Goal: Task Accomplishment & Management: Manage account settings

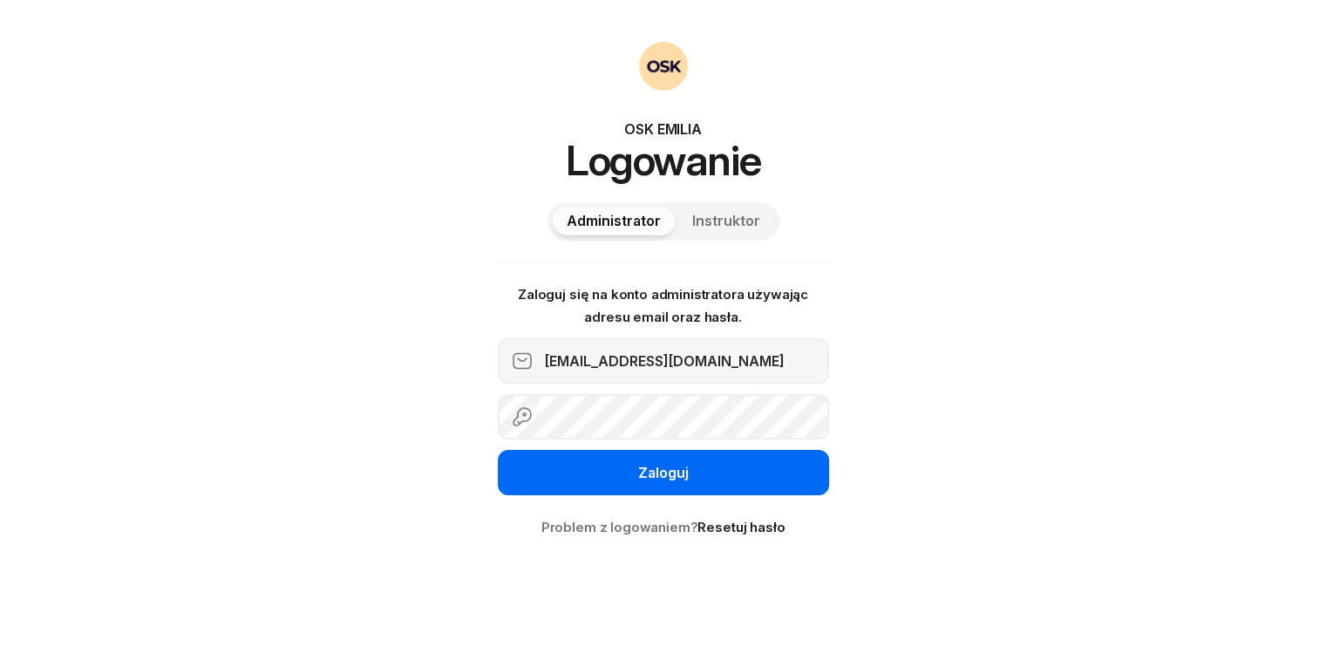
click at [666, 469] on div "Zaloguj" at bounding box center [663, 473] width 51 height 23
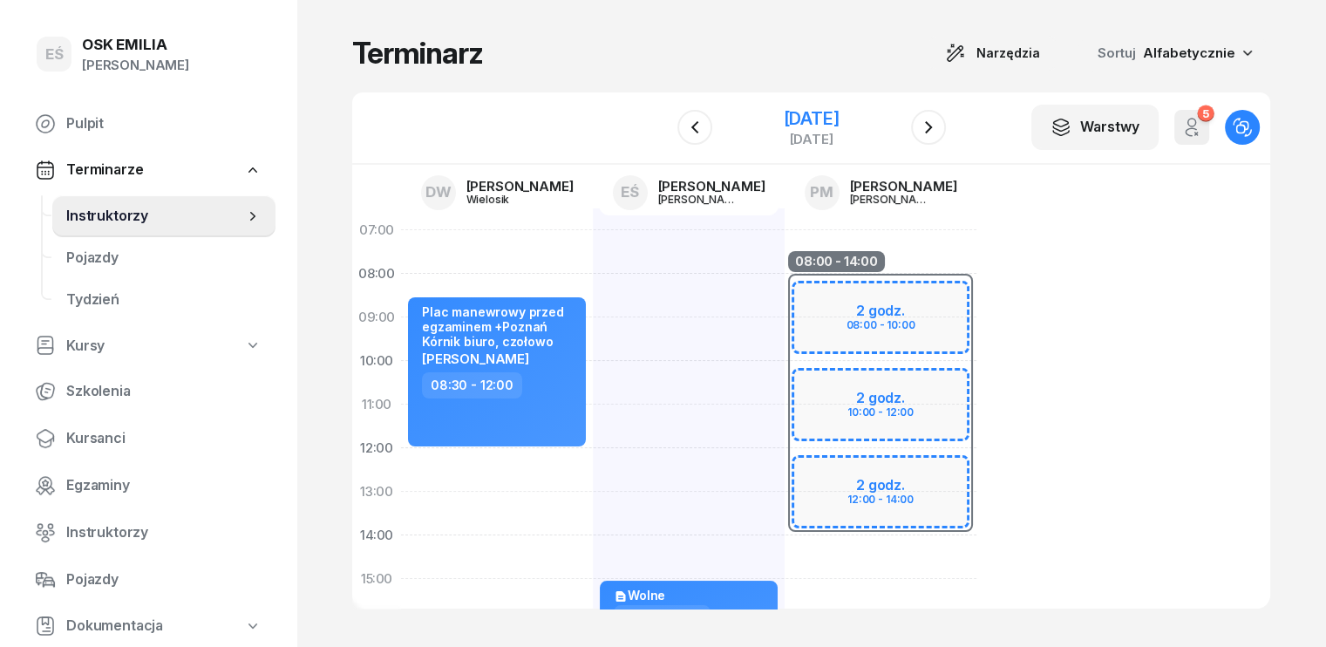
click at [839, 116] on div "[DATE]" at bounding box center [811, 118] width 56 height 17
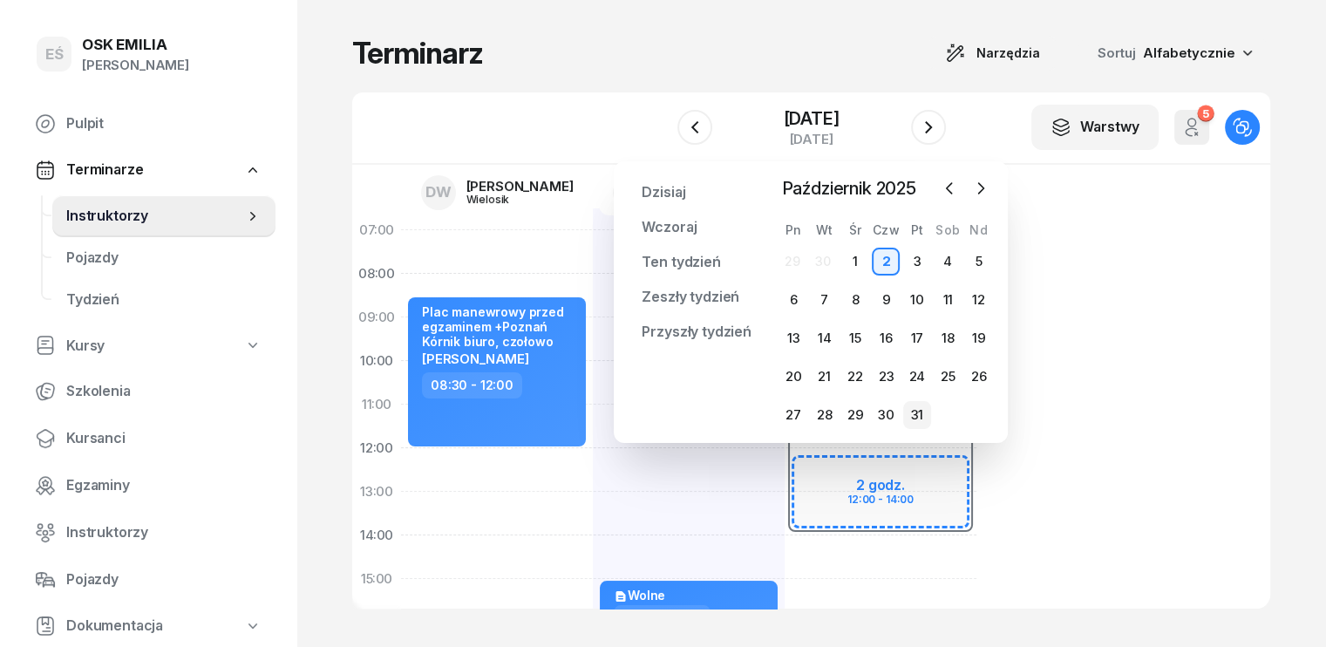
click at [920, 403] on div "31" at bounding box center [917, 415] width 28 height 28
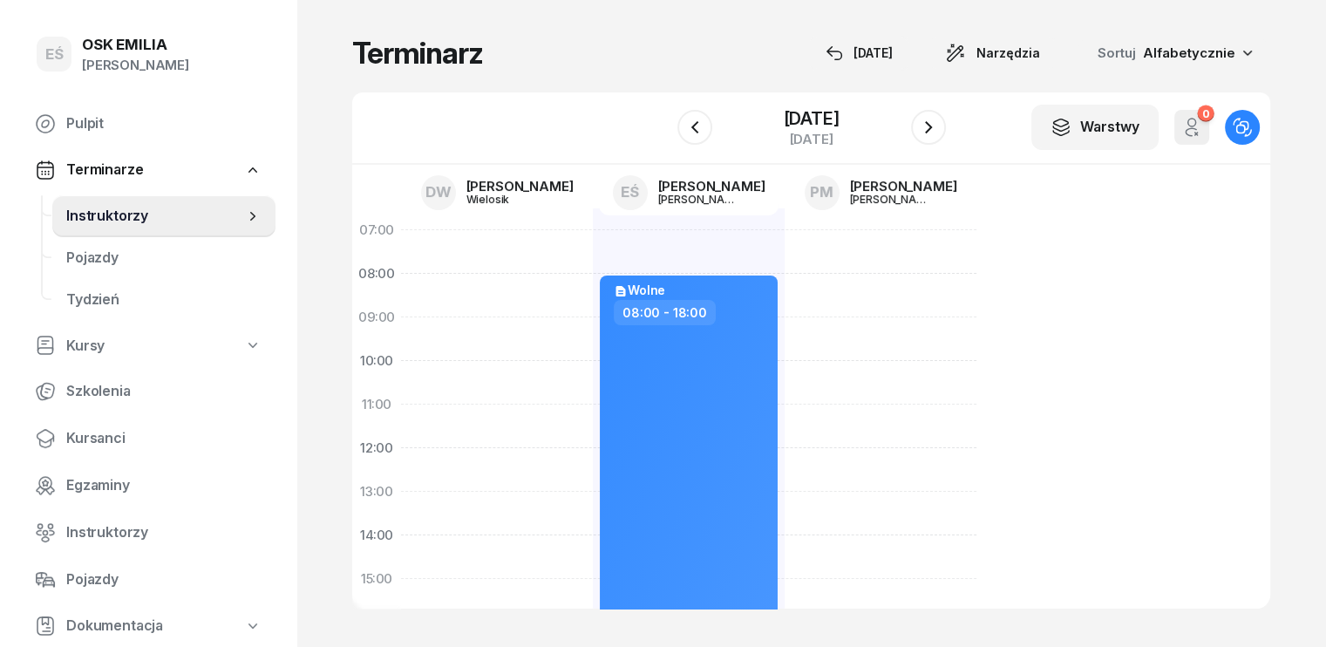
click at [696, 135] on div "[DATE]" at bounding box center [811, 128] width 269 height 50
click at [684, 131] on icon "button" at bounding box center [694, 127] width 21 height 21
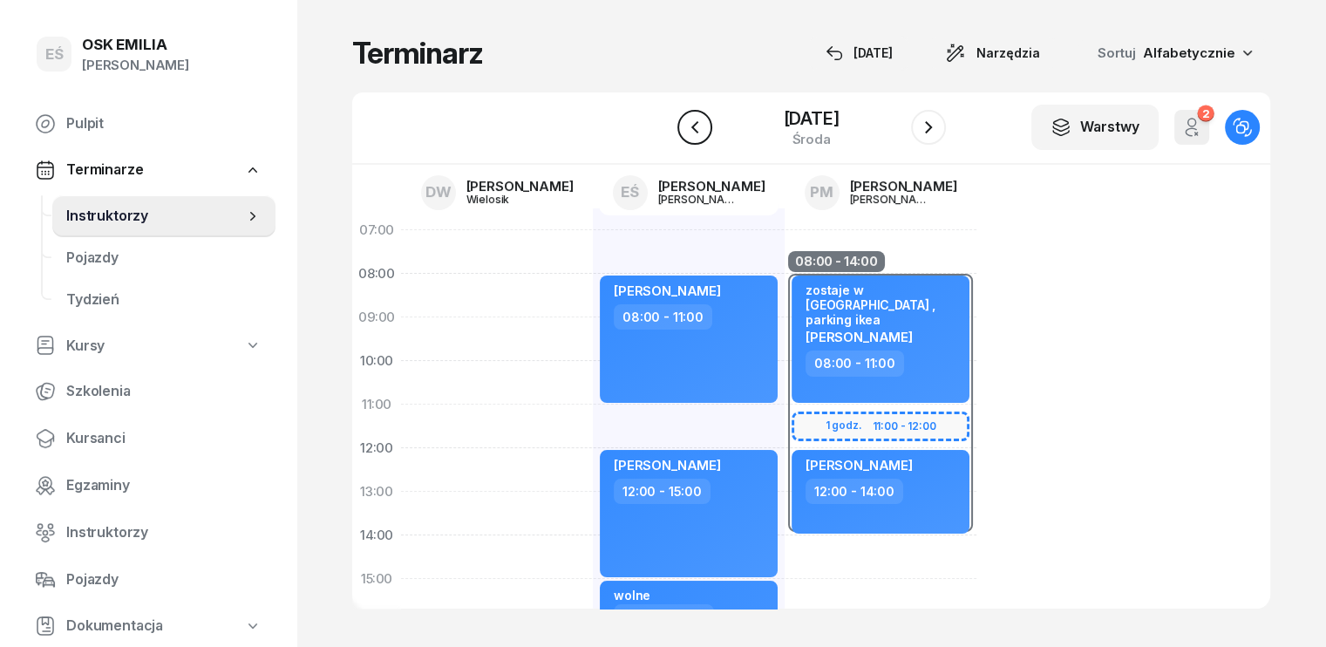
click at [684, 131] on icon "button" at bounding box center [694, 127] width 21 height 21
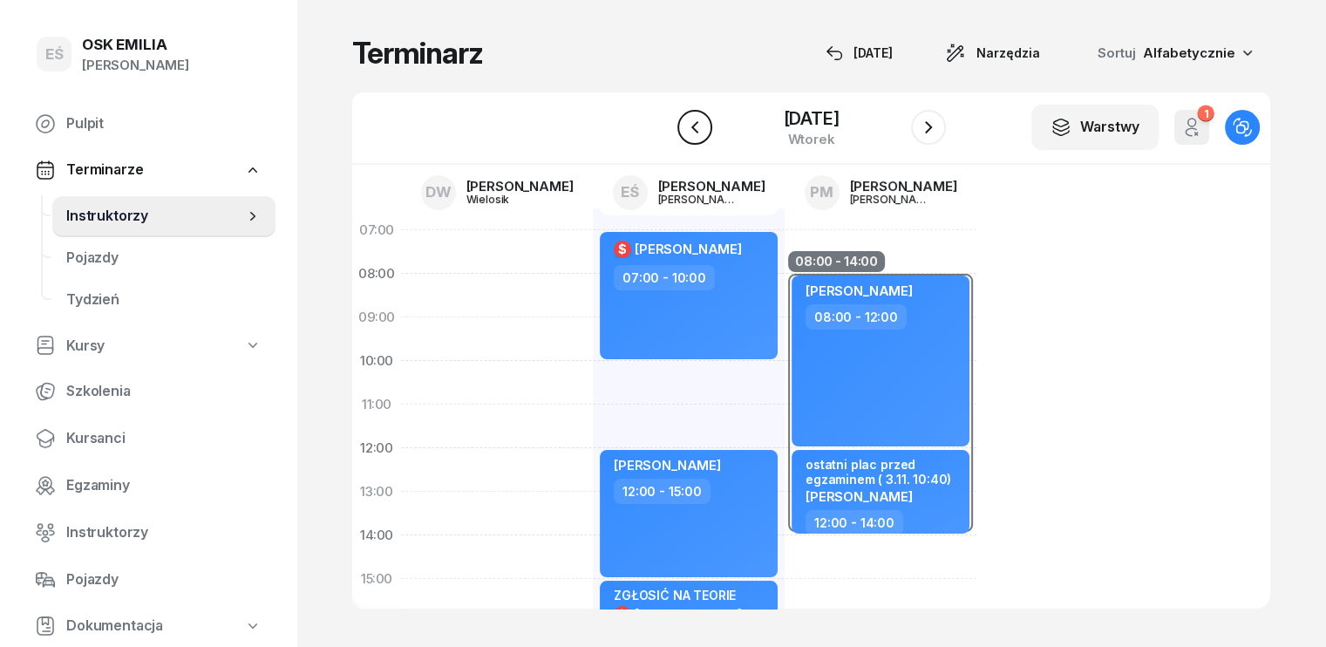
click at [684, 131] on icon "button" at bounding box center [694, 127] width 21 height 21
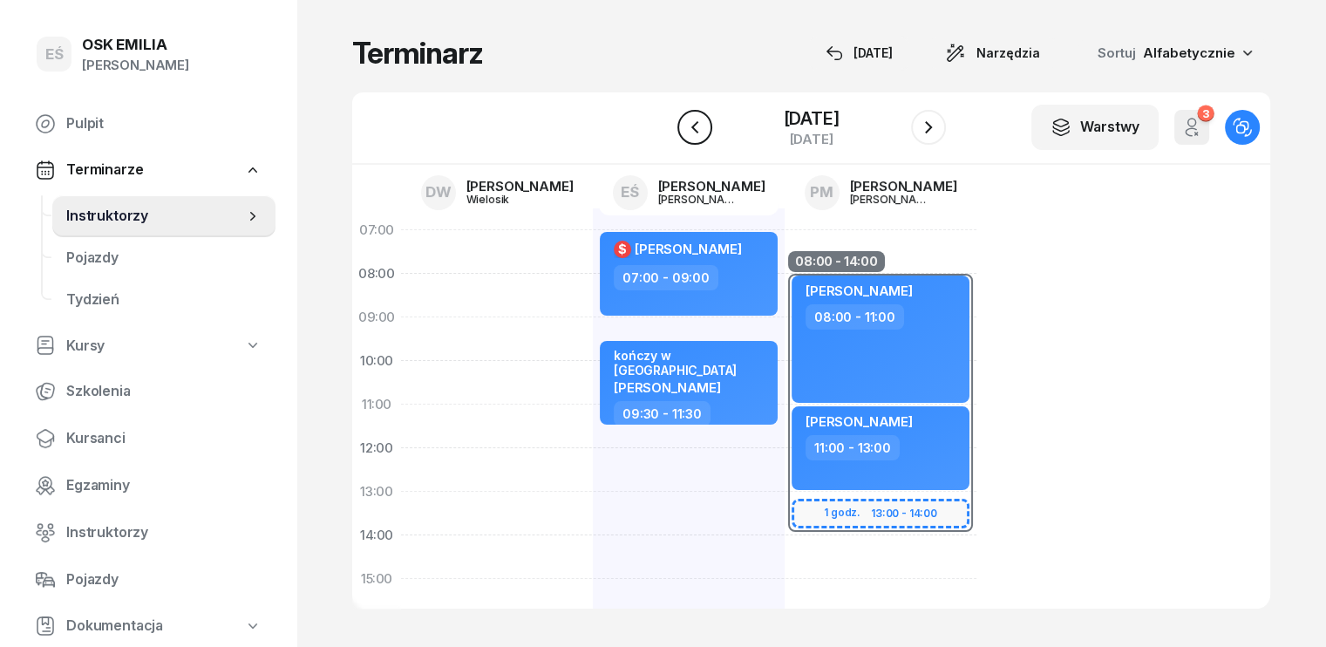
click at [684, 126] on icon "button" at bounding box center [694, 127] width 21 height 21
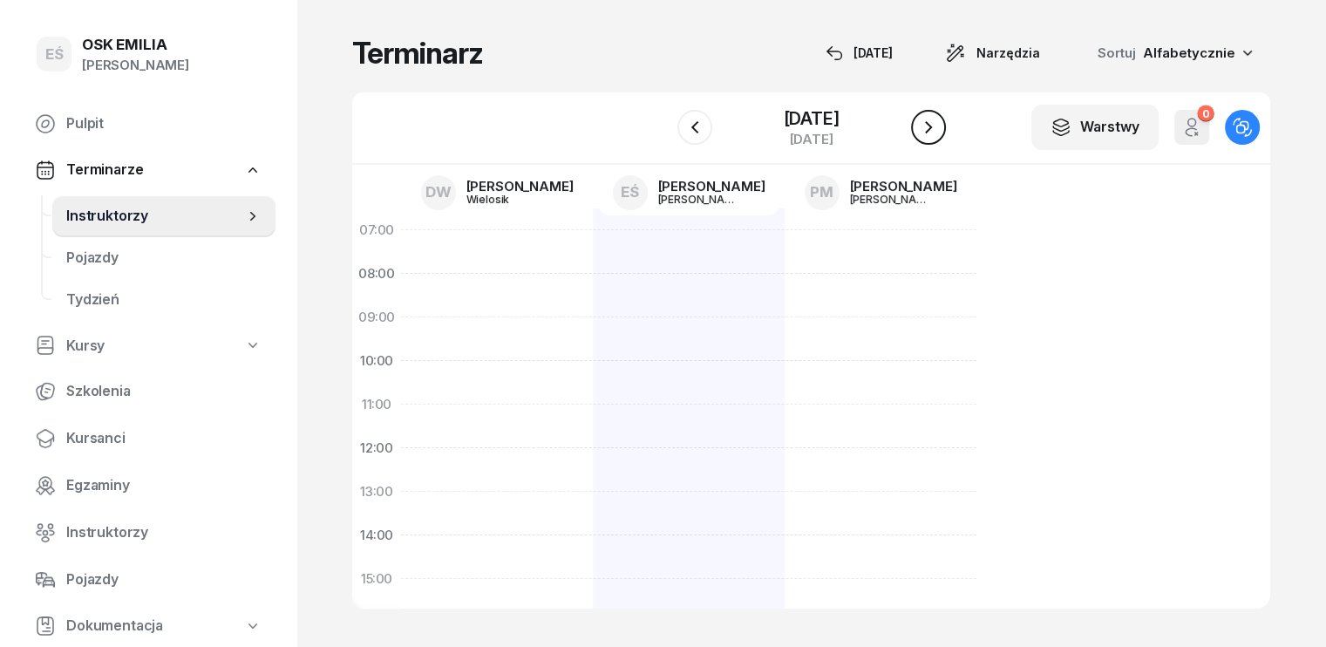
click at [939, 119] on icon "button" at bounding box center [928, 127] width 21 height 21
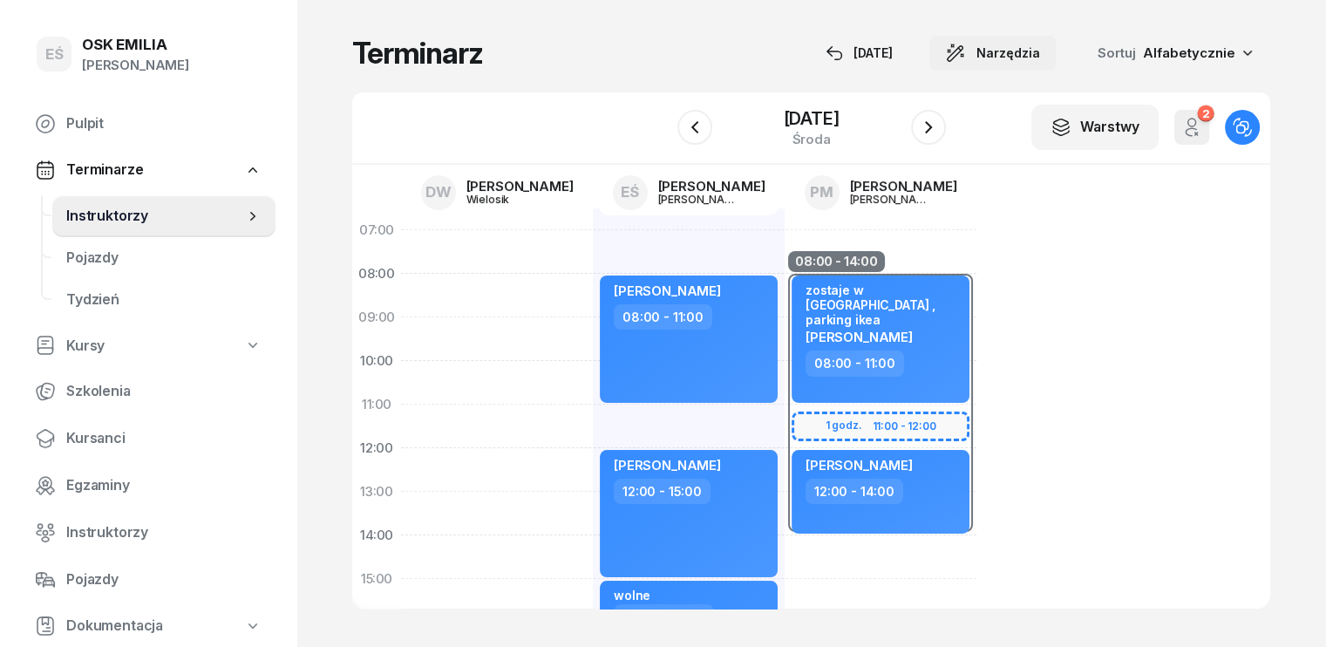
click at [1040, 53] on span "Narzędzia" at bounding box center [1009, 53] width 64 height 21
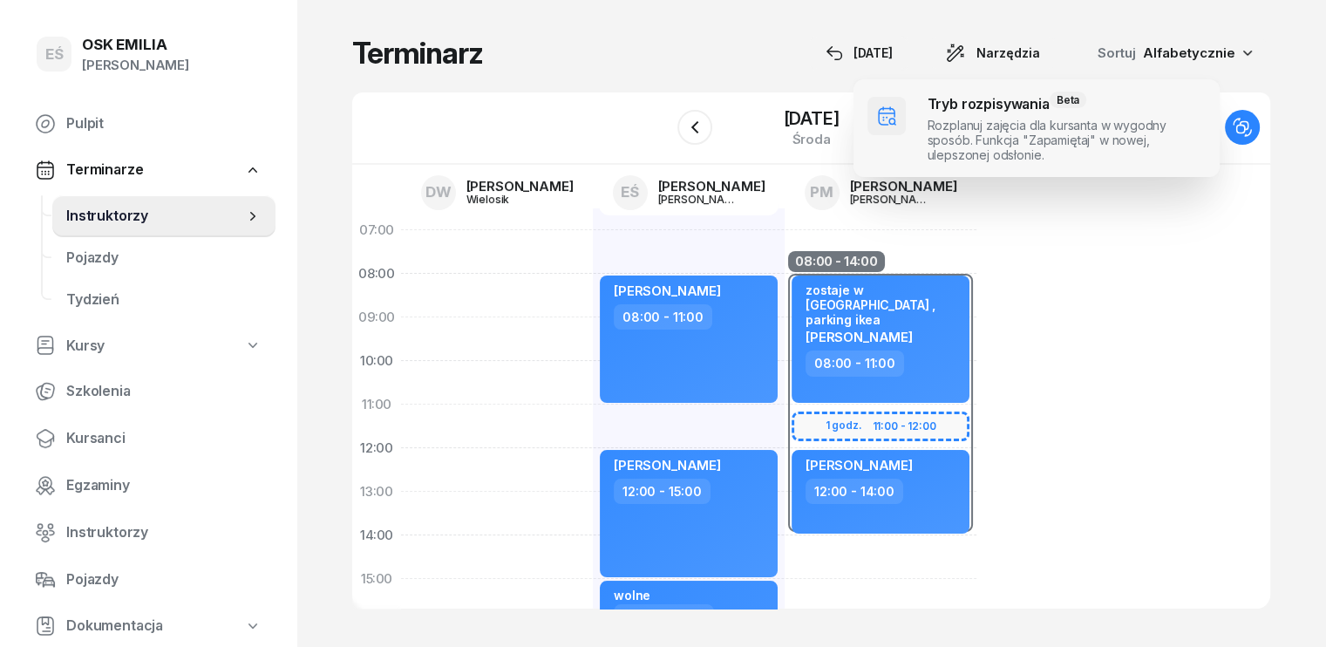
click at [1031, 127] on span at bounding box center [1037, 128] width 366 height 98
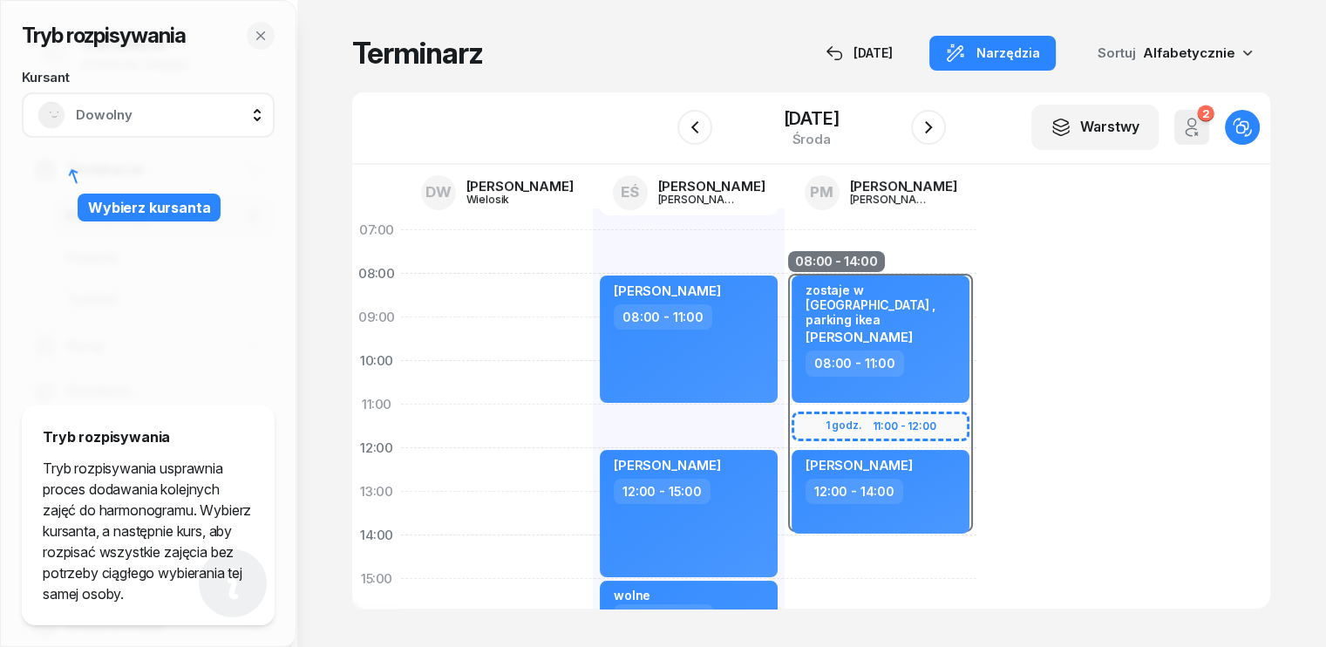
click at [181, 126] on div "Dowolny" at bounding box center [147, 115] width 221 height 28
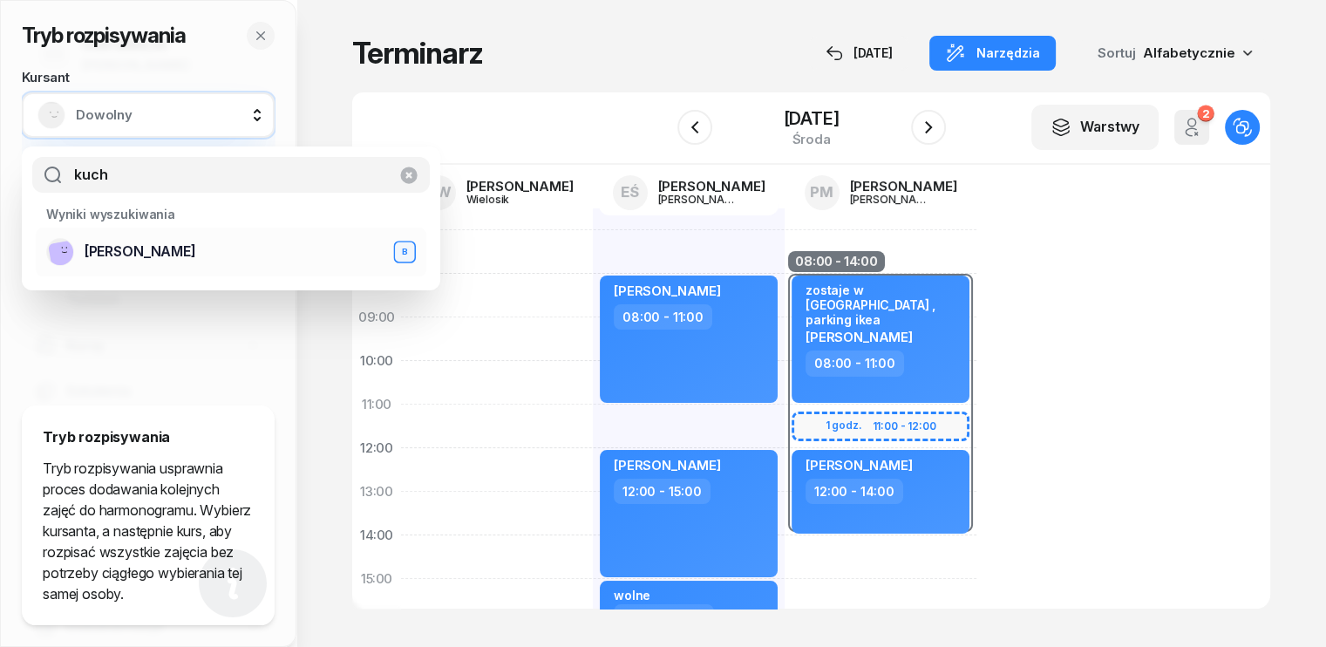
type input "kuch"
click at [139, 255] on span "[PERSON_NAME]" at bounding box center [141, 252] width 112 height 23
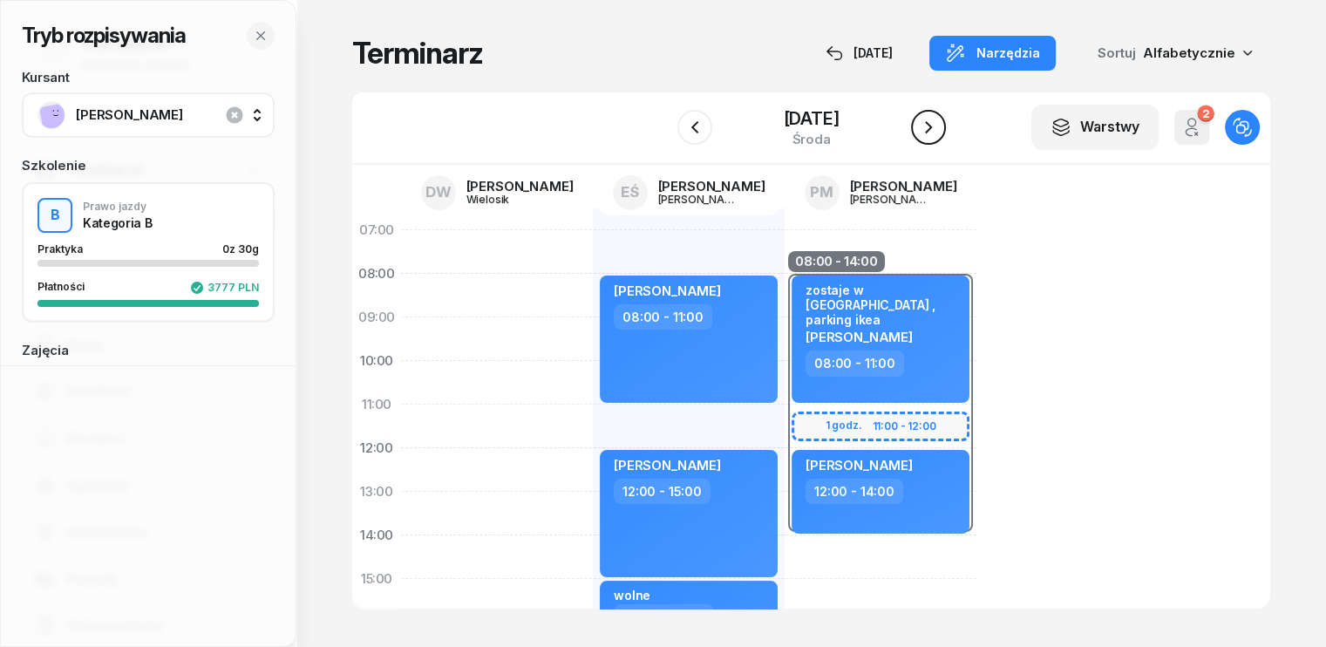
click at [939, 130] on icon "button" at bounding box center [928, 127] width 21 height 21
click at [932, 132] on icon "button" at bounding box center [928, 127] width 7 height 12
click at [939, 132] on icon "button" at bounding box center [928, 127] width 21 height 21
click at [929, 128] on icon "button" at bounding box center [928, 127] width 7 height 12
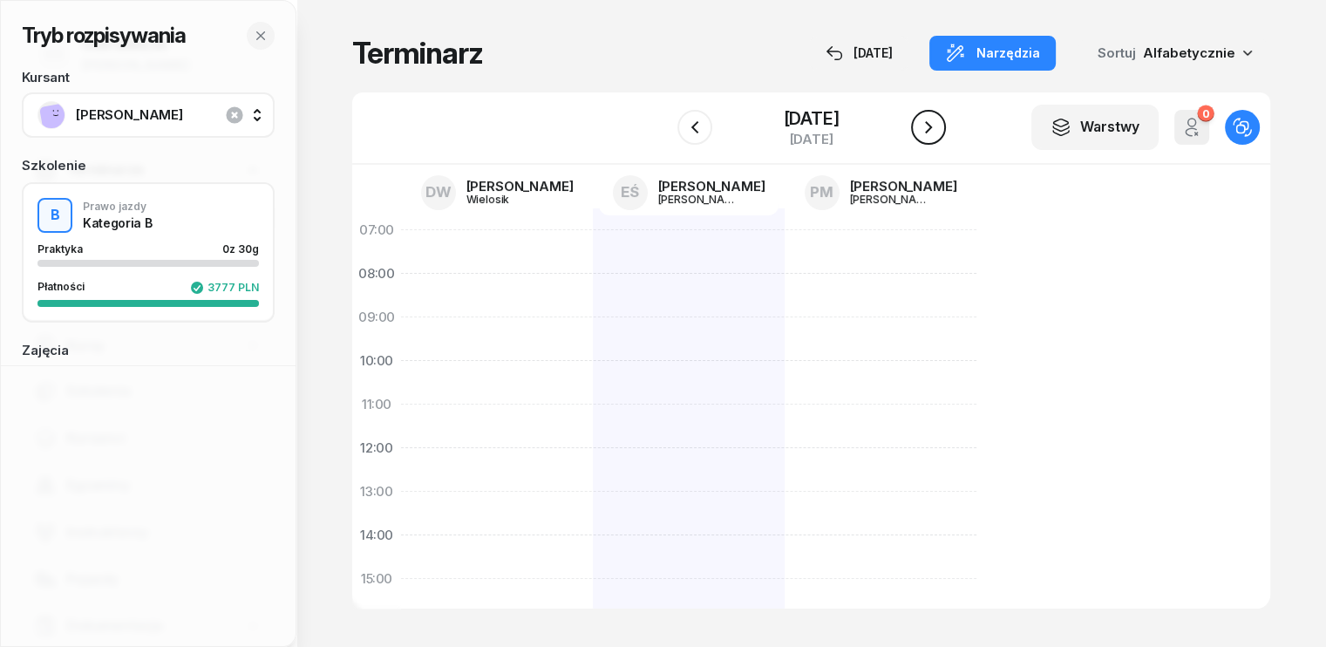
click at [929, 130] on icon "button" at bounding box center [928, 127] width 7 height 12
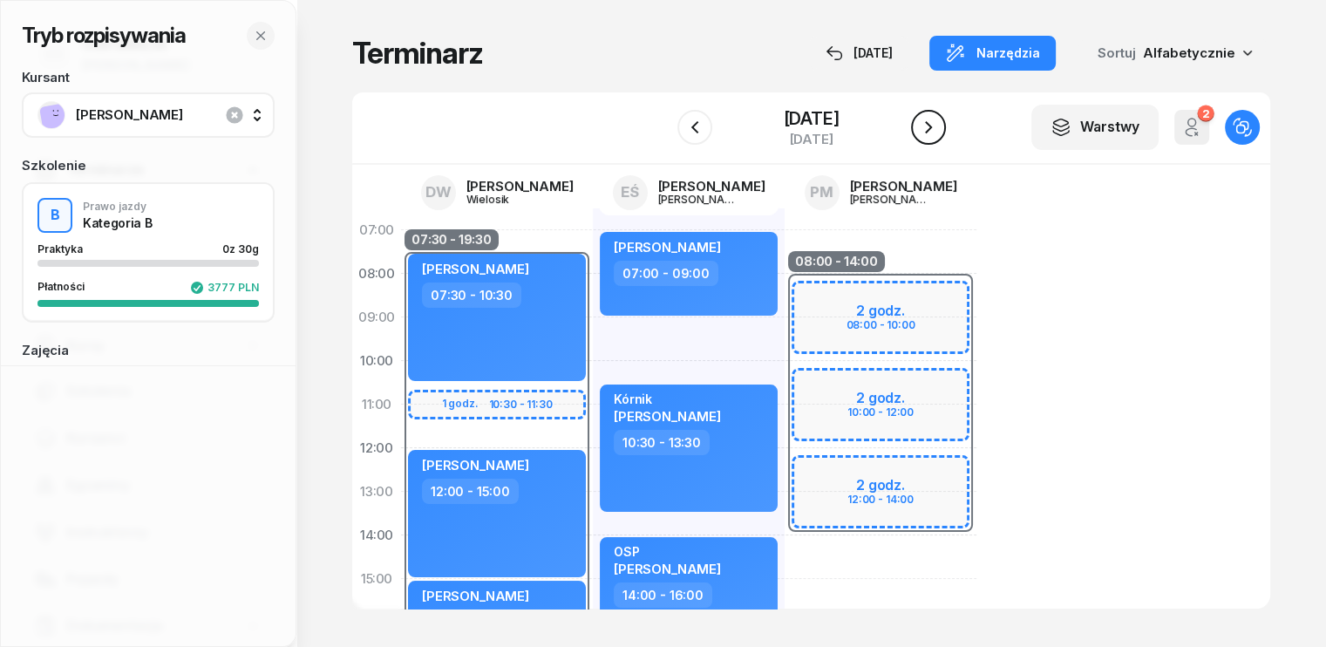
click at [930, 125] on icon "button" at bounding box center [928, 127] width 21 height 21
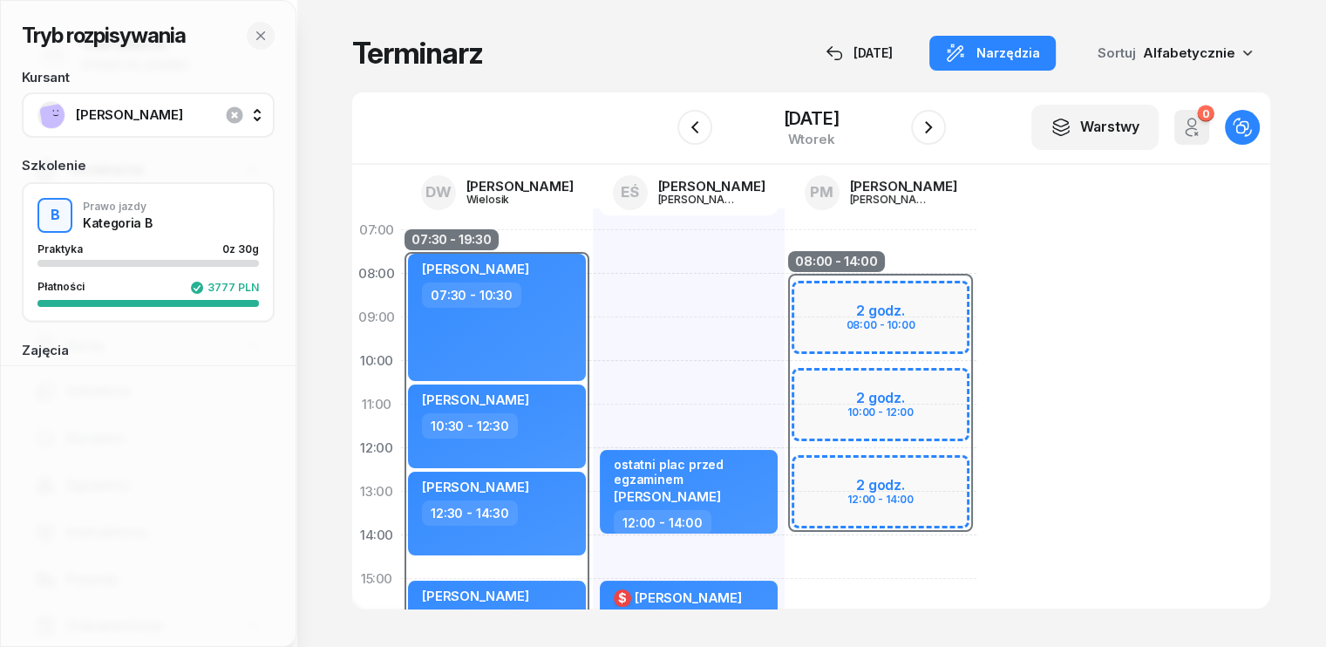
click at [593, 254] on div "ostatni plac przed egzaminem [PERSON_NAME] 12:00 - 14:00 $ [PERSON_NAME] 15:00 …" at bounding box center [689, 600] width 192 height 785
select select "07"
select select "09"
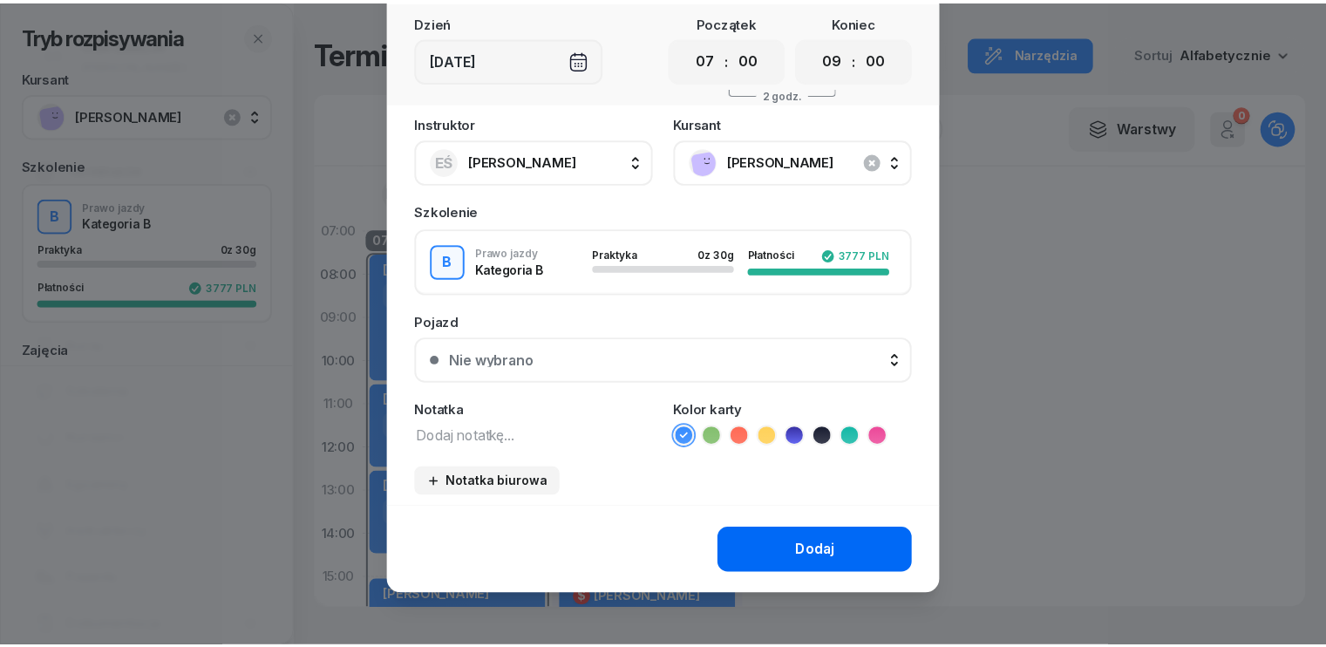
scroll to position [98, 0]
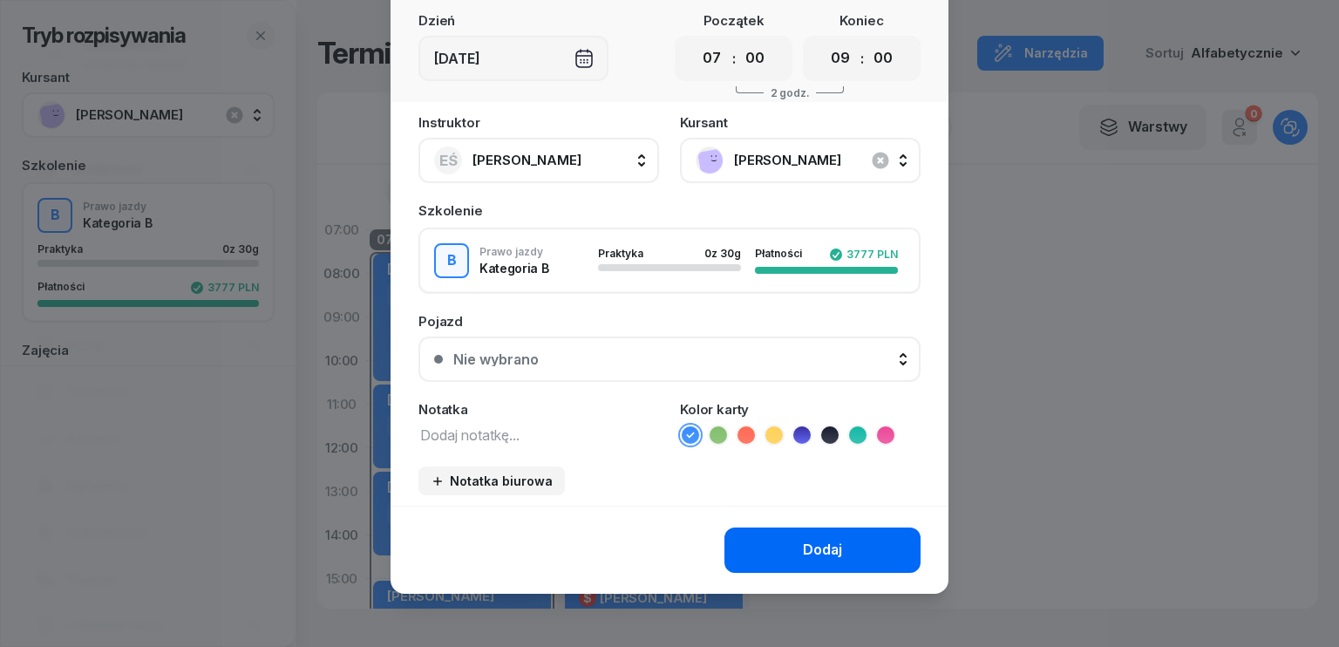
click at [834, 555] on div "Dodaj" at bounding box center [822, 550] width 39 height 23
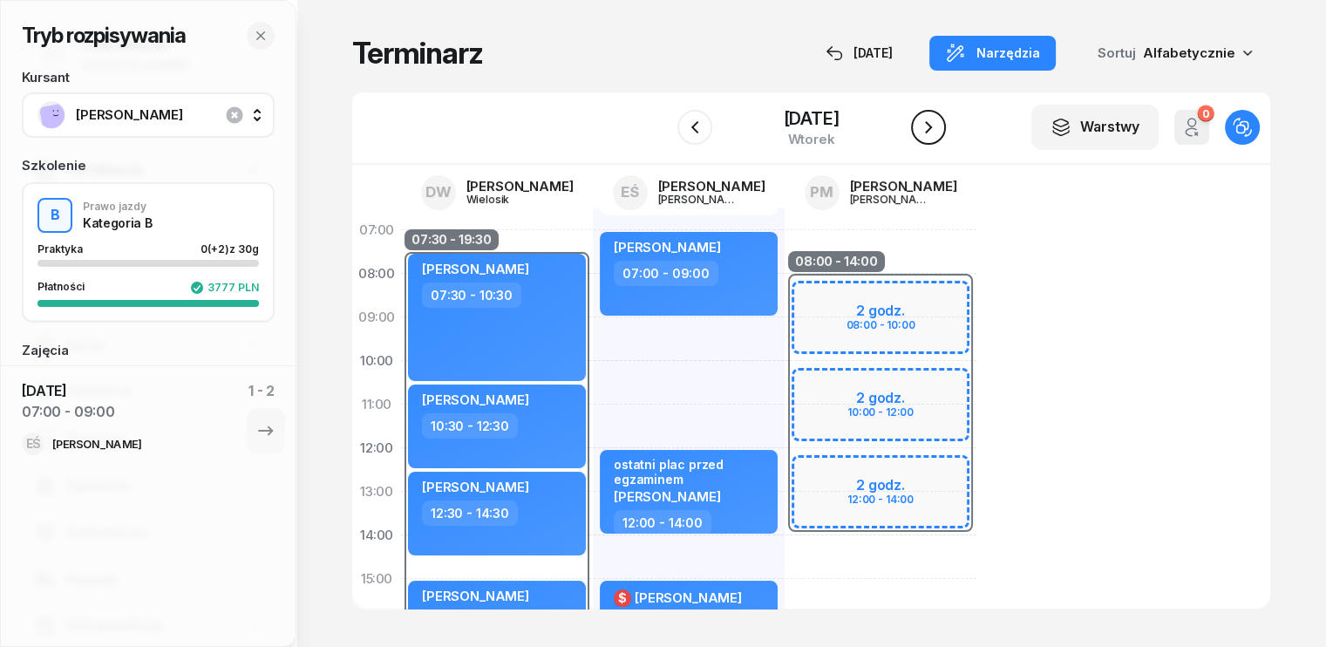
click at [930, 135] on icon "button" at bounding box center [928, 127] width 21 height 21
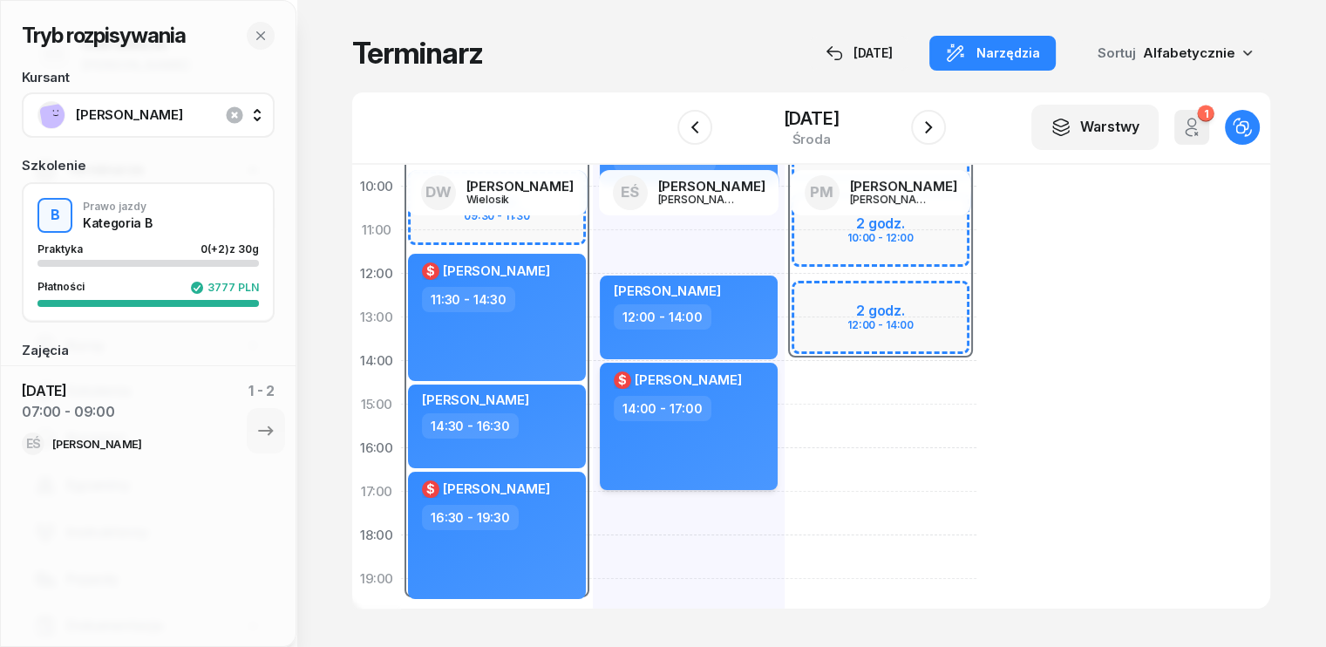
scroll to position [262, 0]
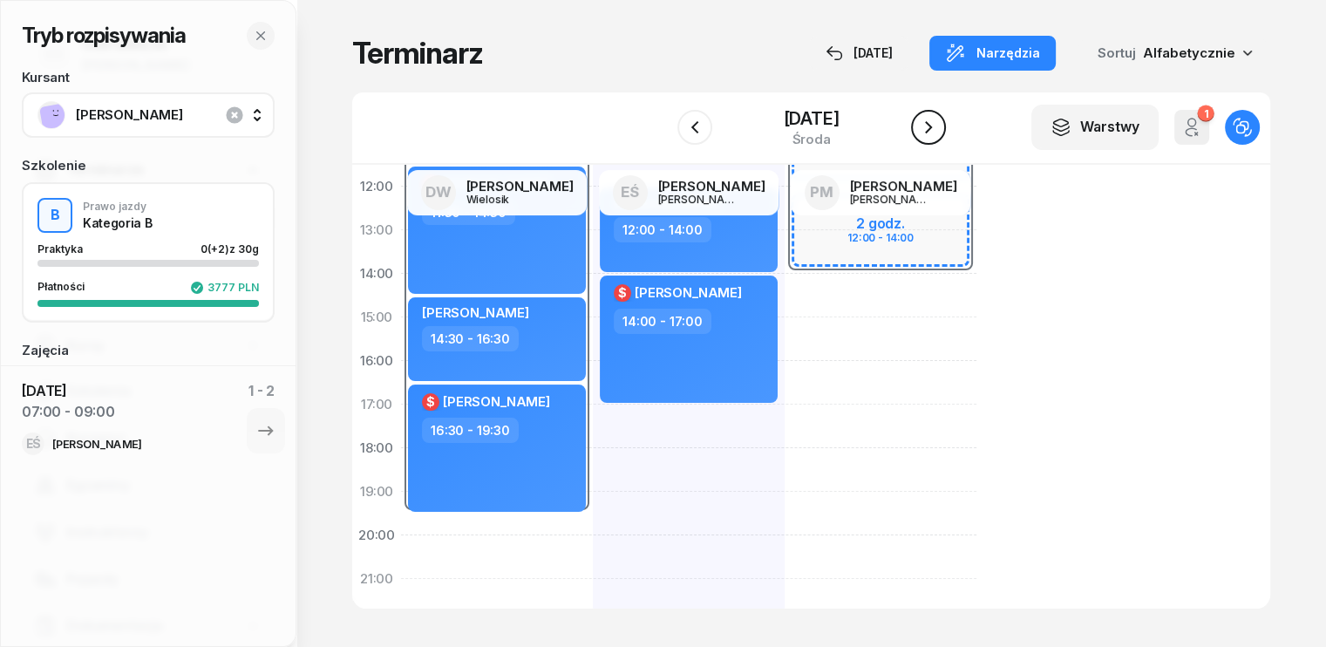
click at [931, 129] on icon "button" at bounding box center [928, 127] width 21 height 21
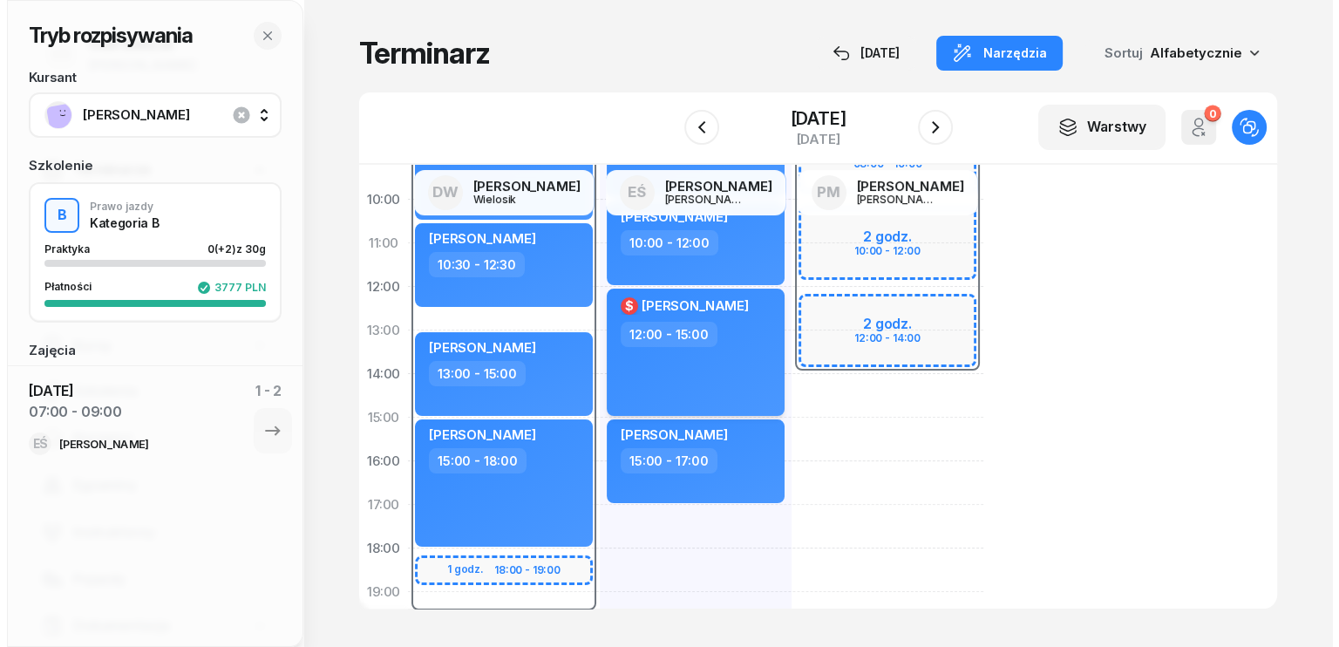
scroll to position [262, 0]
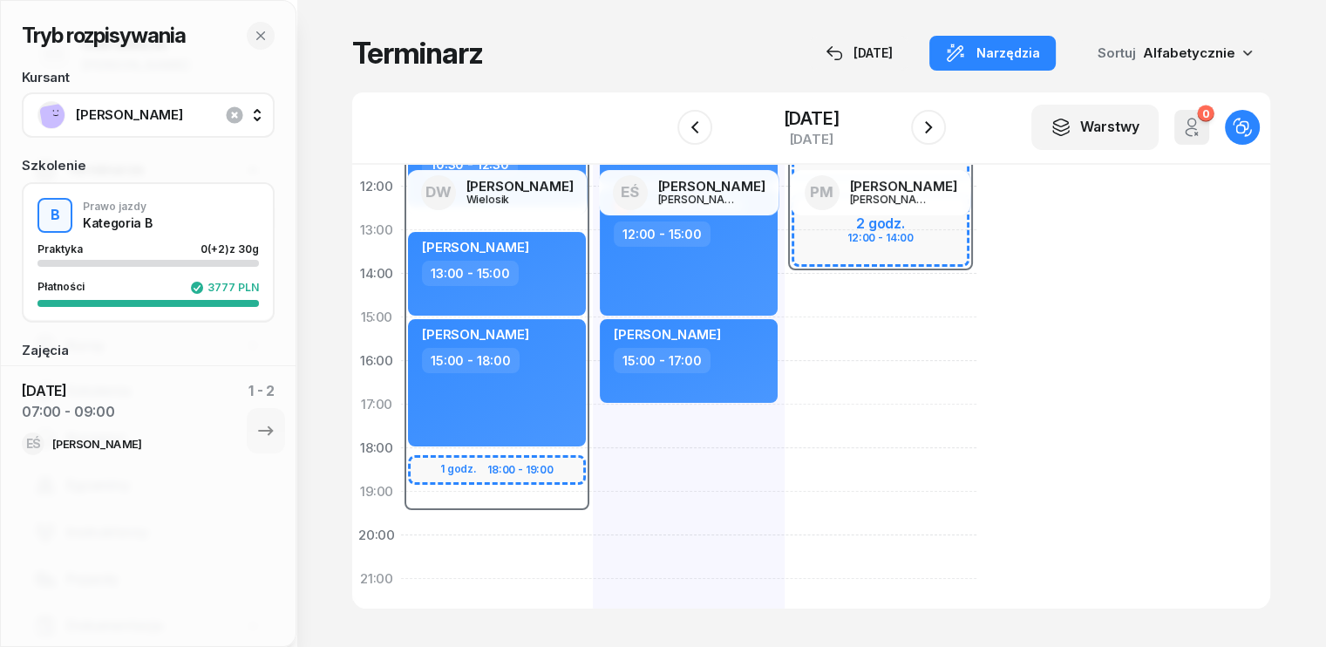
click at [424, 541] on div "07:30 - 19:30 1 godz. 18:00 - 19:00 [PERSON_NAME] 07:30 - 10:30 [PERSON_NAME] 1…" at bounding box center [497, 339] width 192 height 785
select select "20"
select select "22"
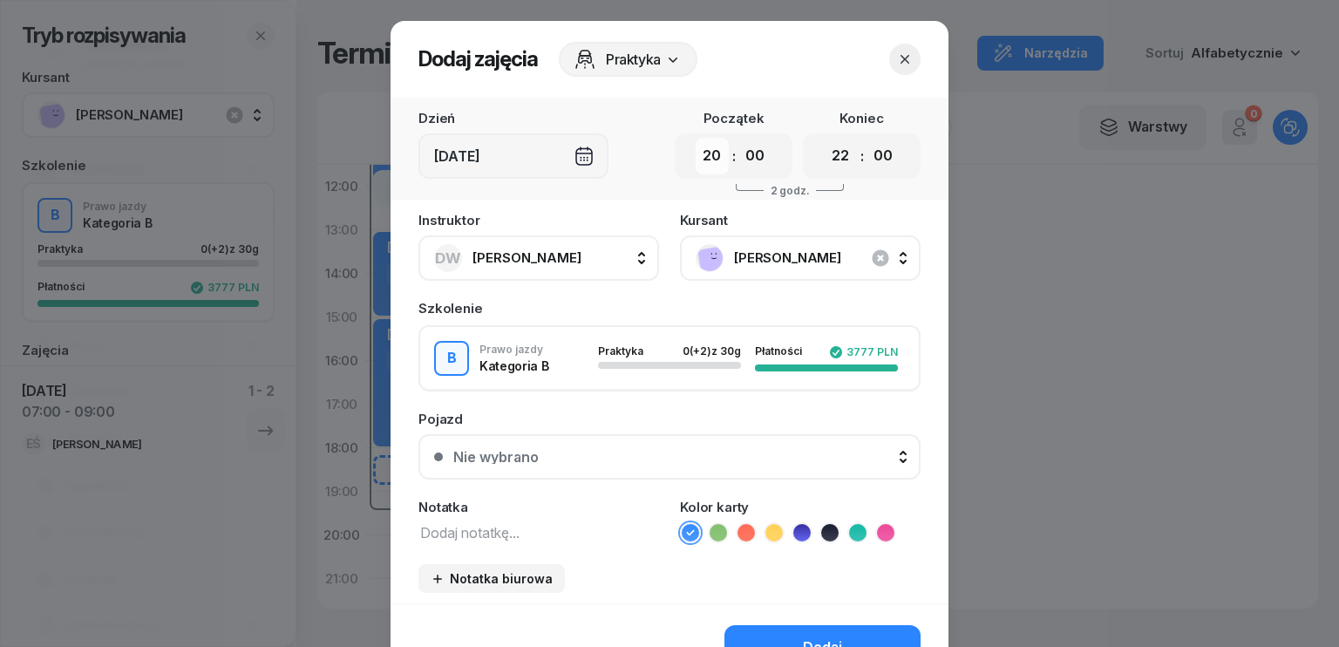
click at [711, 151] on select "00 01 02 03 04 05 06 07 08 09 10 11 12 13 14 15 16 17 18 19 20 21 22 23" at bounding box center [712, 156] width 33 height 37
select select "18"
click at [696, 138] on select "00 01 02 03 04 05 06 07 08 09 10 11 12 13 14 15 16 17 18 19 20 21 22 23" at bounding box center [712, 156] width 33 height 37
drag, startPoint x: 827, startPoint y: 159, endPoint x: 813, endPoint y: 221, distance: 63.5
click at [827, 159] on select "00 01 02 03 04 05 06 07 08 09 10 11 12 13 14 15 16 17 18 19 20 21 22 23" at bounding box center [840, 156] width 33 height 37
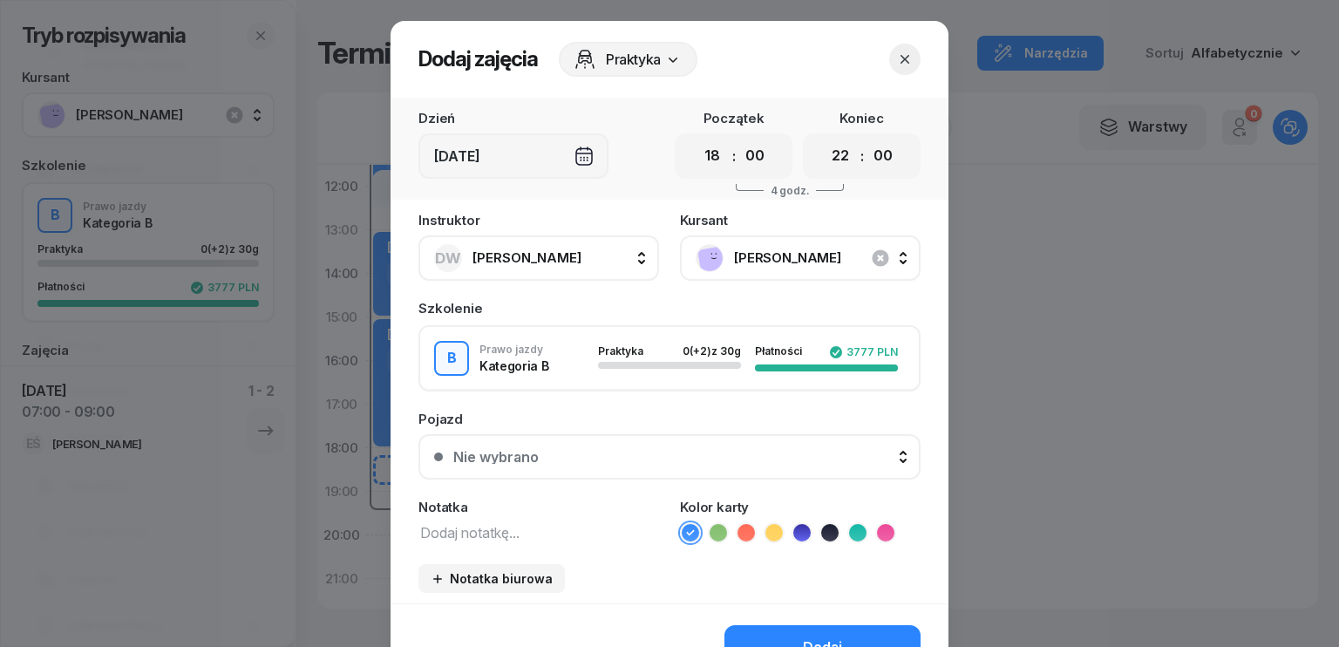
select select "19"
click at [824, 138] on select "00 01 02 03 04 05 06 07 08 09 10 11 12 13 14 15 16 17 18 19 20 21 22 23" at bounding box center [840, 156] width 33 height 37
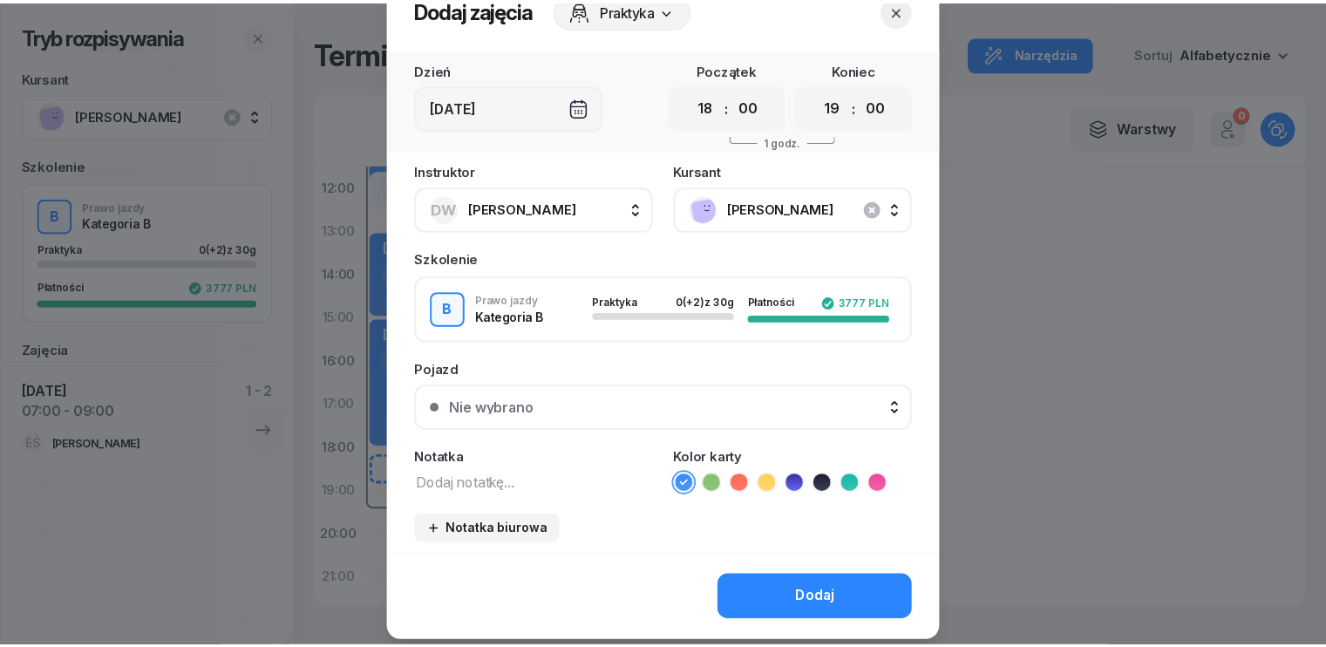
scroll to position [98, 0]
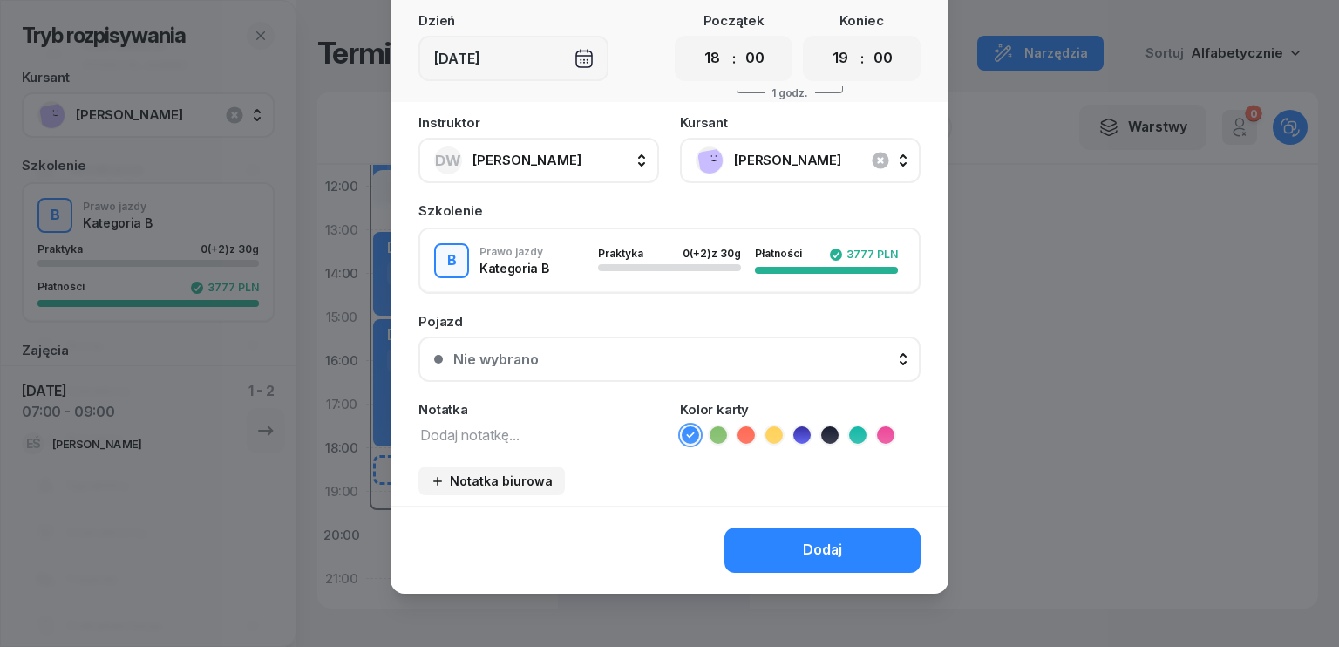
click at [814, 548] on div "Dodaj" at bounding box center [822, 550] width 39 height 23
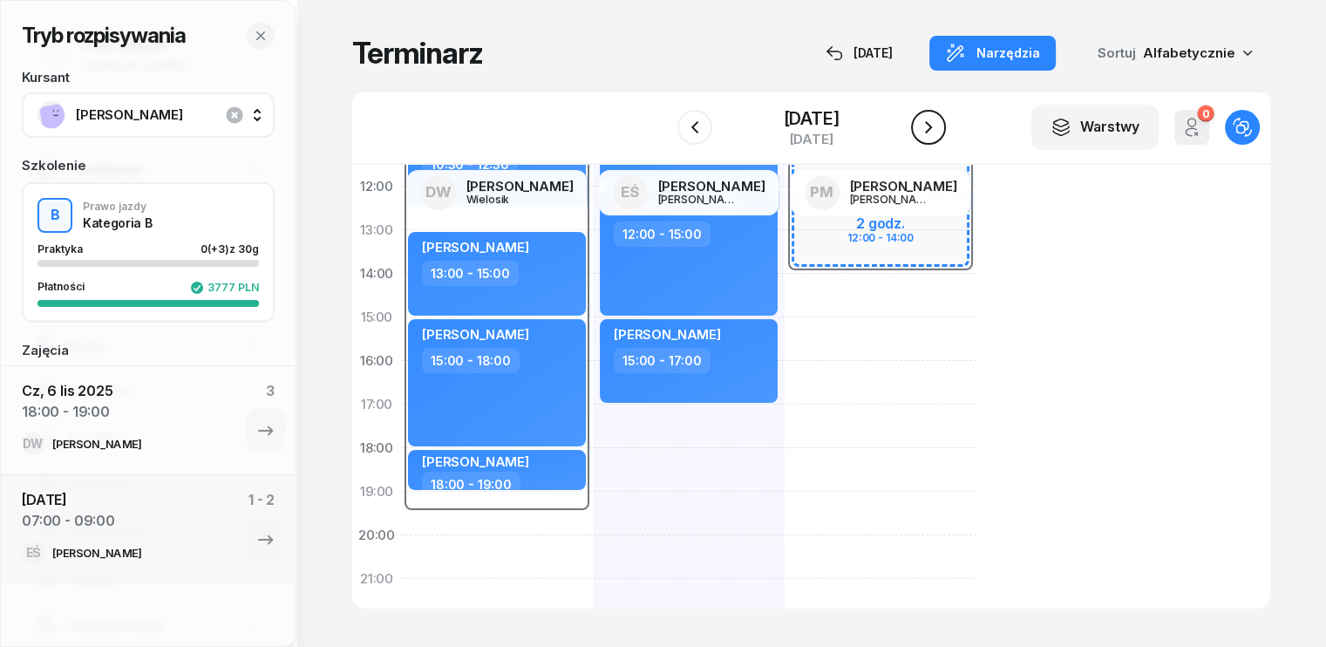
click at [925, 129] on icon "button" at bounding box center [928, 127] width 21 height 21
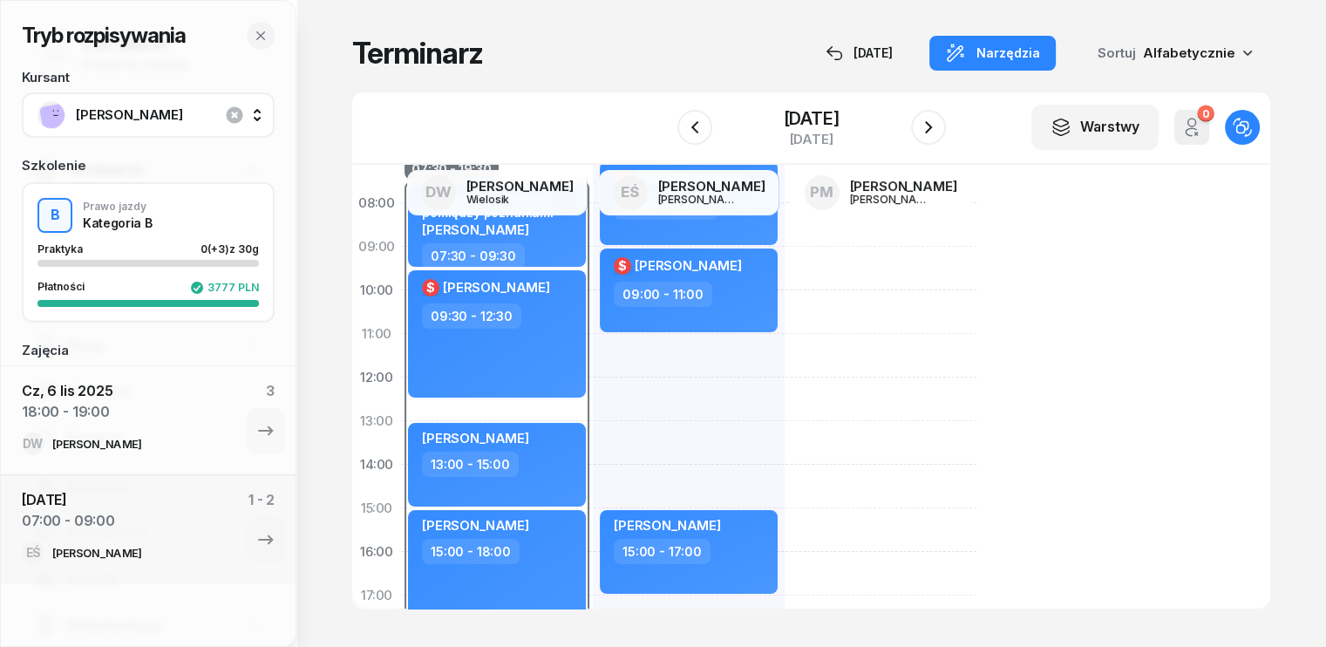
scroll to position [174, 0]
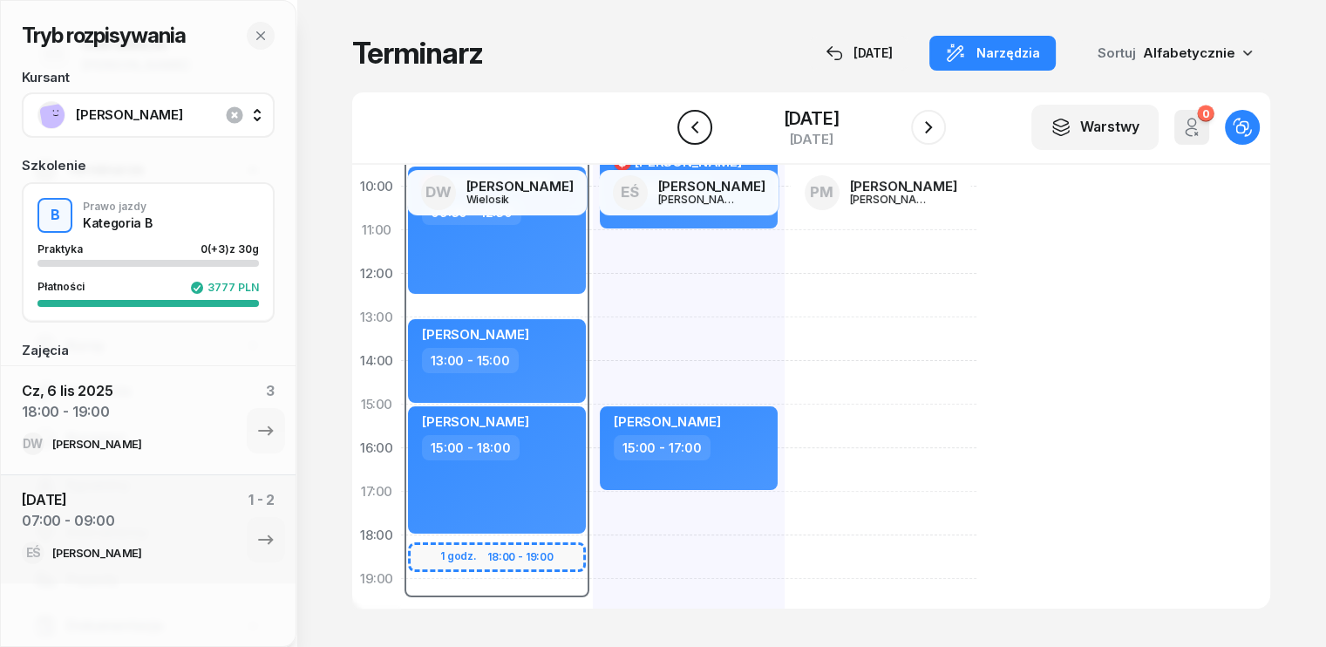
click at [692, 125] on icon "button" at bounding box center [694, 127] width 21 height 21
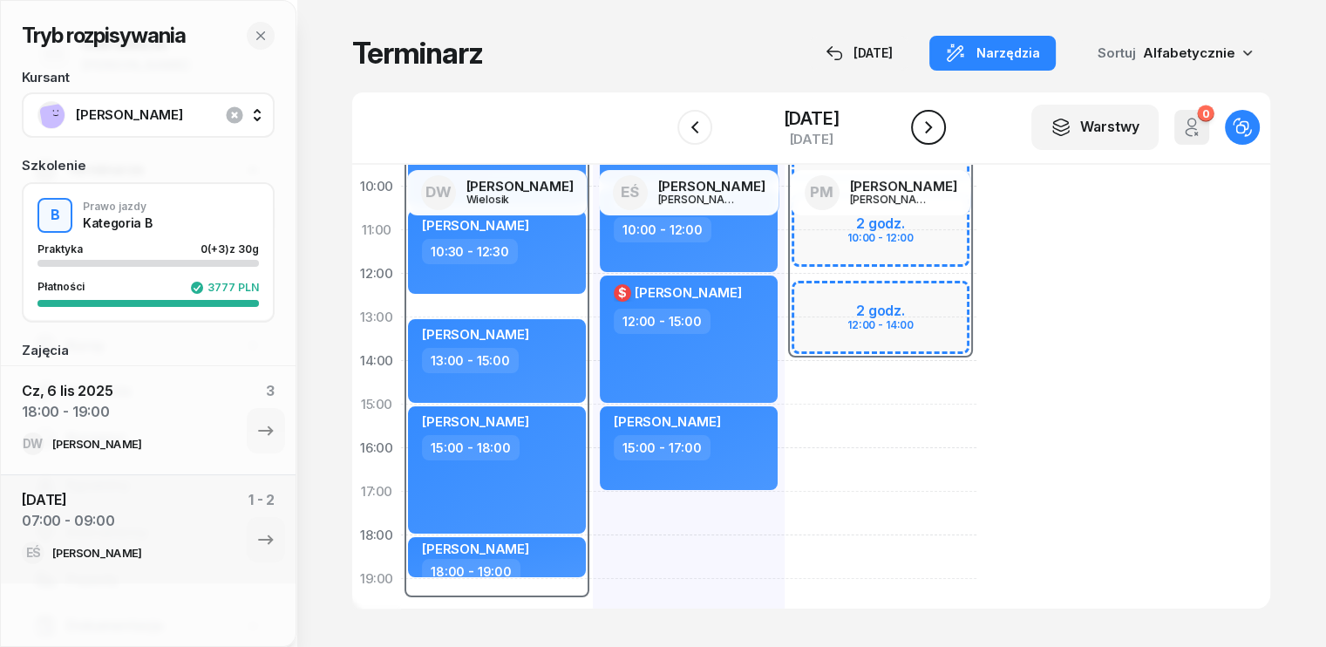
click at [929, 126] on icon "button" at bounding box center [928, 127] width 7 height 12
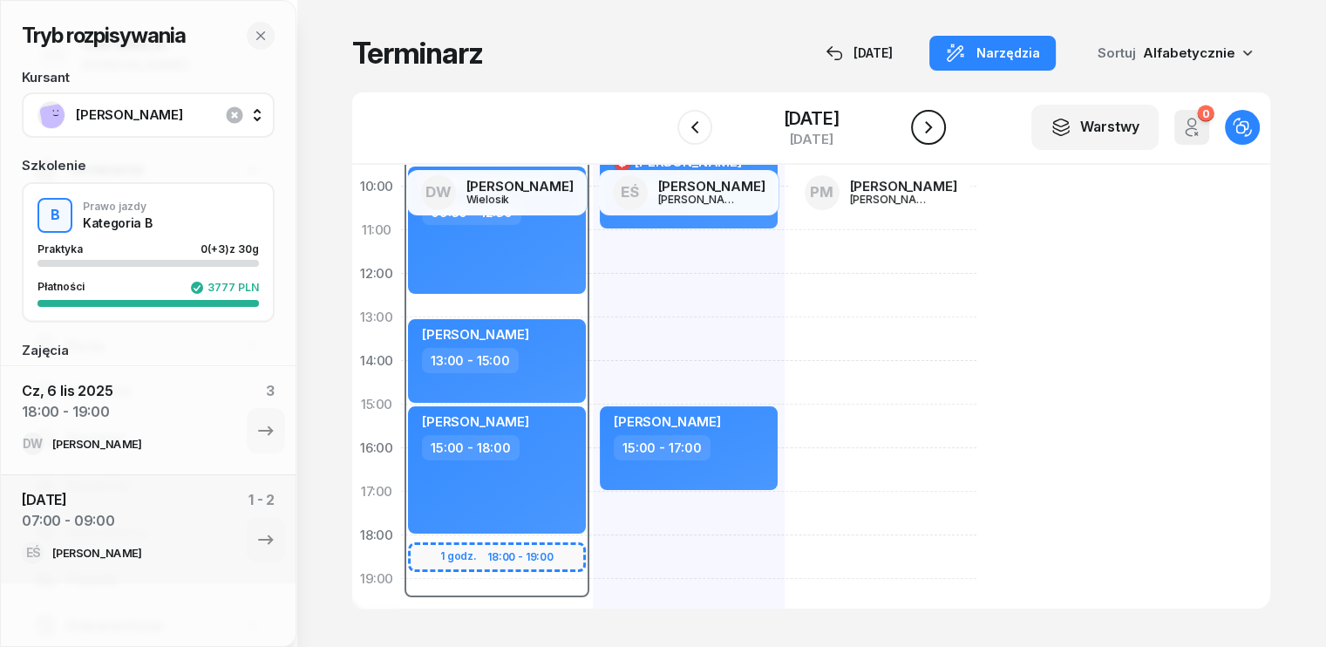
click at [918, 124] on icon "button" at bounding box center [928, 127] width 21 height 21
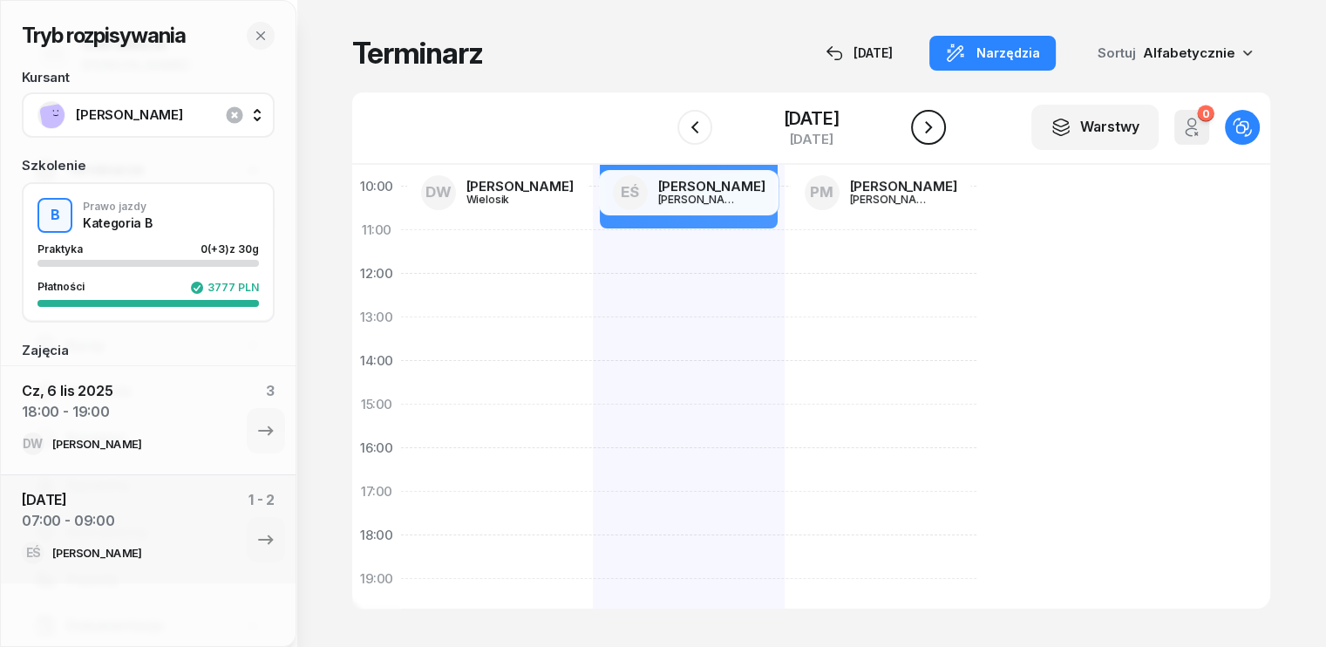
click at [918, 124] on icon "button" at bounding box center [928, 127] width 21 height 21
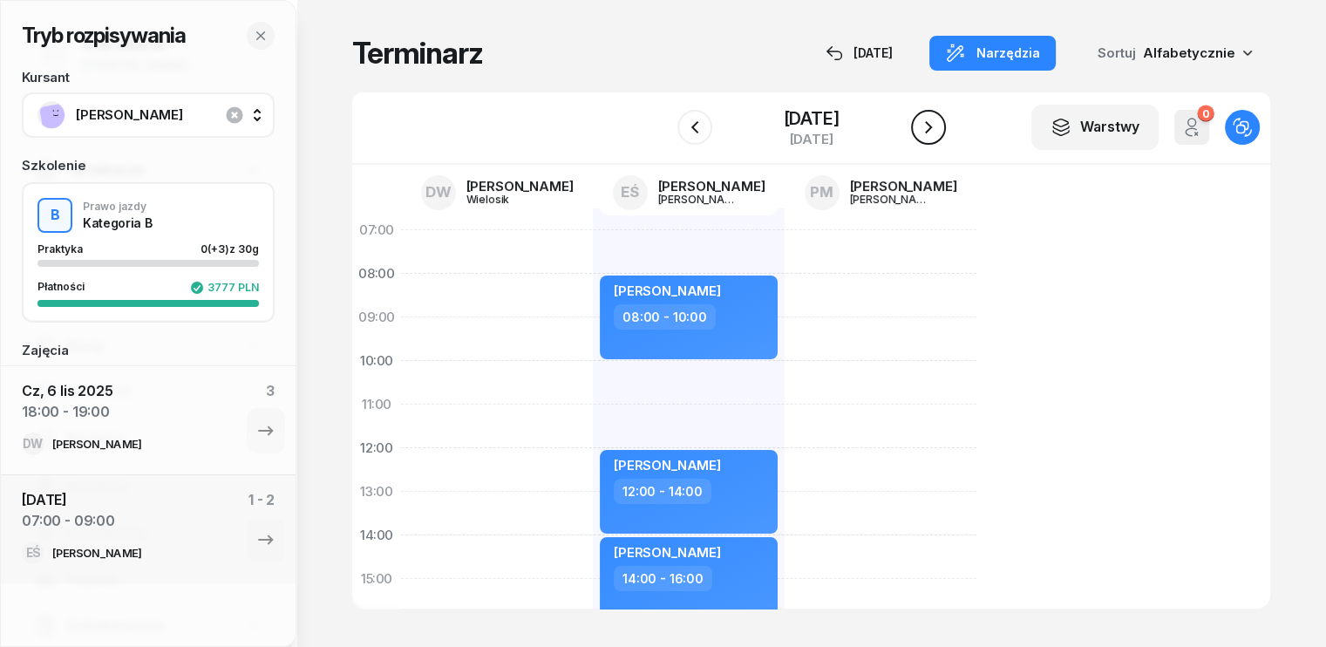
click at [932, 128] on icon "button" at bounding box center [928, 127] width 7 height 12
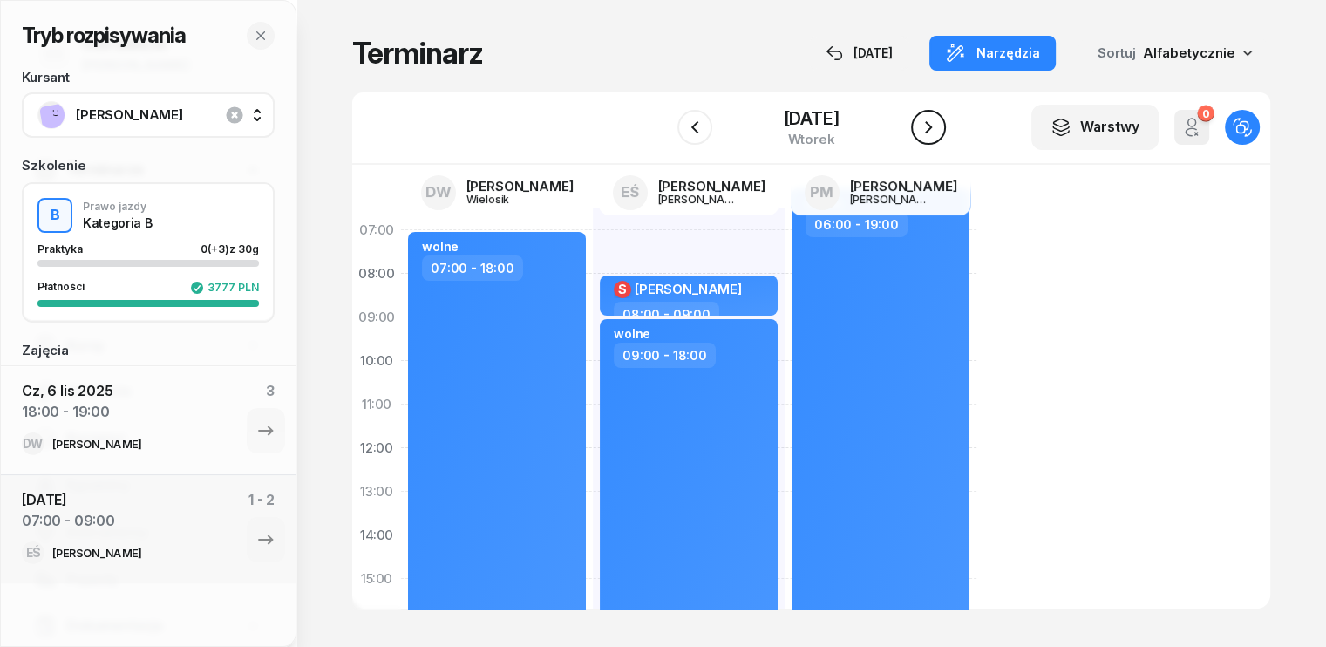
click at [938, 127] on icon "button" at bounding box center [928, 127] width 21 height 21
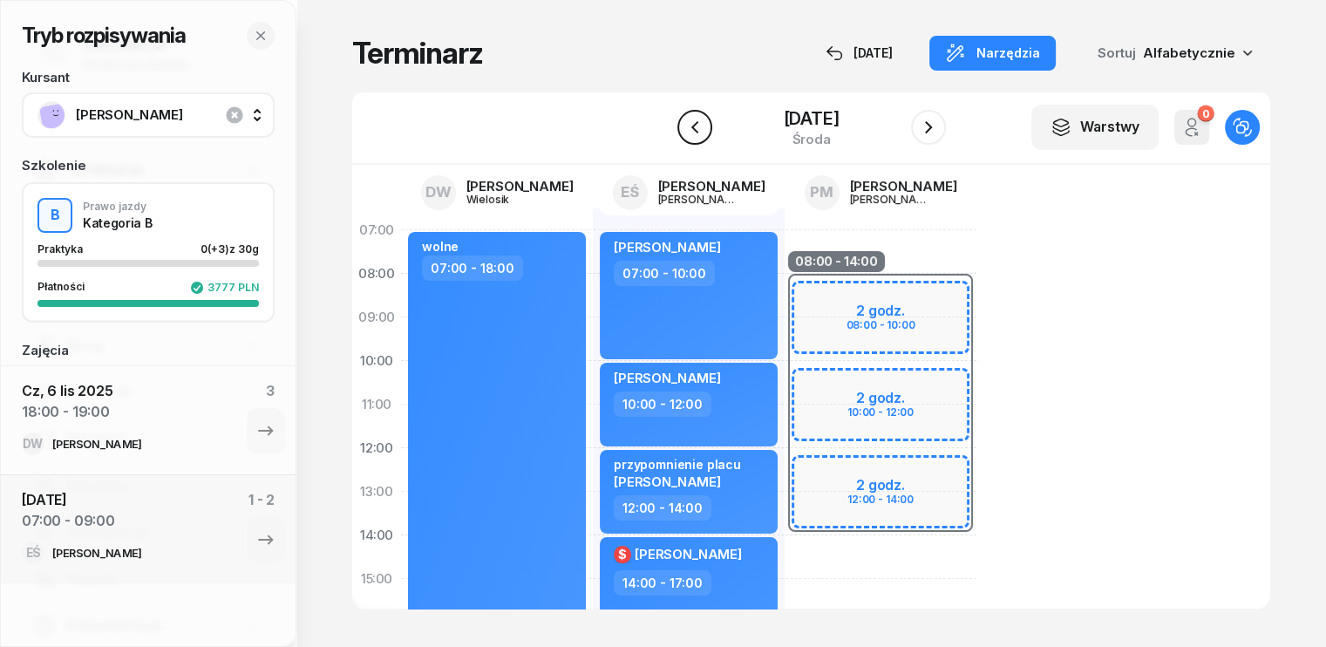
click at [696, 124] on icon "button" at bounding box center [694, 127] width 21 height 21
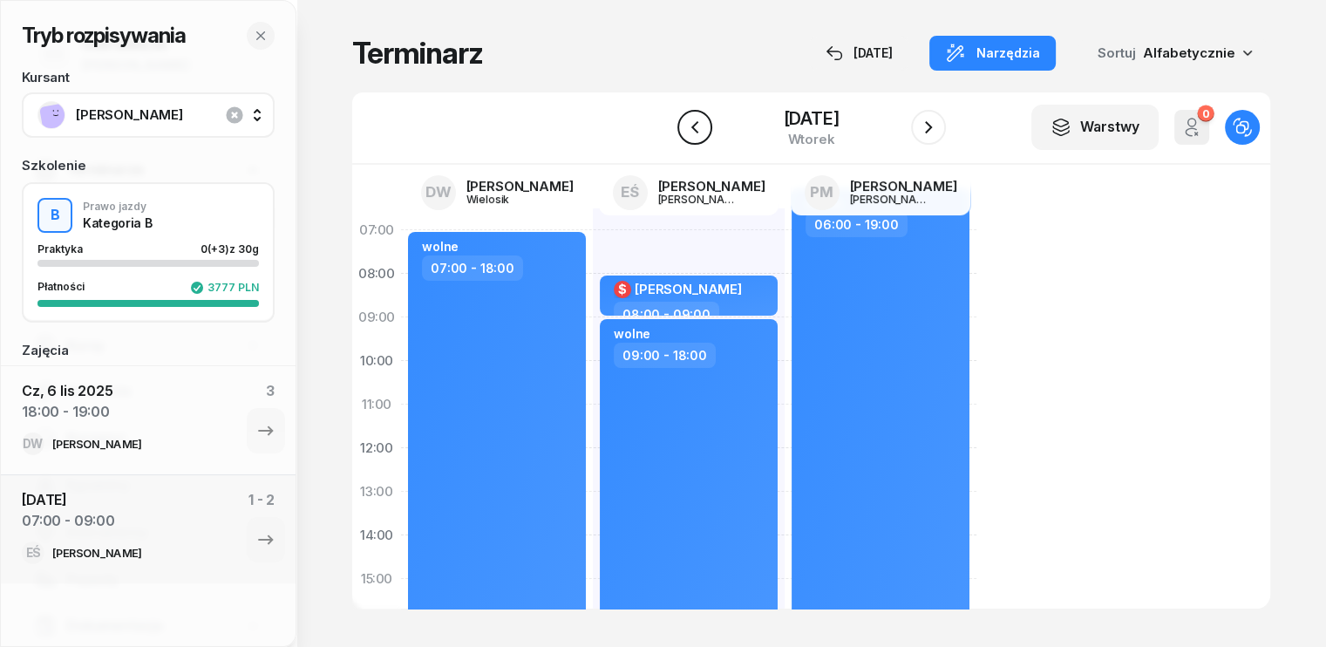
click at [696, 124] on icon "button" at bounding box center [694, 127] width 21 height 21
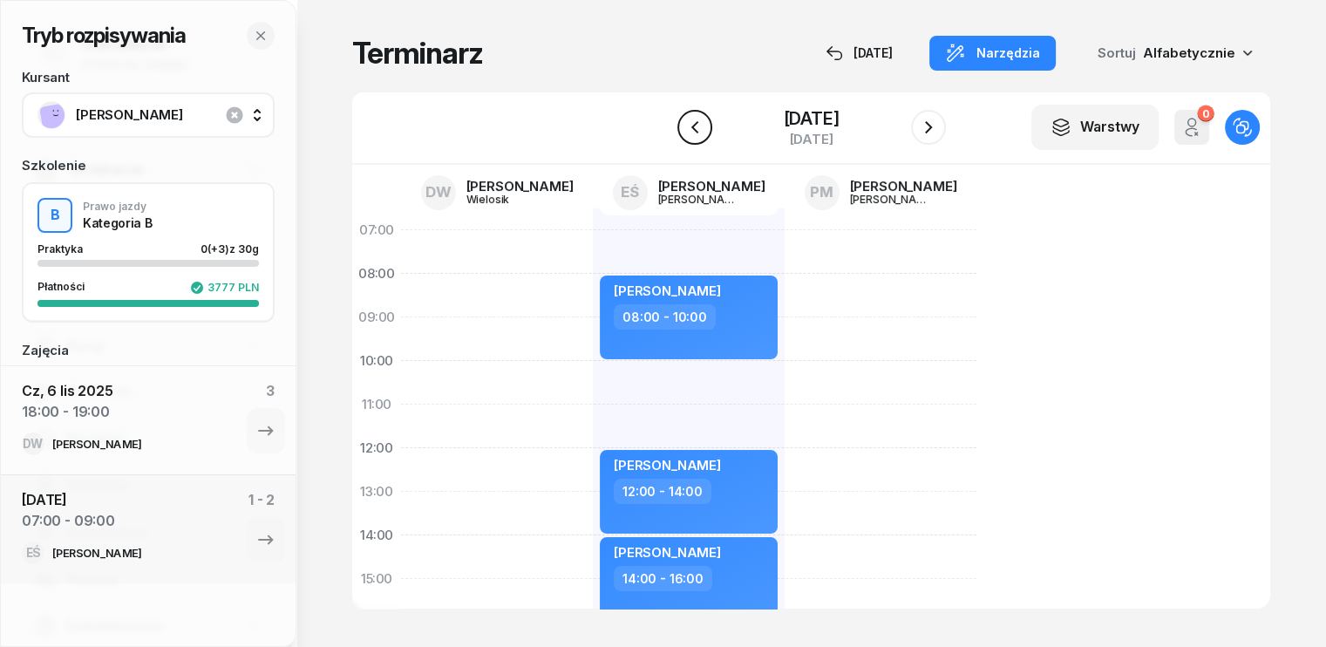
click at [696, 124] on icon "button" at bounding box center [694, 127] width 7 height 12
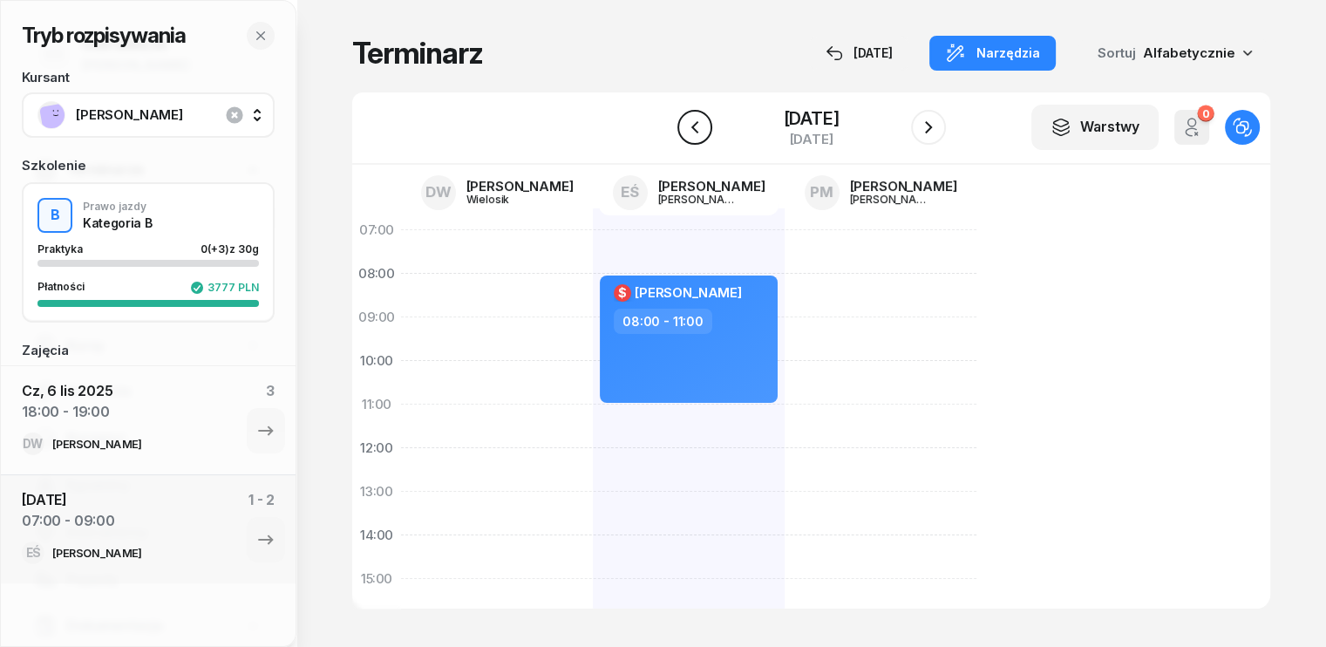
click at [696, 124] on icon "button" at bounding box center [694, 127] width 7 height 12
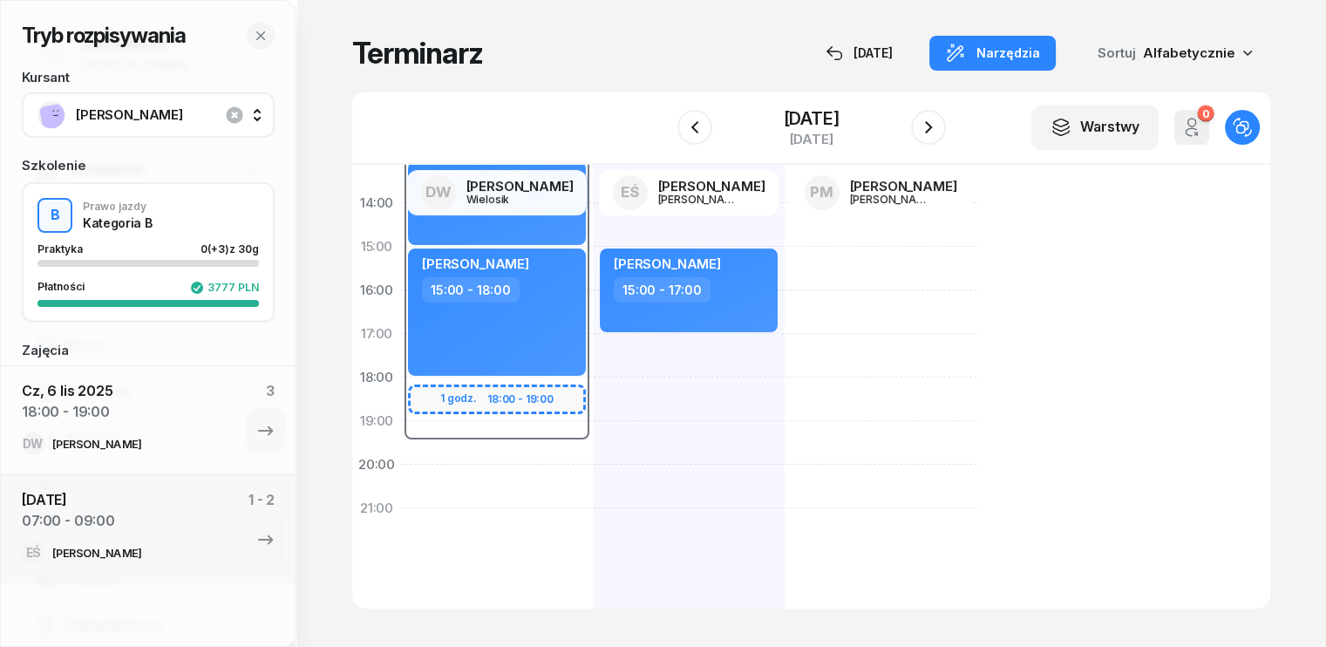
scroll to position [349, 0]
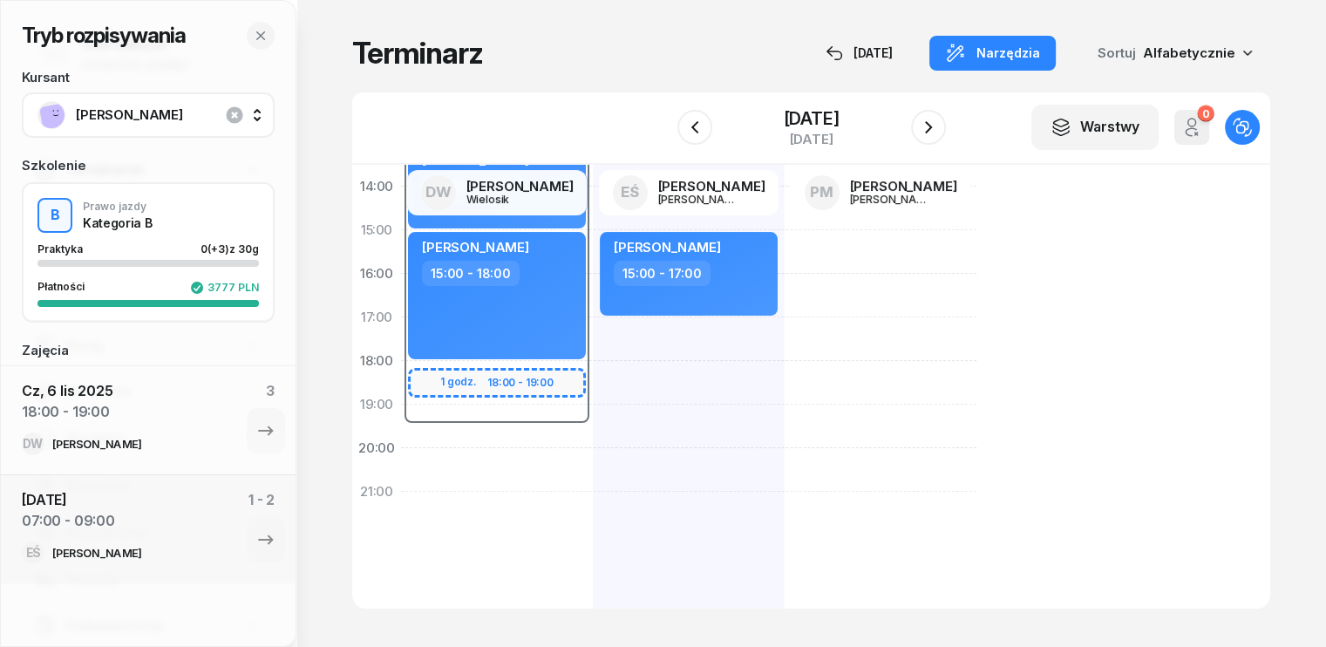
click at [401, 442] on div "07:30 - 19:30 1 godz. 18:00 - 19:00 przypominajka placu pomiędzy poznaniami [PE…" at bounding box center [497, 252] width 192 height 785
select select "19"
select select "21"
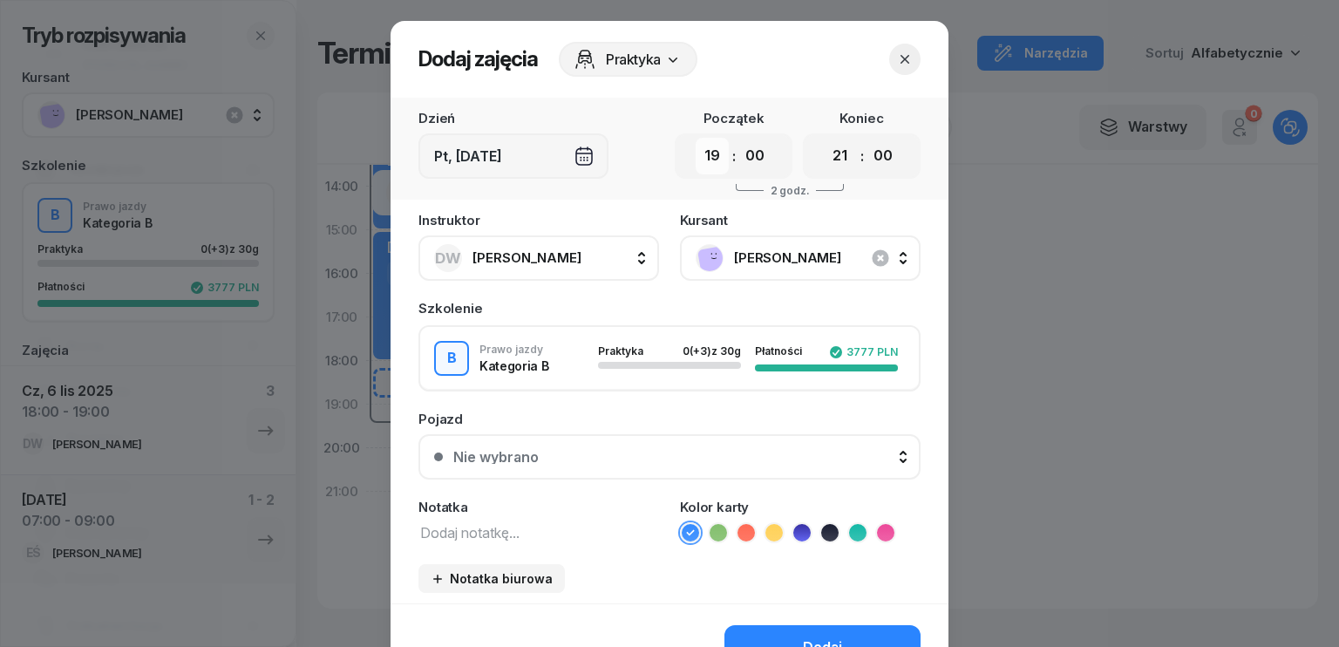
click at [708, 157] on select "00 01 02 03 04 05 06 07 08 09 10 11 12 13 14 15 16 17 18 19 20 21 22 23" at bounding box center [712, 156] width 33 height 37
select select "18"
click at [696, 138] on select "00 01 02 03 04 05 06 07 08 09 10 11 12 13 14 15 16 17 18 19 20 21 22 23" at bounding box center [712, 156] width 33 height 37
drag, startPoint x: 834, startPoint y: 157, endPoint x: 830, endPoint y: 170, distance: 13.5
click at [834, 157] on select "00 01 02 03 04 05 06 07 08 09 10 11 12 13 14 15 16 17 18 19 20 21 22 23" at bounding box center [840, 156] width 33 height 37
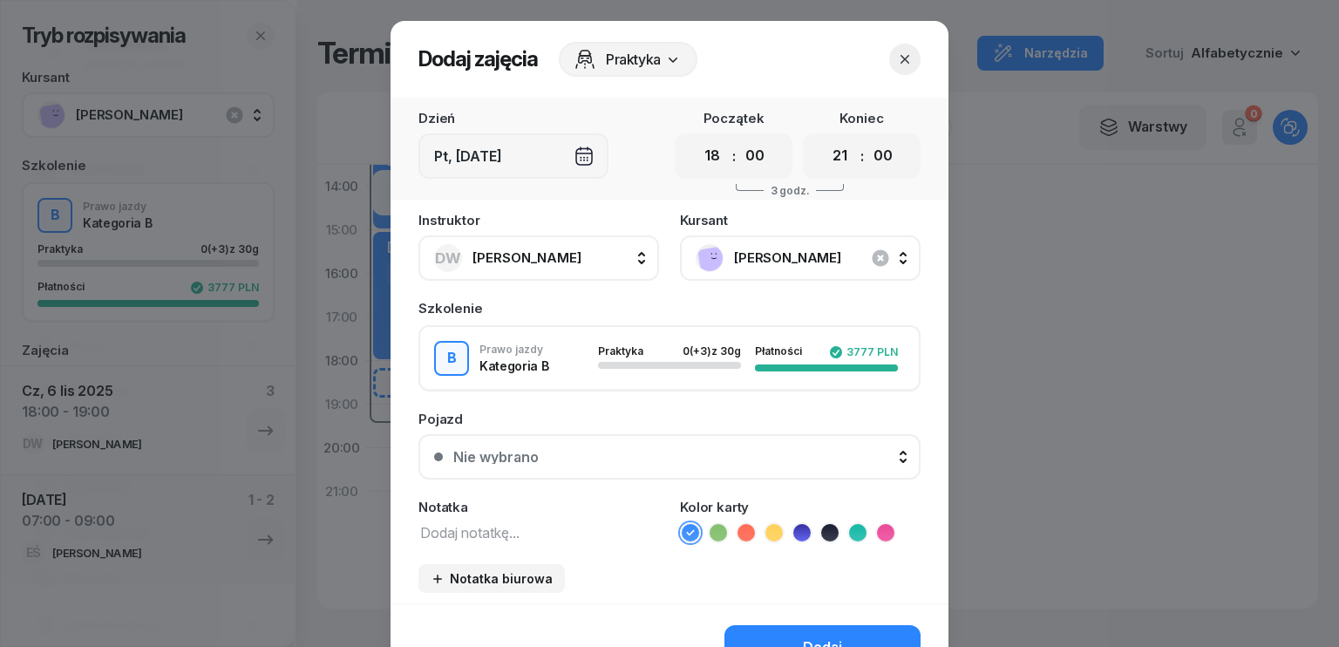
select select "19"
click at [824, 138] on select "00 01 02 03 04 05 06 07 08 09 10 11 12 13 14 15 16 17 18 19 20 21 22 23" at bounding box center [840, 156] width 33 height 37
click at [813, 637] on div "Dodaj" at bounding box center [822, 647] width 39 height 23
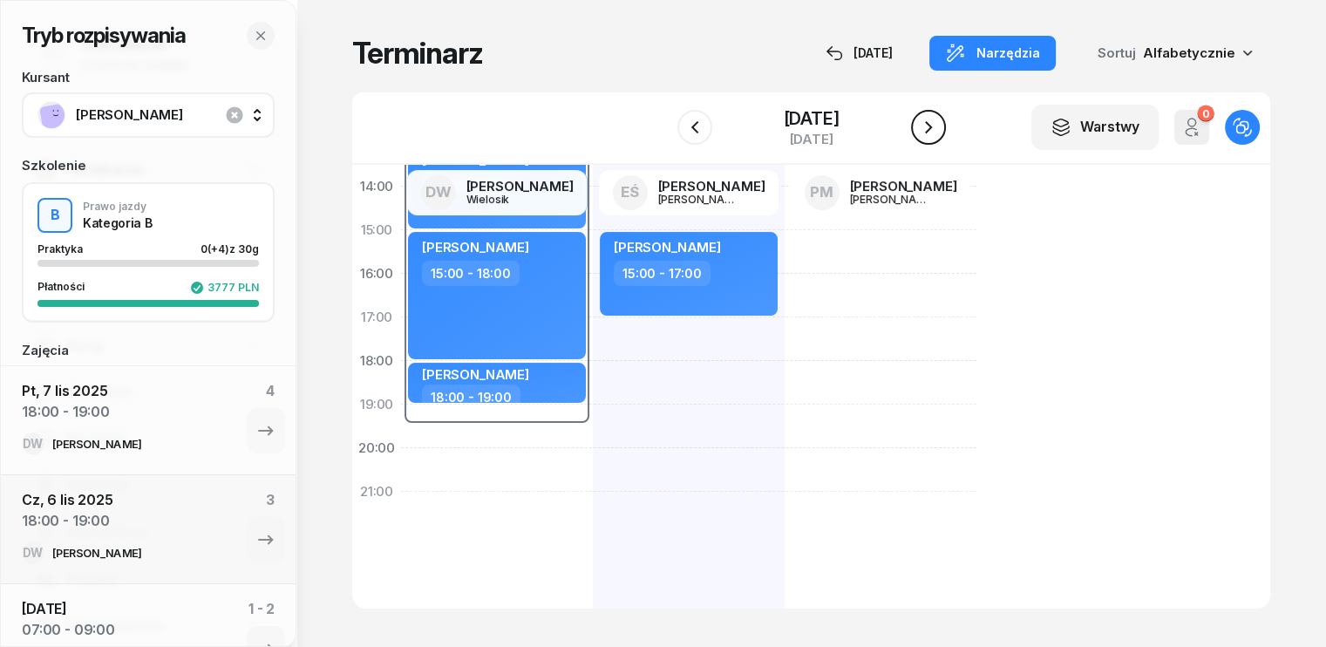
click at [935, 129] on icon "button" at bounding box center [928, 127] width 21 height 21
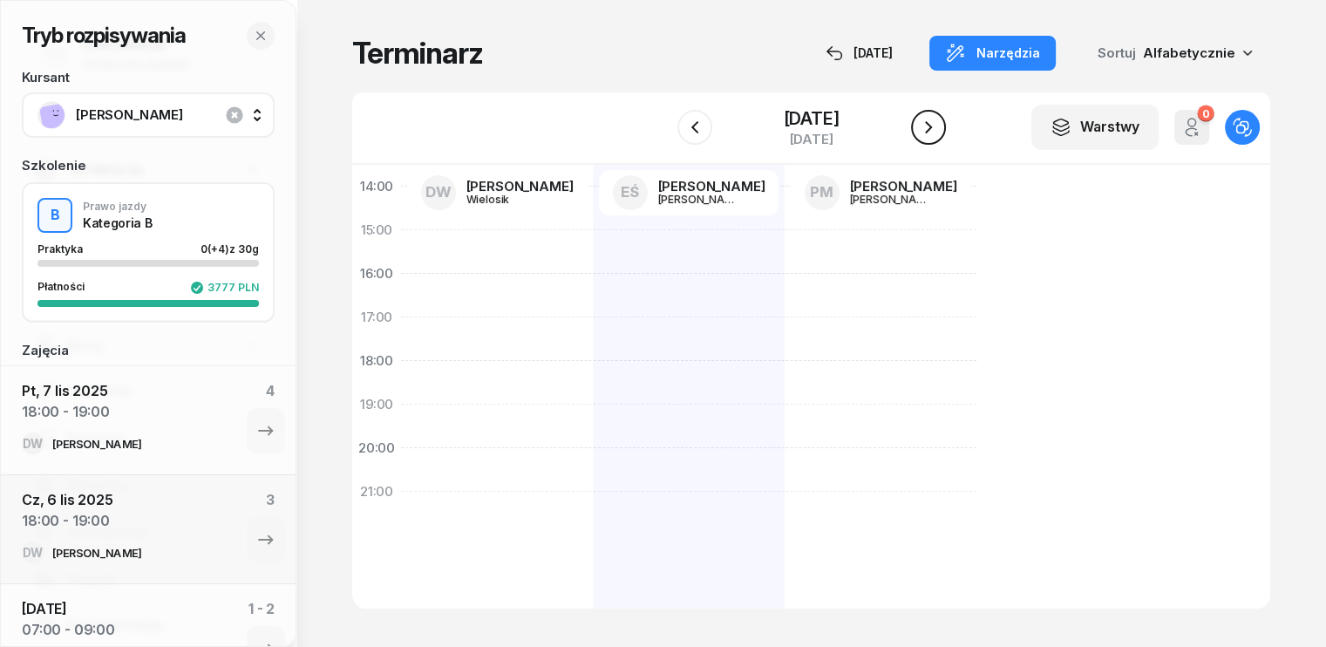
click at [935, 129] on icon "button" at bounding box center [928, 127] width 21 height 21
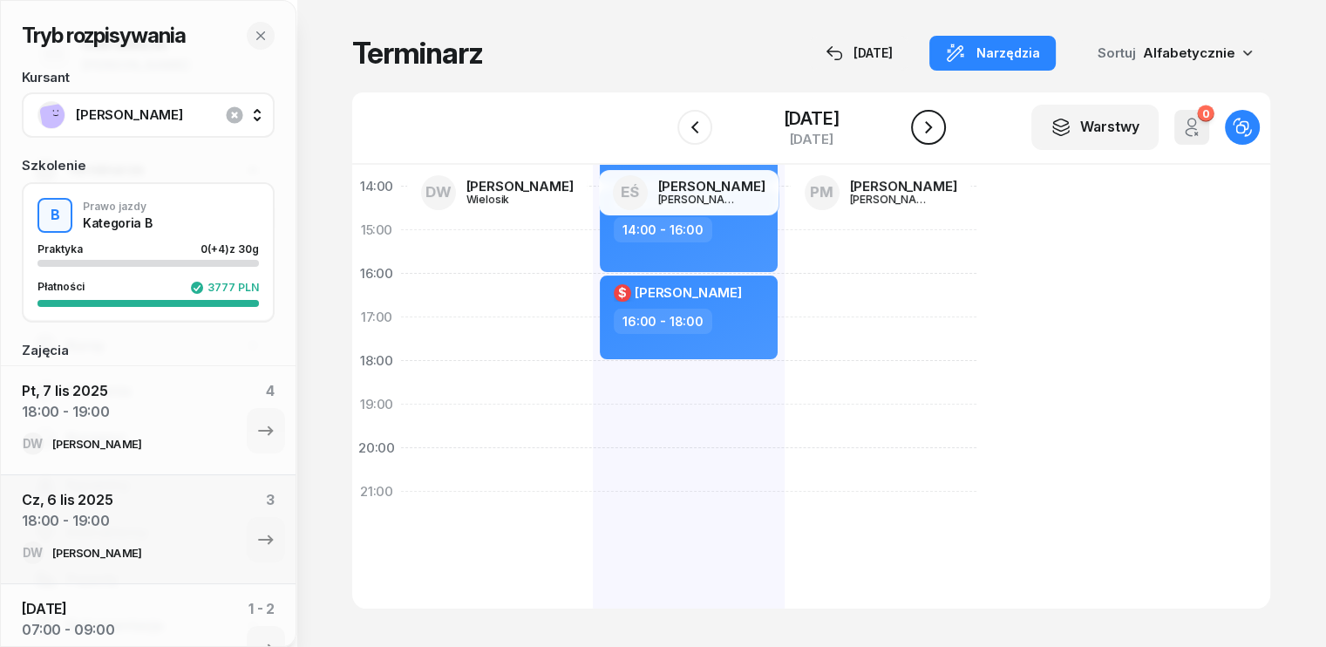
click at [935, 129] on icon "button" at bounding box center [928, 127] width 21 height 21
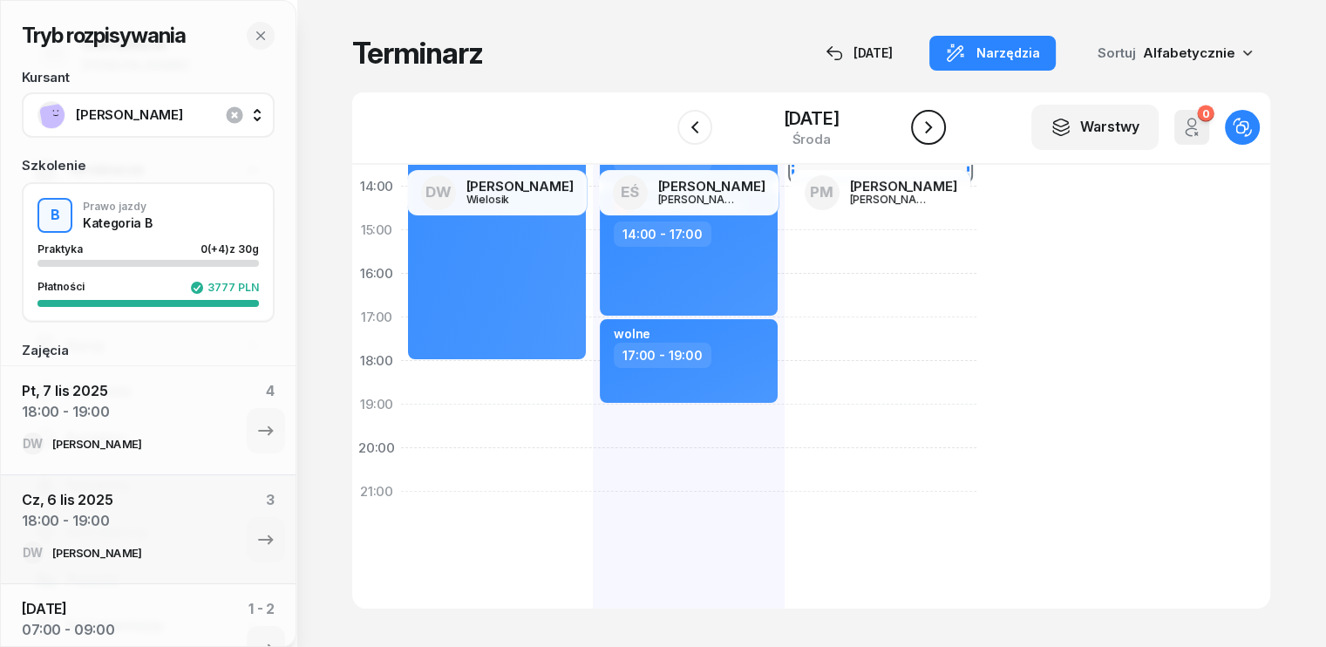
click at [927, 130] on icon "button" at bounding box center [928, 127] width 21 height 21
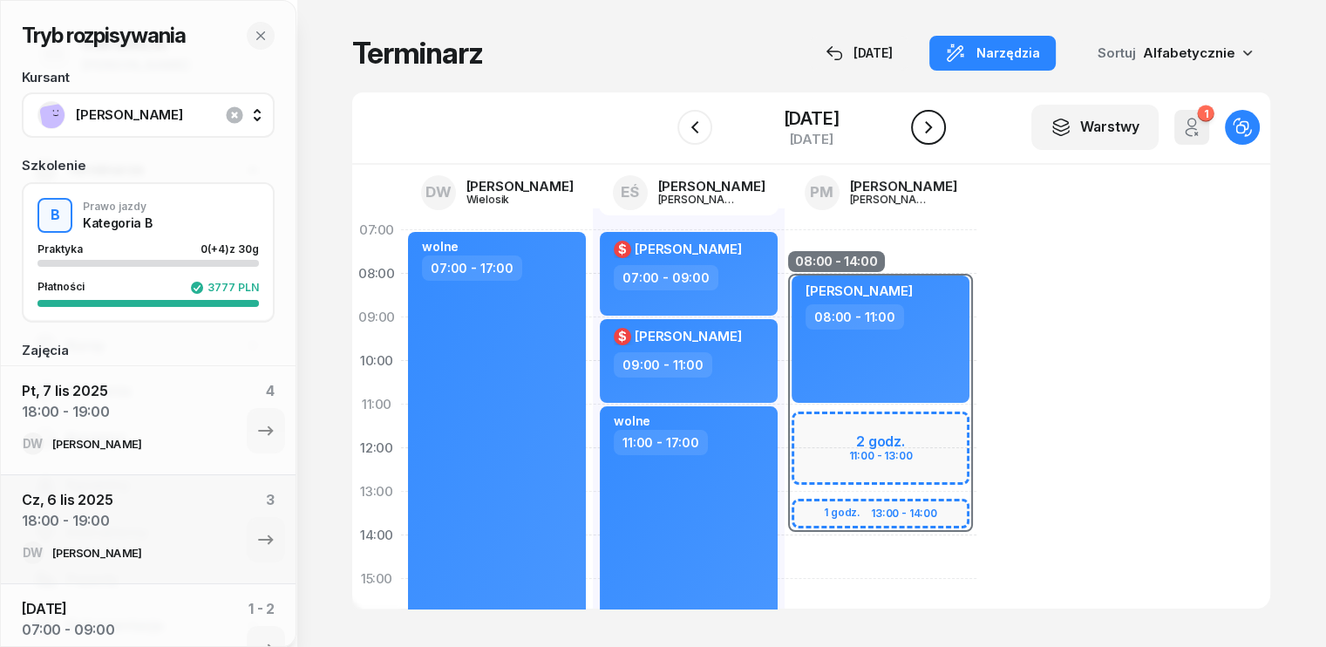
click at [936, 135] on icon "button" at bounding box center [928, 127] width 21 height 21
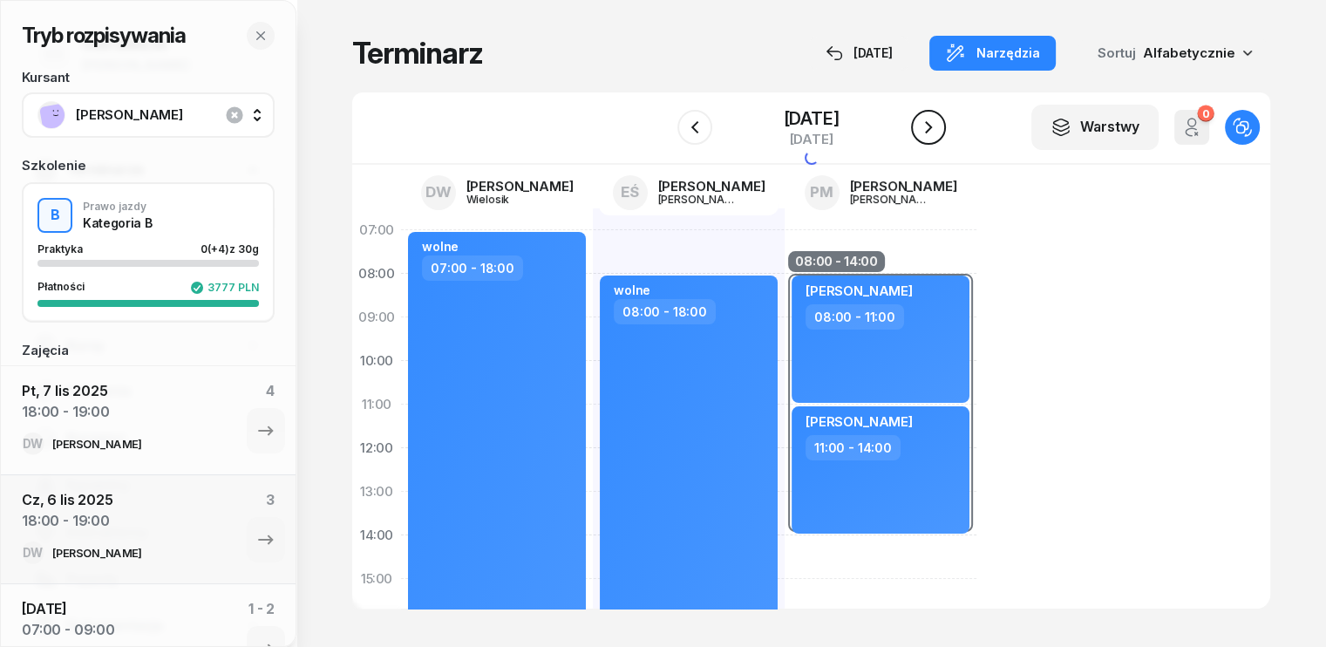
click at [936, 135] on icon "button" at bounding box center [928, 127] width 21 height 21
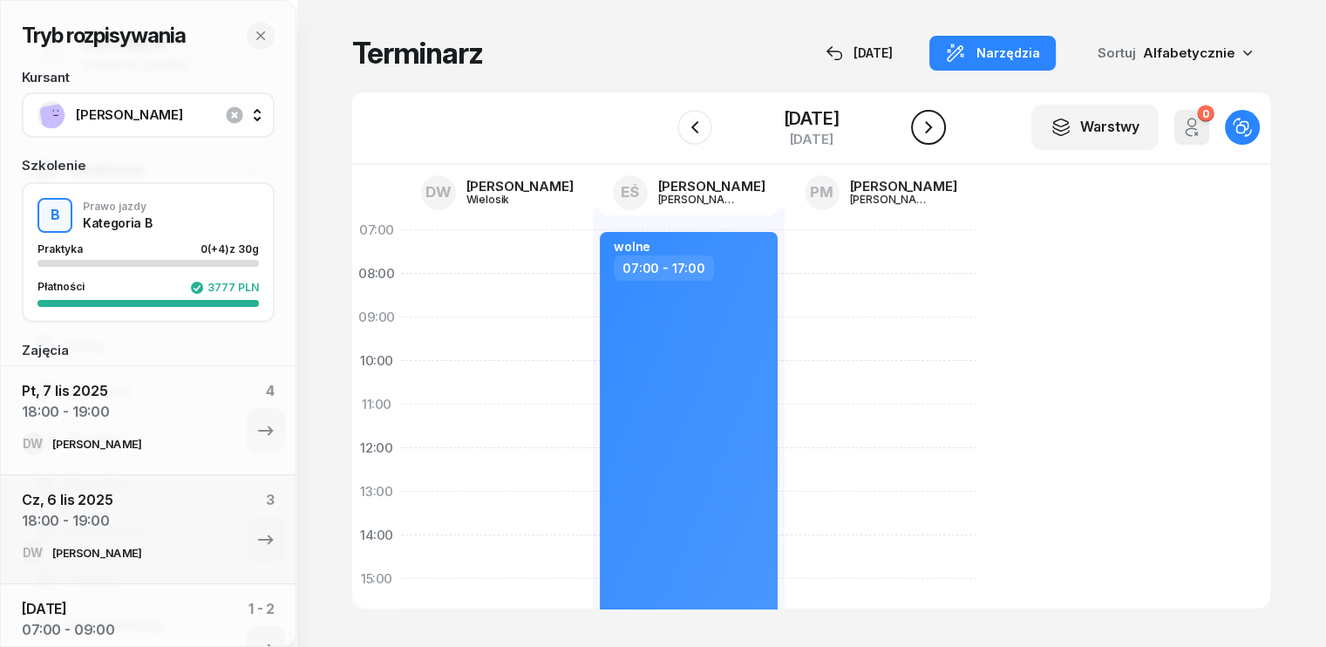
click at [936, 135] on icon "button" at bounding box center [928, 127] width 21 height 21
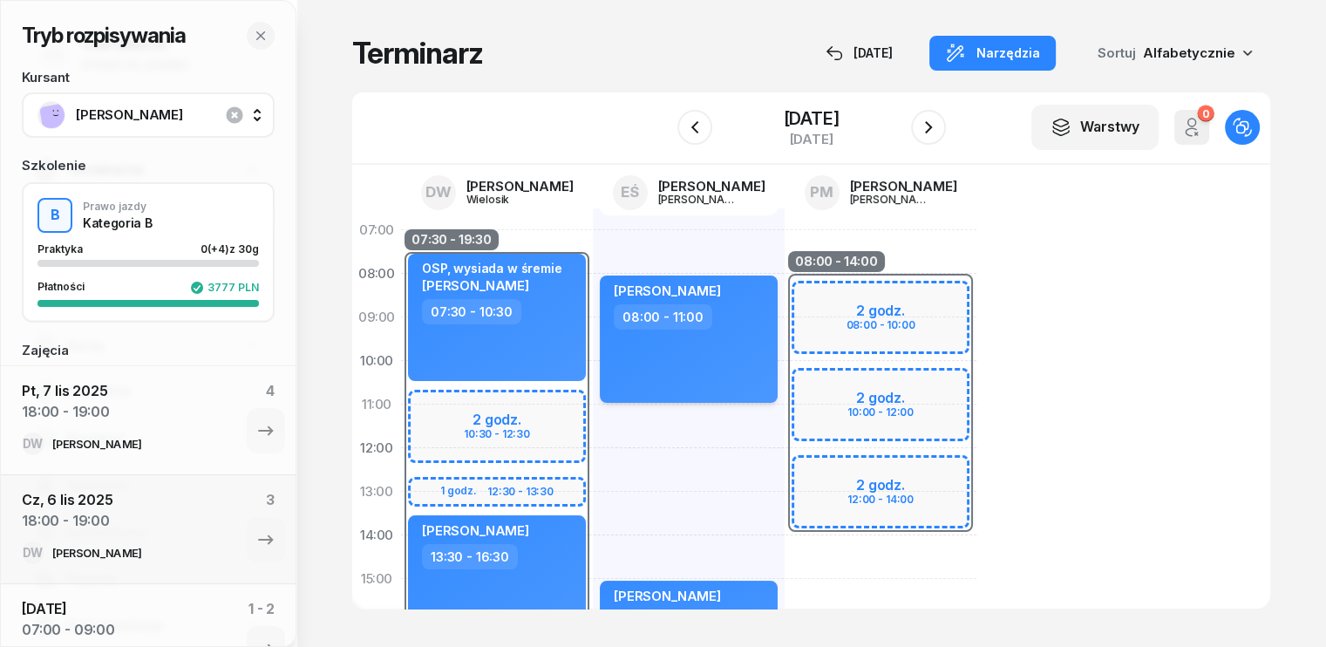
click at [695, 337] on div "[PERSON_NAME] 08:00 - 11:00" at bounding box center [689, 339] width 178 height 127
select select "08"
select select "11"
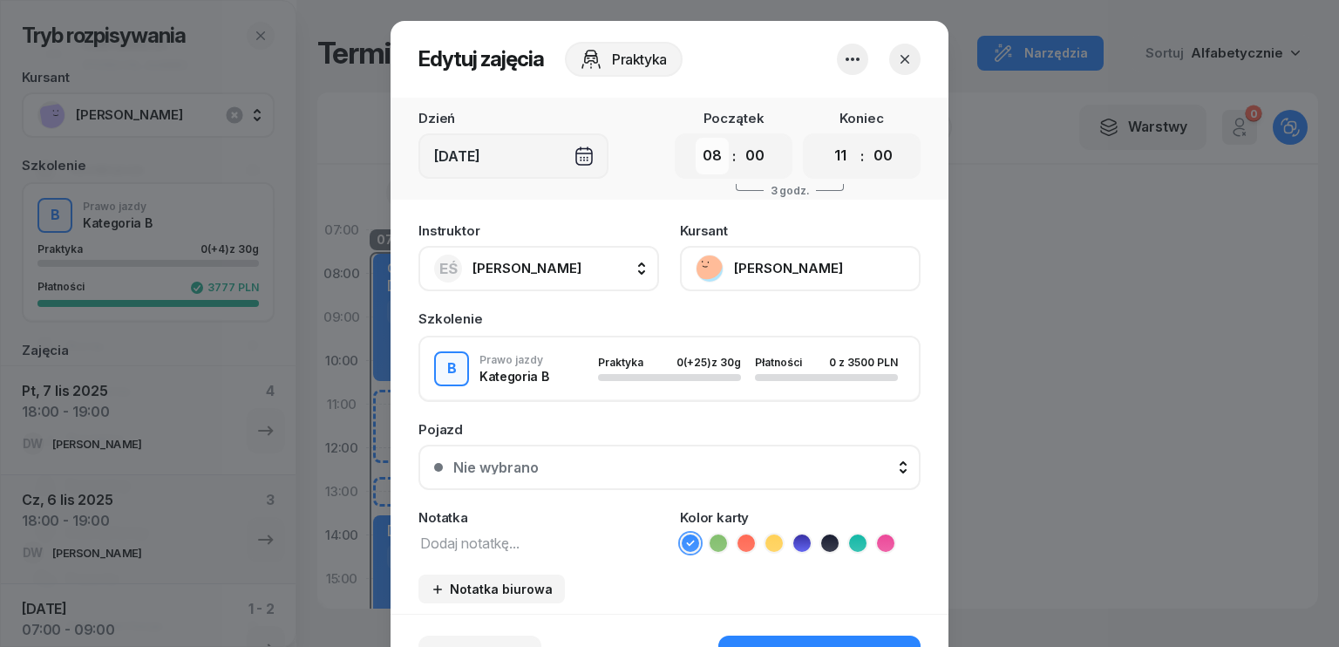
click at [711, 157] on select "00 01 02 03 04 05 06 07 08 09 10 11 12 13 14 15 16 17 18 19 20 21 22 23" at bounding box center [712, 156] width 33 height 37
select select "10"
click at [696, 138] on select "00 01 02 03 04 05 06 07 08 09 10 11 12 13 14 15 16 17 18 19 20 21 22 23" at bounding box center [712, 156] width 33 height 37
click at [824, 165] on select "00 01 02 03 04 05 06 07 08 09 10 11 12 13 14 15 16 17 18 19 20 21 22 23" at bounding box center [840, 156] width 33 height 37
select select "13"
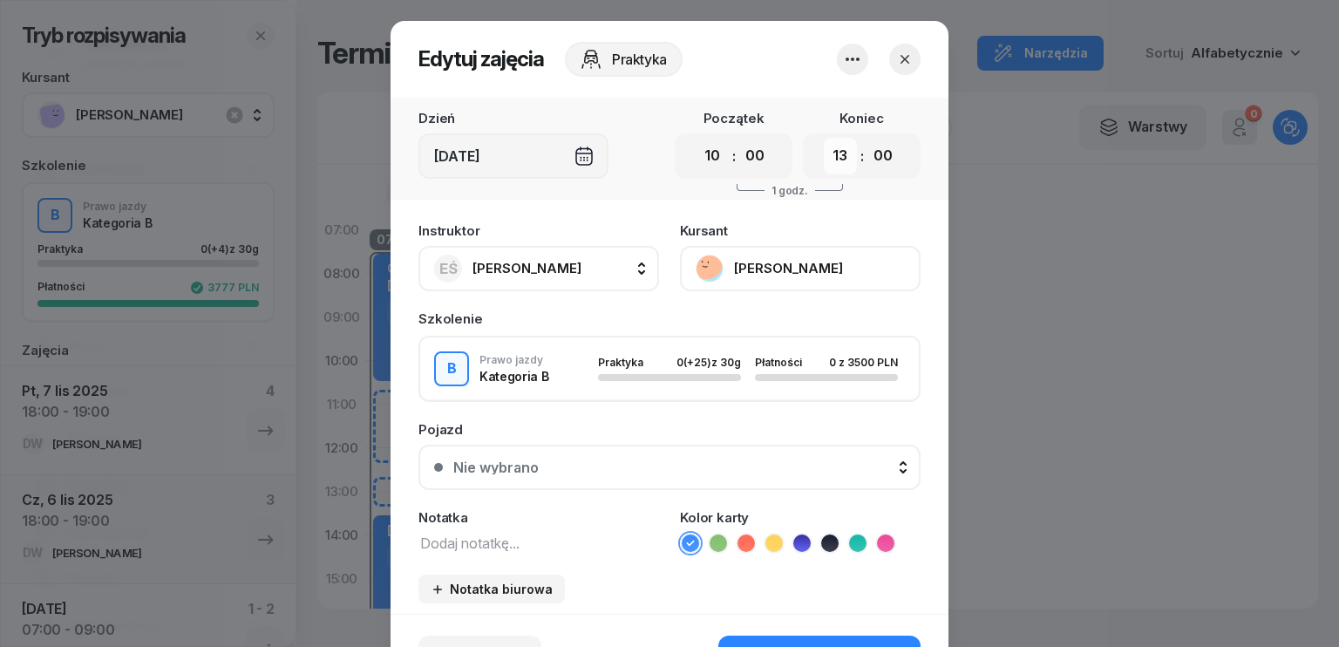
click at [824, 138] on select "00 01 02 03 04 05 06 07 08 09 10 11 12 13 14 15 16 17 18 19 20 21 22 23" at bounding box center [840, 156] width 33 height 37
click at [519, 557] on div "Instruktor EŚ [PERSON_NAME] DW [PERSON_NAME] EŚ [PERSON_NAME] PM [PERSON_NAME] …" at bounding box center [670, 414] width 558 height 400
click at [540, 537] on textarea at bounding box center [539, 542] width 241 height 23
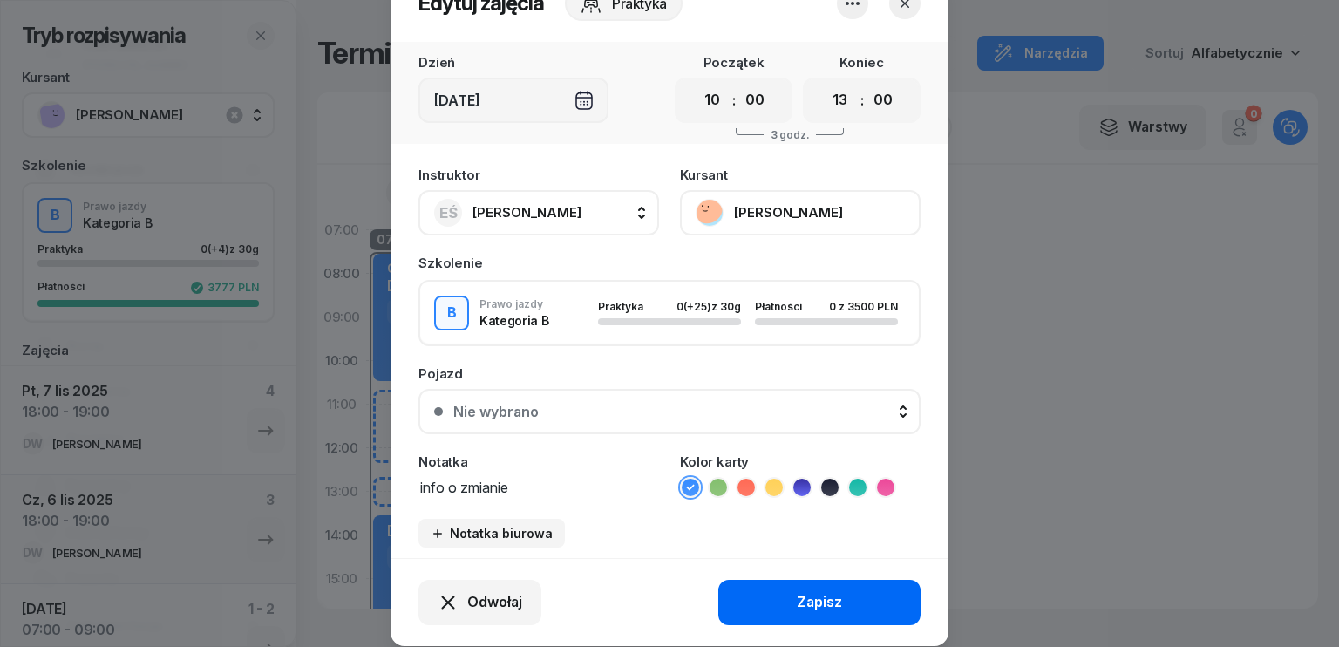
scroll to position [108, 0]
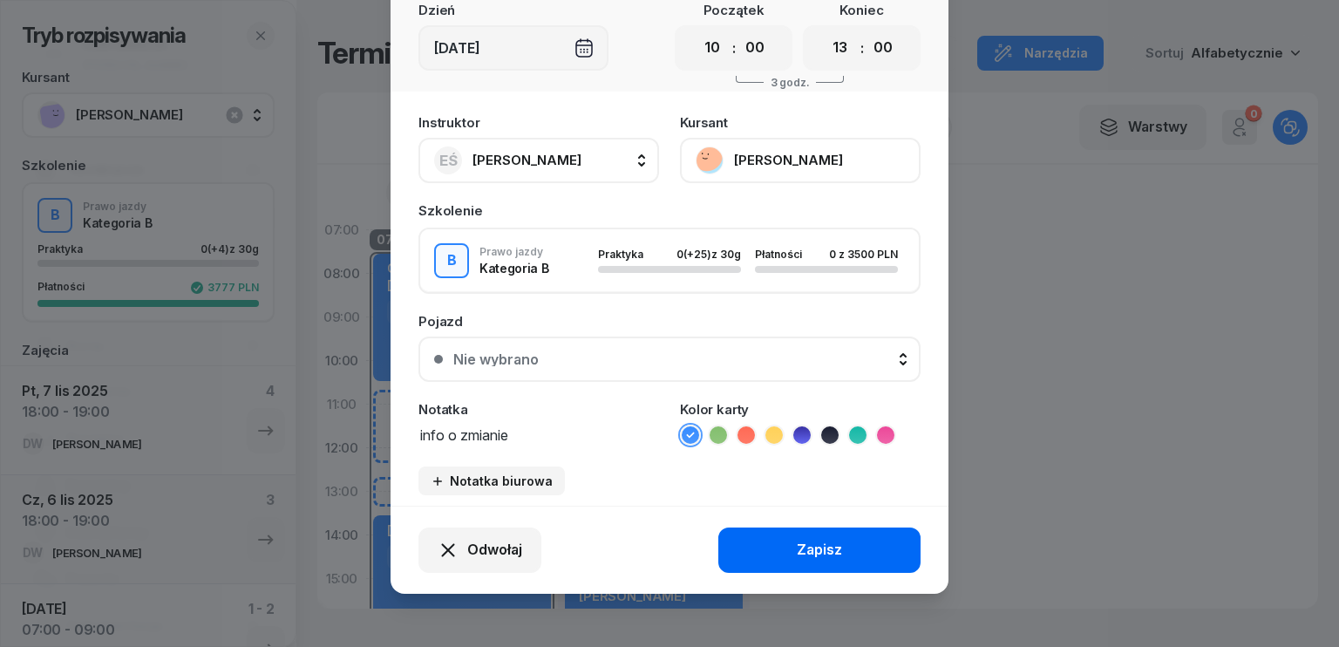
type textarea "info o zmianie"
click at [781, 550] on button "Zapisz" at bounding box center [819, 550] width 202 height 45
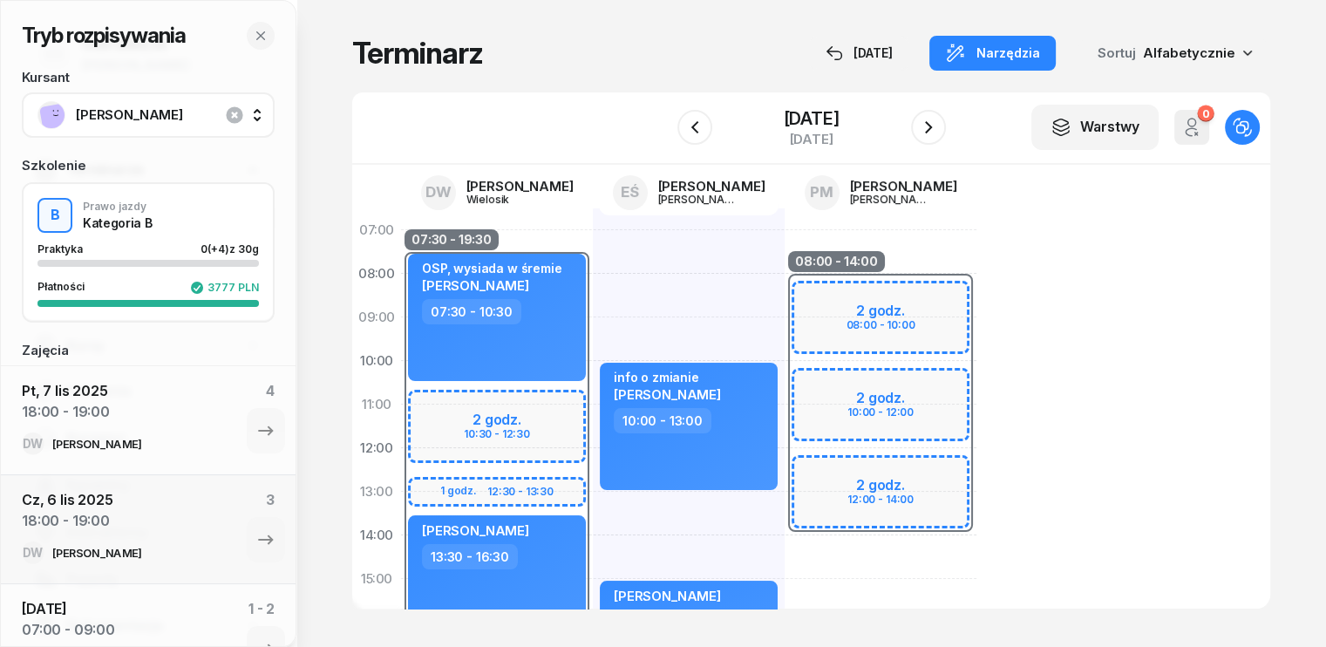
click at [593, 249] on div "info o zmianie [PERSON_NAME] 10:00 - 13:00 [PERSON_NAME] 15:00 - 17:00" at bounding box center [689, 600] width 192 height 785
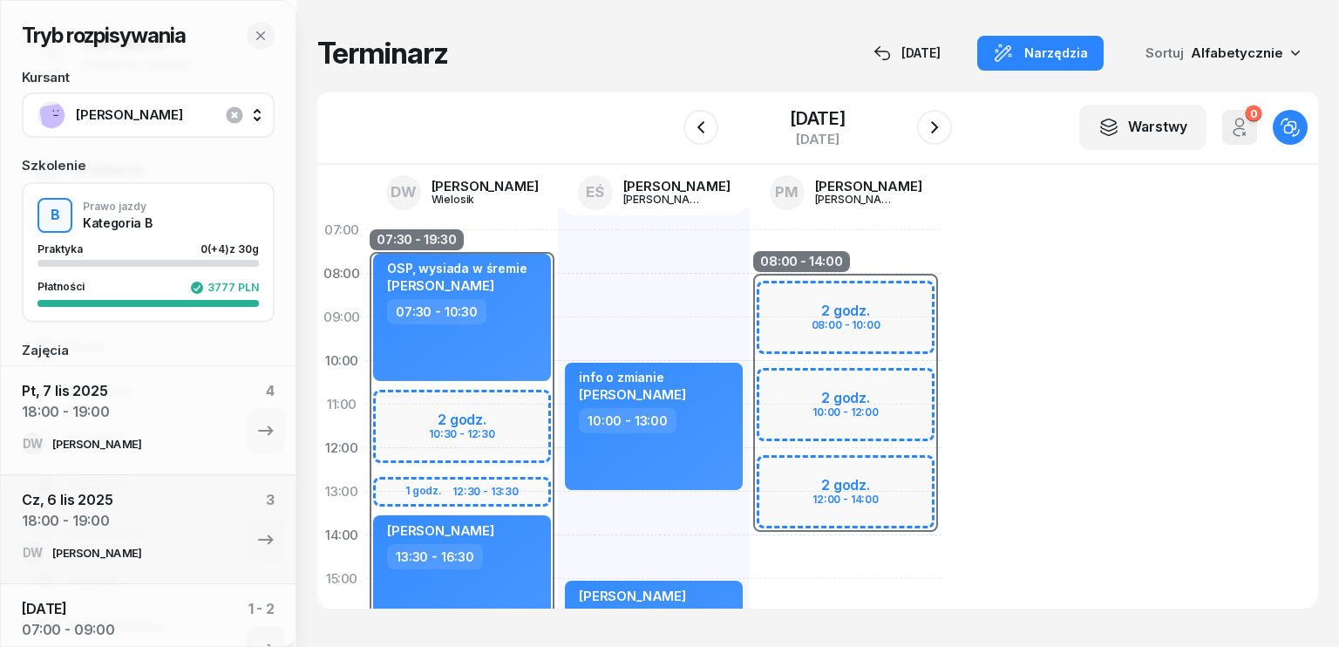
select select "07"
select select "09"
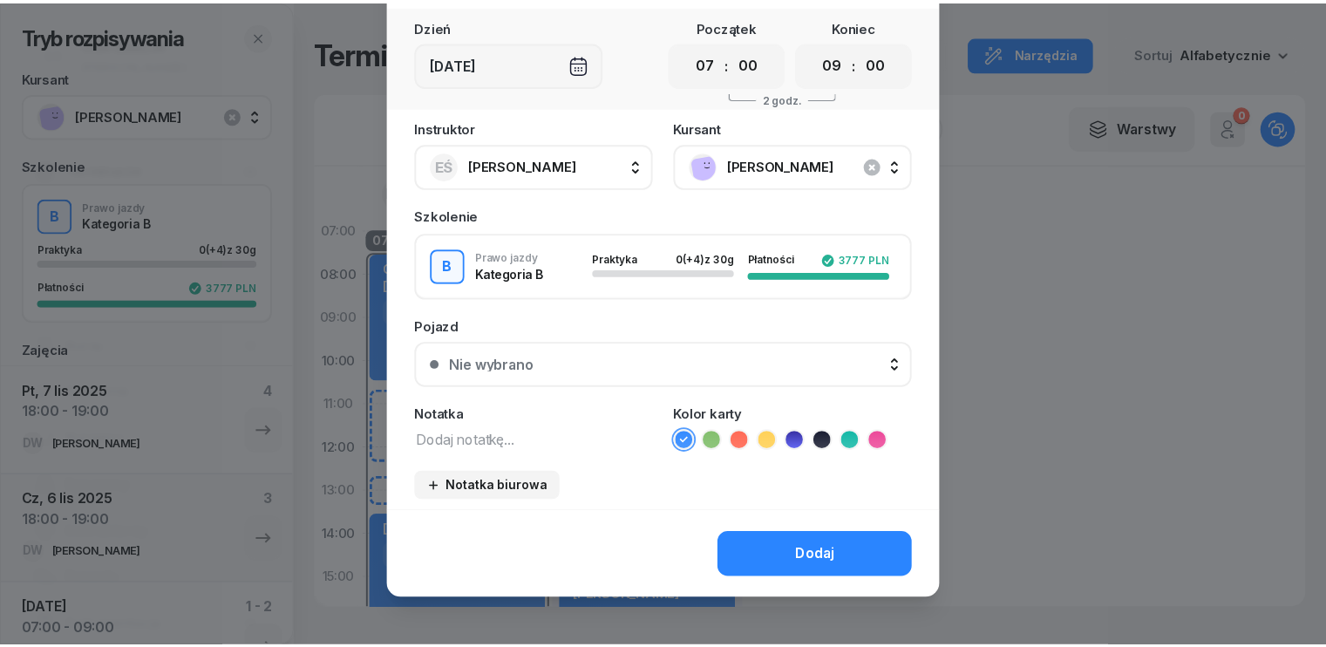
scroll to position [98, 0]
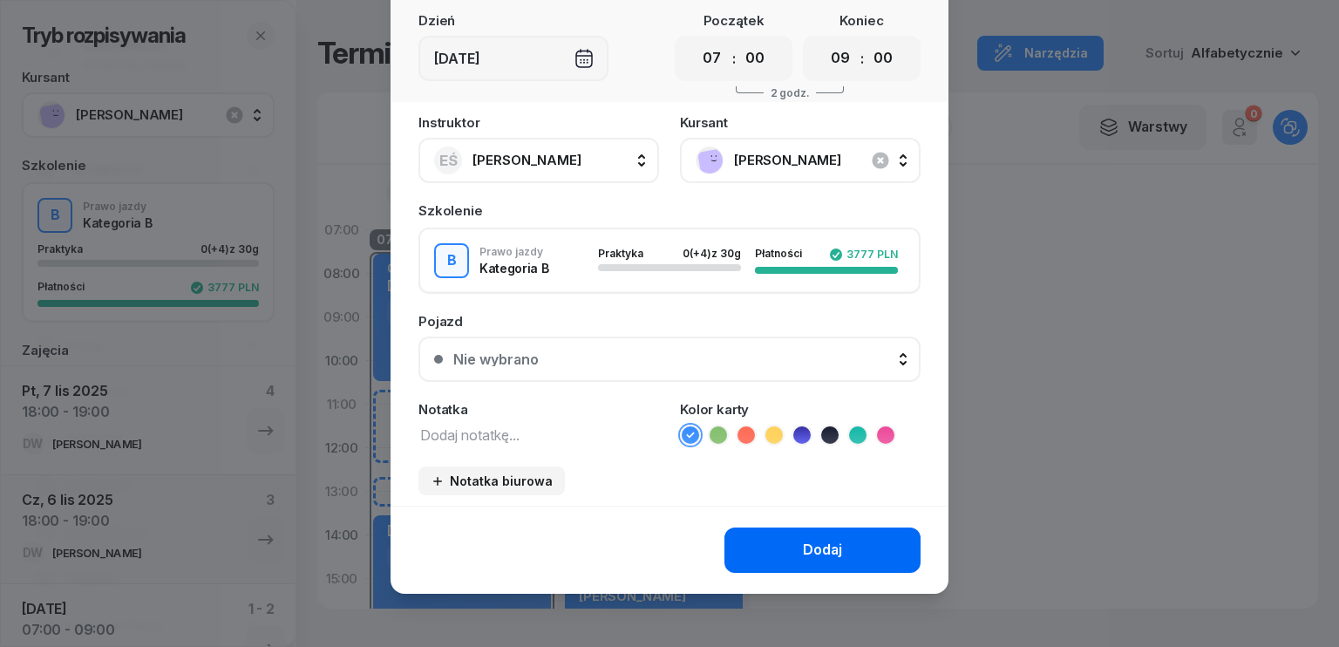
click at [827, 542] on div "Dodaj" at bounding box center [822, 550] width 39 height 23
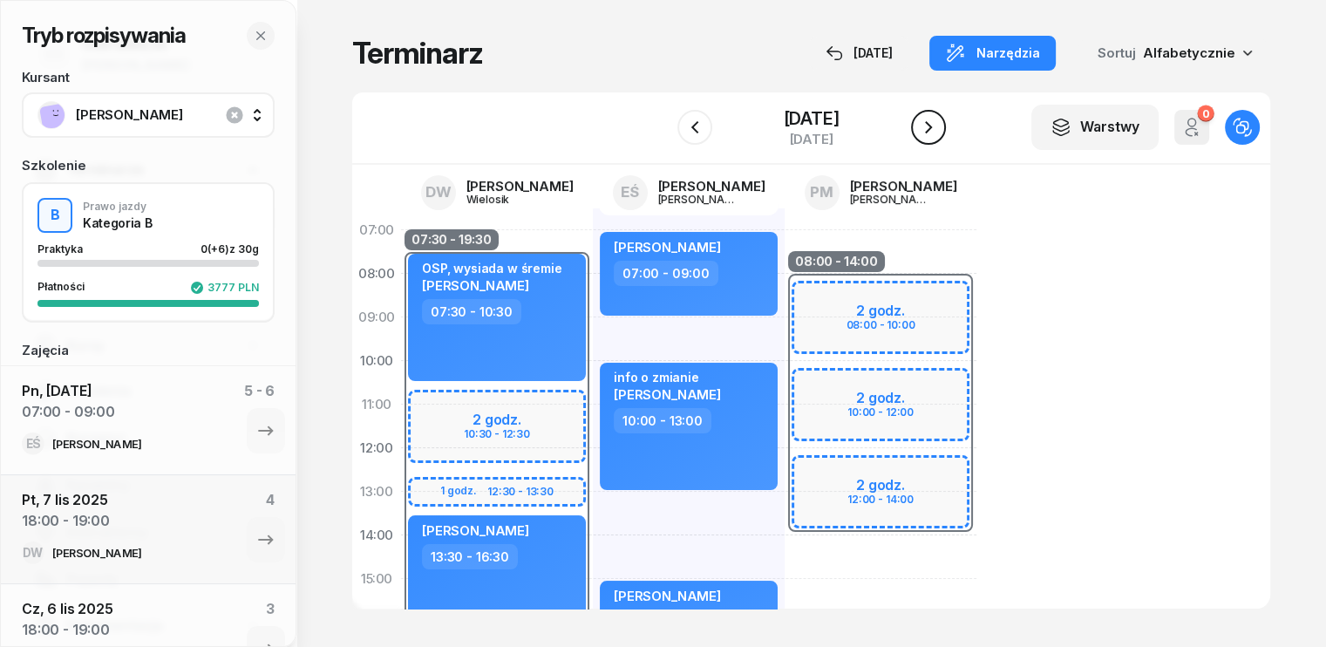
click at [933, 124] on icon "button" at bounding box center [928, 127] width 21 height 21
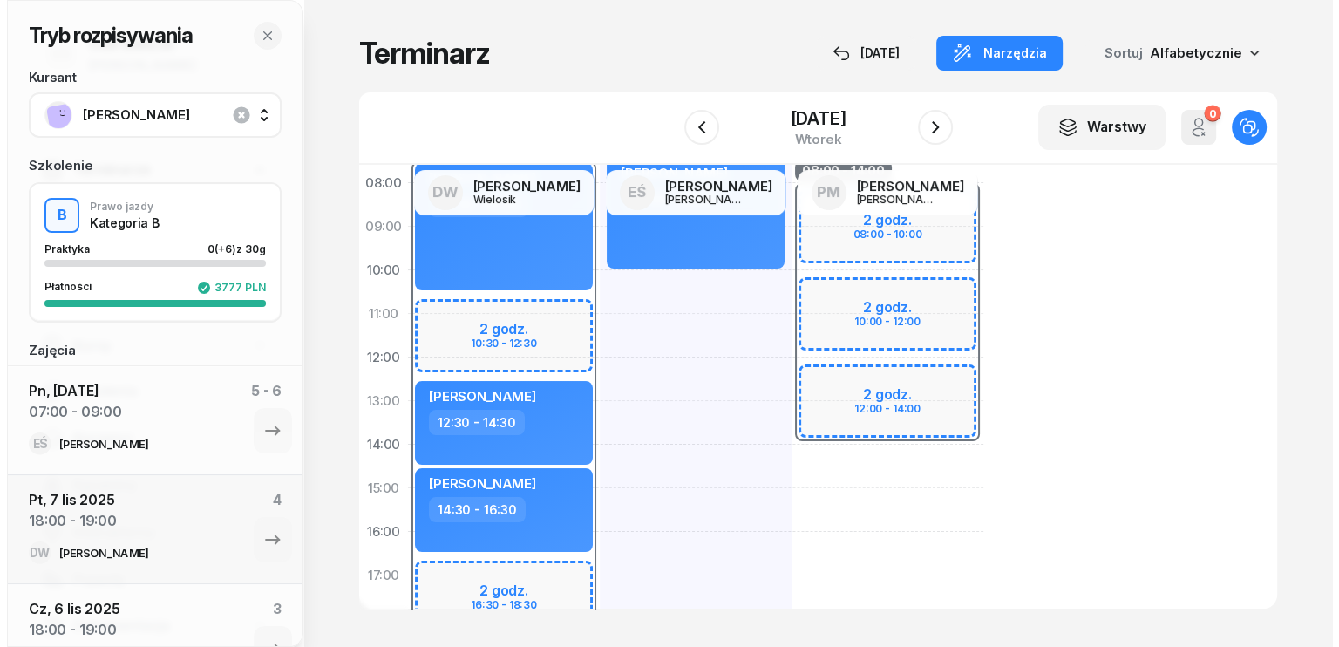
scroll to position [349, 0]
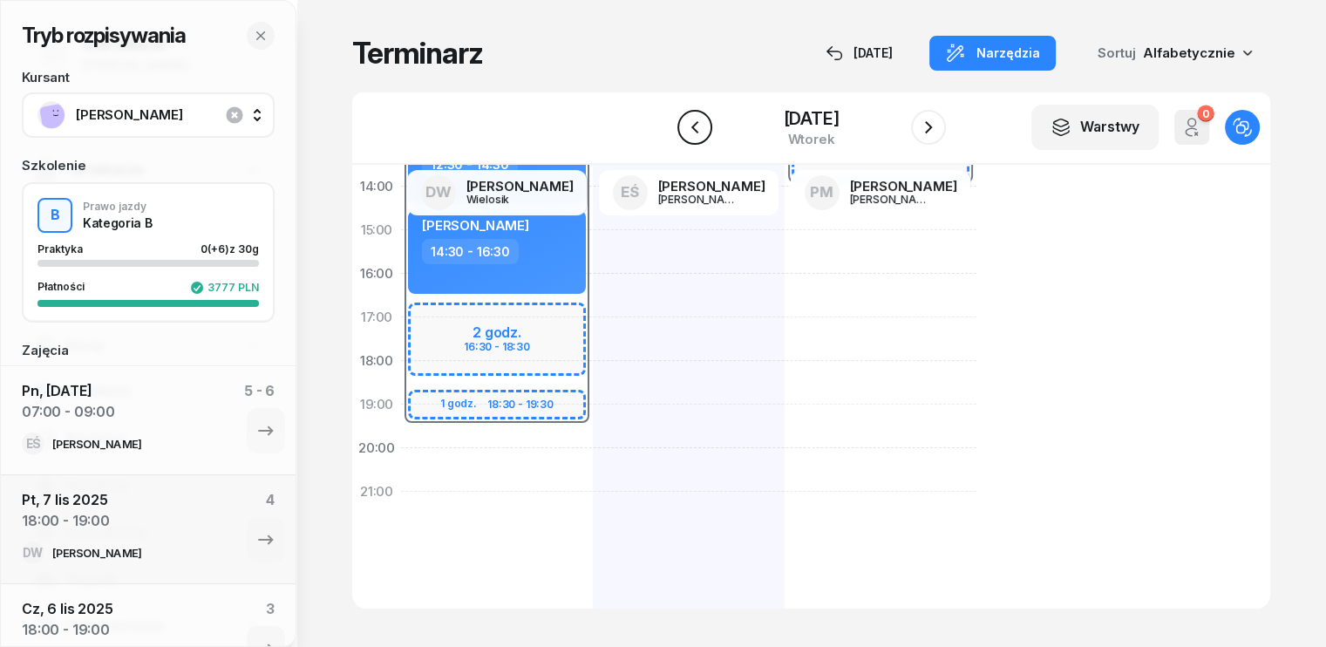
click at [698, 127] on icon "button" at bounding box center [694, 127] width 21 height 21
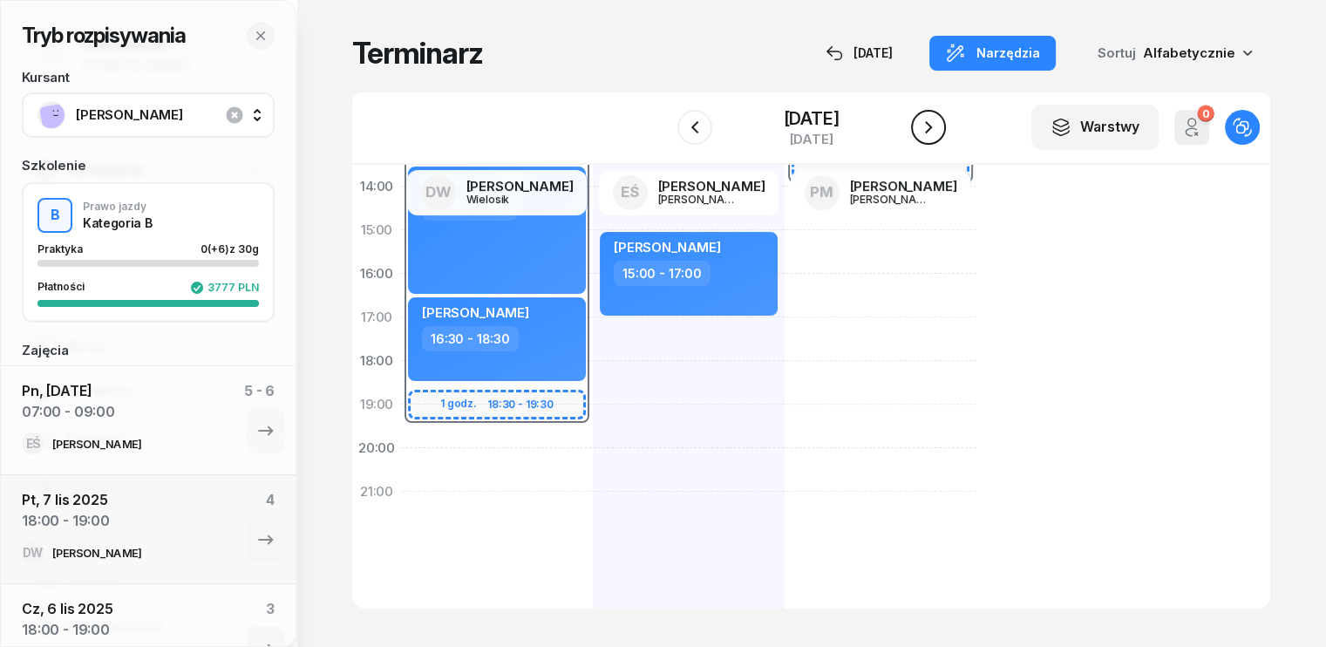
click at [935, 124] on icon "button" at bounding box center [928, 127] width 21 height 21
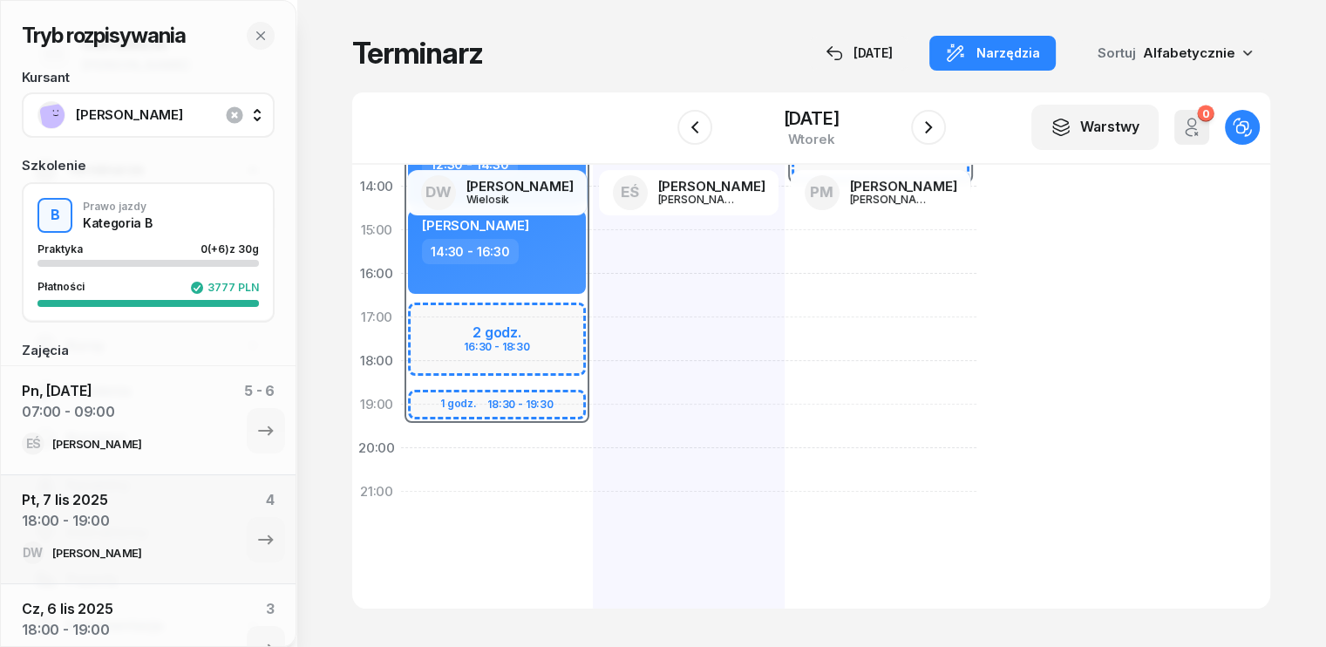
click at [401, 450] on div "07:30 - 19:30 2 godz. 10:30 - 12:30 2 godz. 16:30 - 18:30 1 godz. 18:30 - 19:30…" at bounding box center [497, 252] width 192 height 785
select select "20"
select select "22"
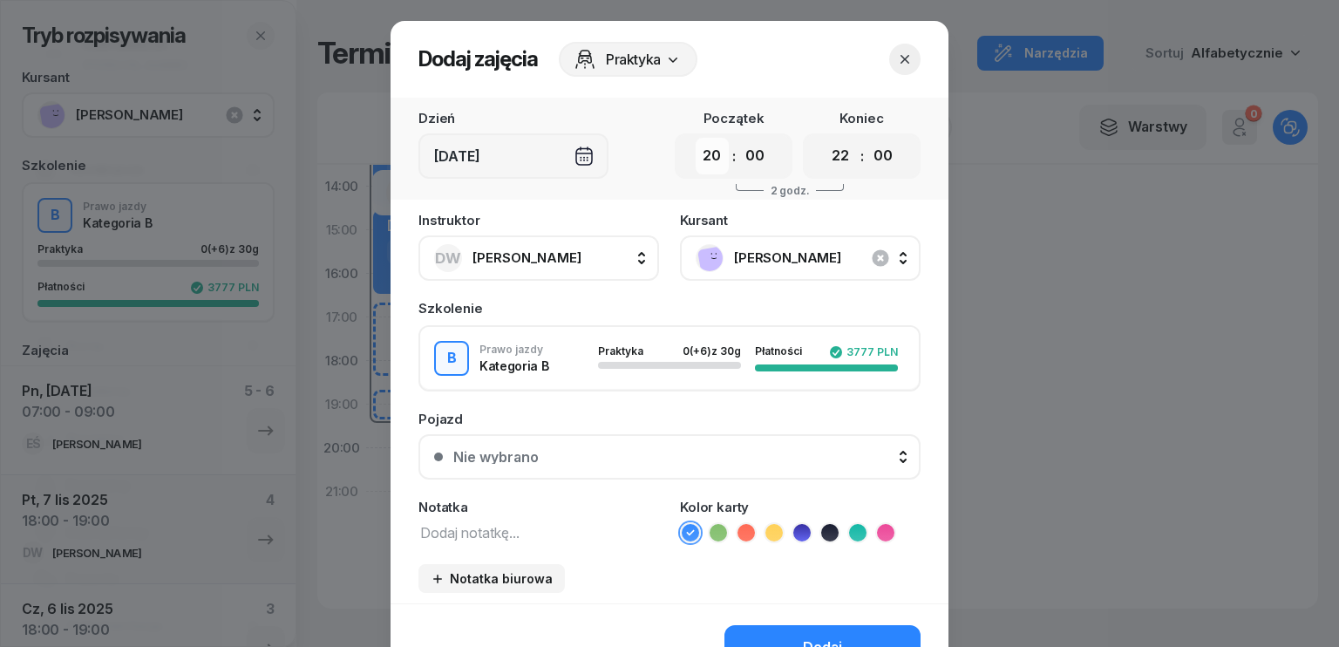
click at [704, 164] on select "00 01 02 03 04 05 06 07 08 09 10 11 12 13 14 15 16 17 18 19 20 21 22 23" at bounding box center [712, 156] width 33 height 37
select select "16"
click at [696, 138] on select "00 01 02 03 04 05 06 07 08 09 10 11 12 13 14 15 16 17 18 19 20 21 22 23" at bounding box center [712, 156] width 33 height 37
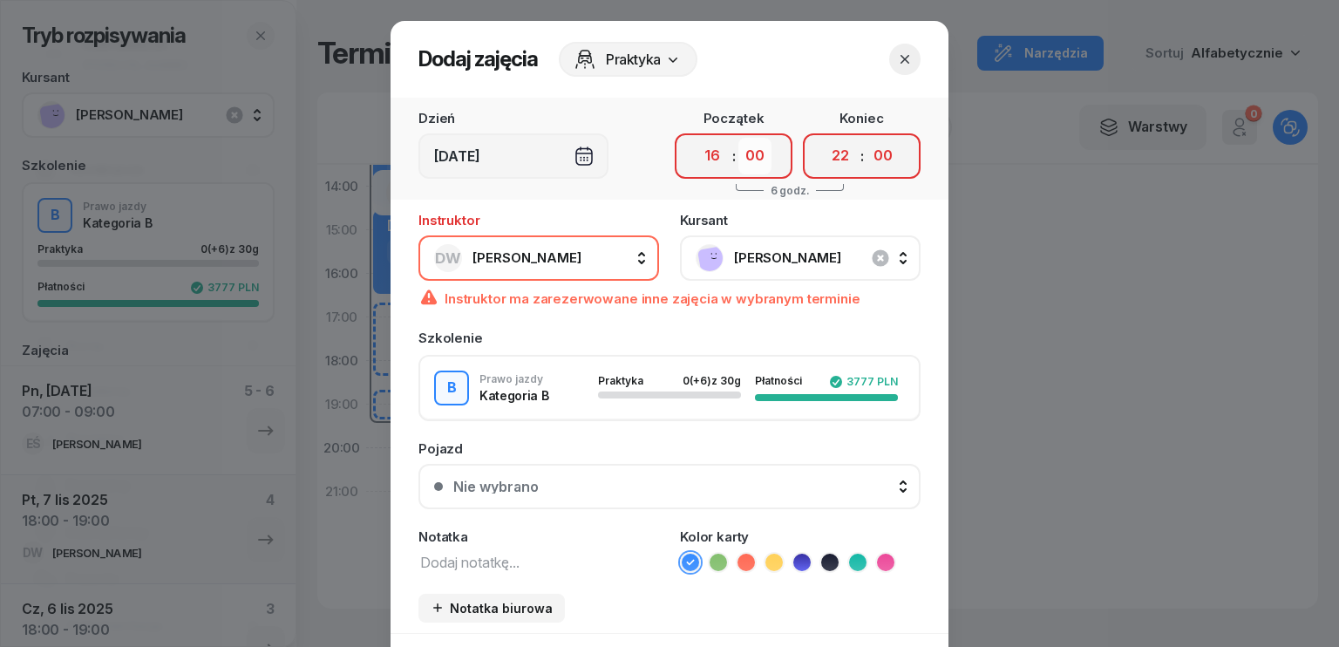
drag, startPoint x: 751, startPoint y: 163, endPoint x: 752, endPoint y: 172, distance: 8.8
click at [752, 165] on select "00 05 10 15 20 25 30 35 40 45 50 55" at bounding box center [755, 156] width 33 height 37
select select "30"
click at [739, 138] on select "00 05 10 15 20 25 30 35 40 45 50 55" at bounding box center [755, 156] width 33 height 37
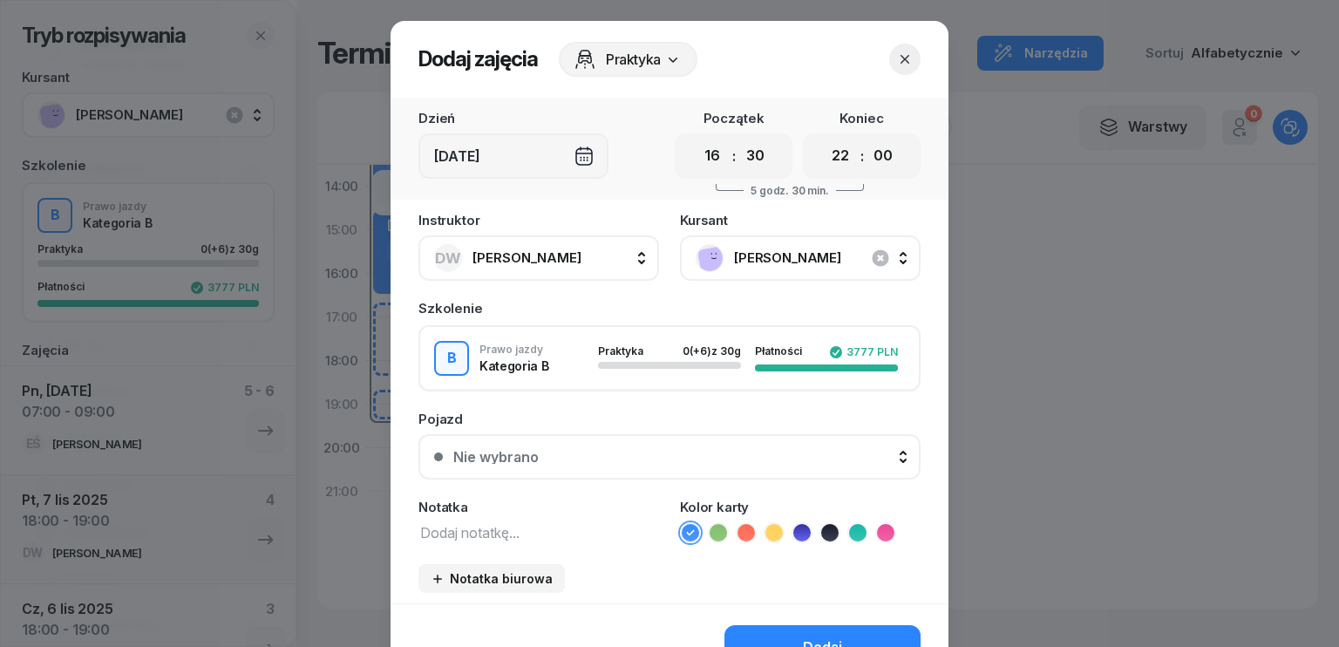
drag, startPoint x: 828, startPoint y: 166, endPoint x: 811, endPoint y: 238, distance: 74.4
click at [828, 166] on select "00 01 02 03 04 05 06 07 08 09 10 11 12 13 14 15 16 17 18 19 20 21 22 23" at bounding box center [840, 156] width 33 height 37
select select "18"
click at [824, 138] on select "00 01 02 03 04 05 06 07 08 09 10 11 12 13 14 15 16 17 18 19 20 21 22 23" at bounding box center [840, 156] width 33 height 37
click at [886, 168] on select "00 05 10 15 20 25 30 35 40 45 50 55" at bounding box center [883, 156] width 33 height 37
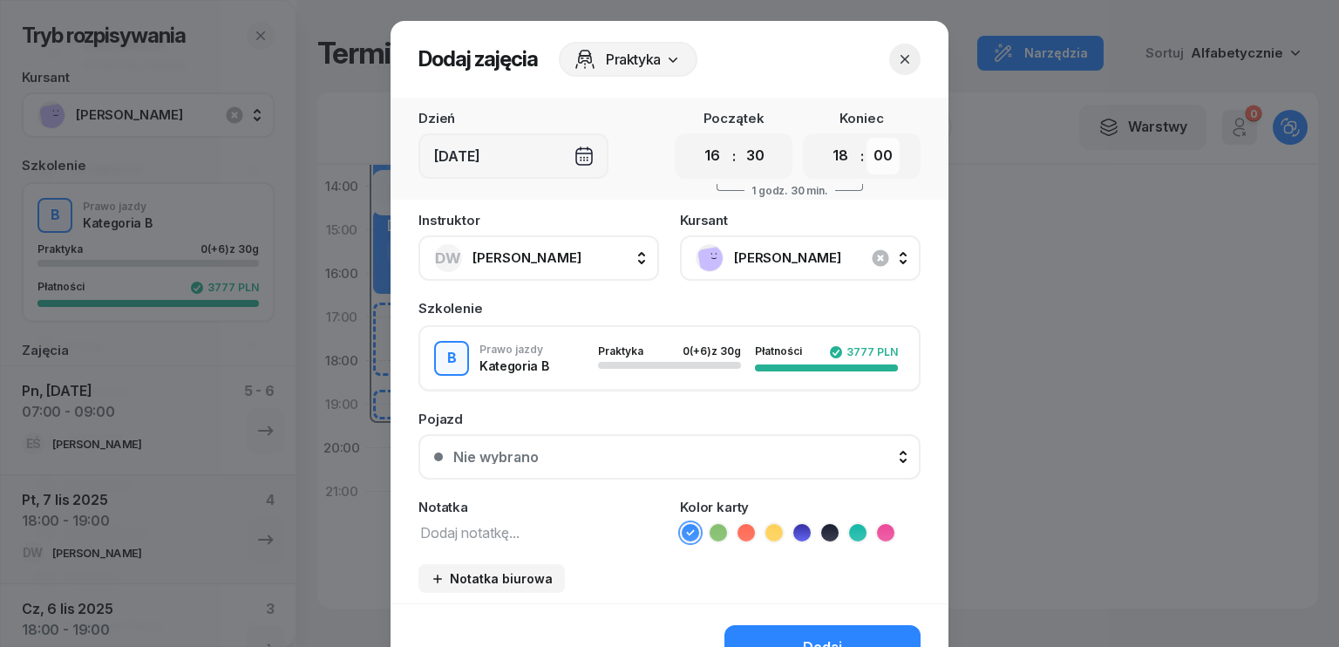
select select "30"
click at [867, 138] on select "00 05 10 15 20 25 30 35 40 45 50 55" at bounding box center [883, 156] width 33 height 37
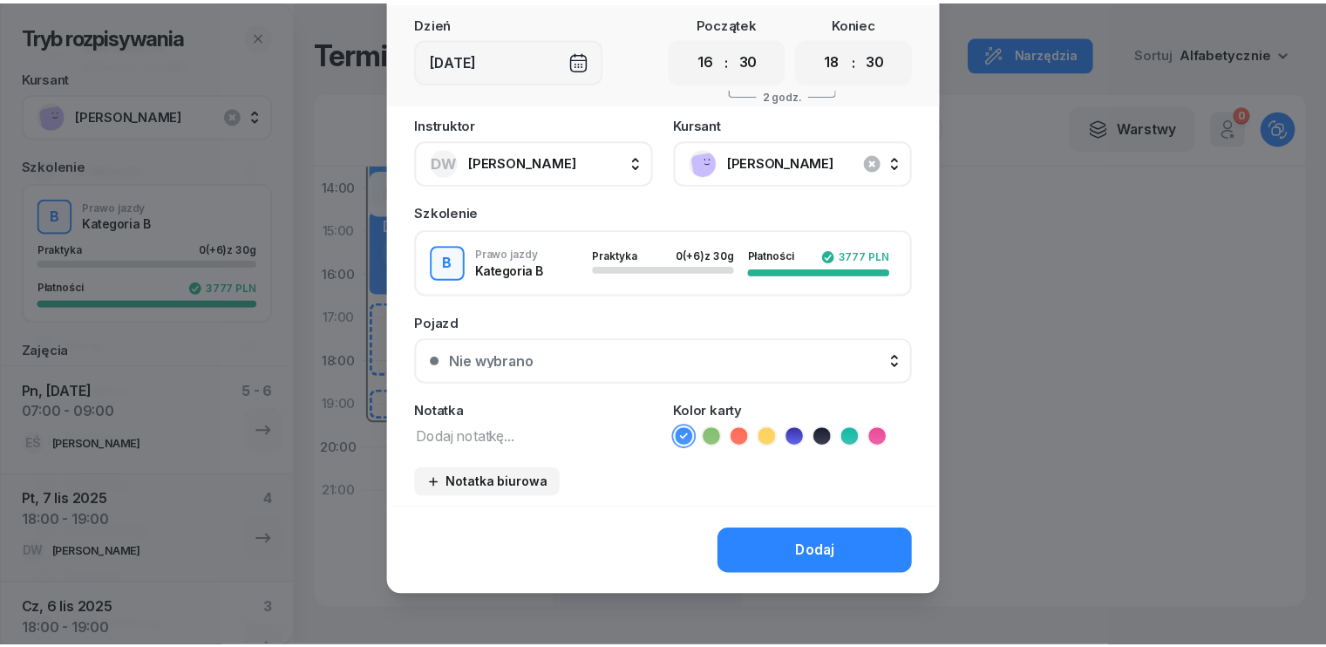
scroll to position [98, 0]
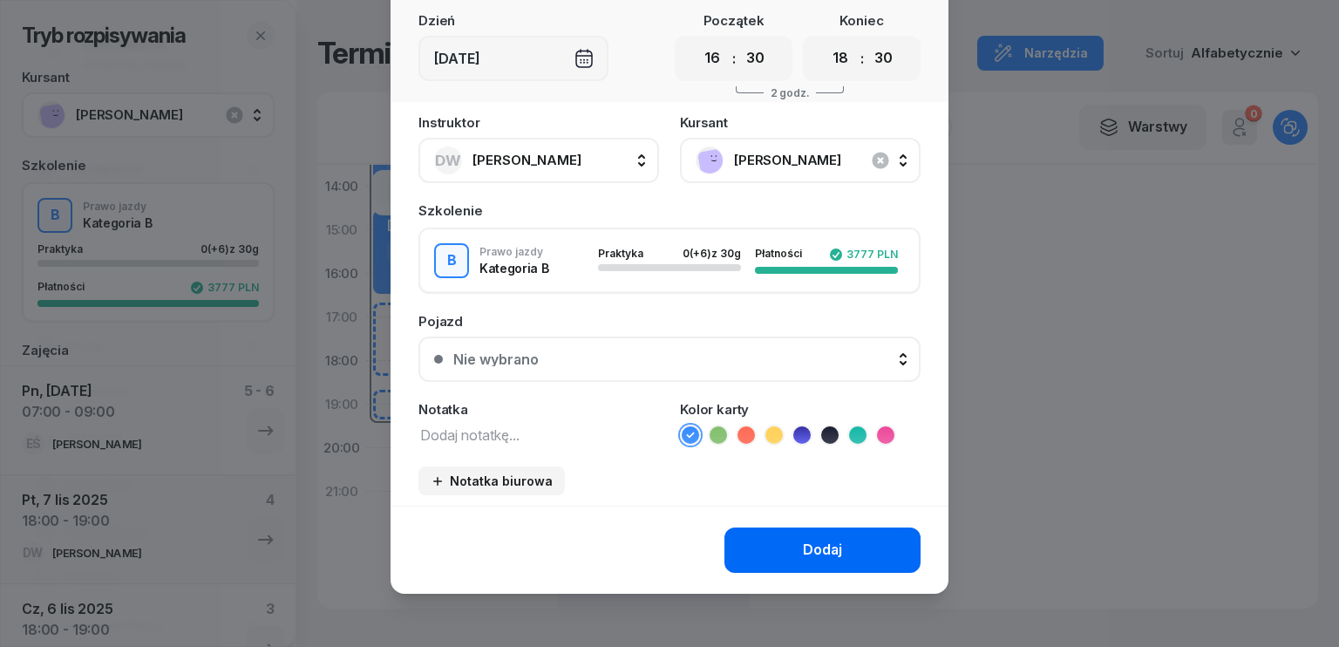
click at [823, 554] on div "Dodaj" at bounding box center [822, 550] width 39 height 23
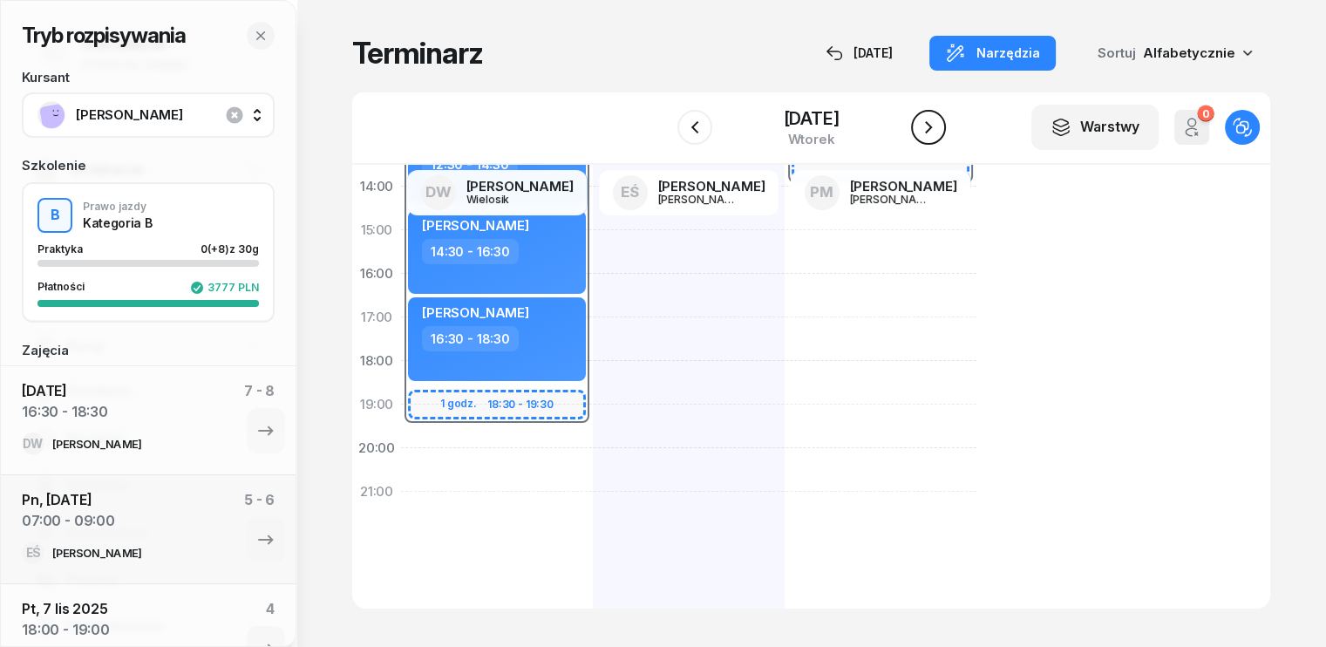
click at [936, 134] on icon "button" at bounding box center [928, 127] width 21 height 21
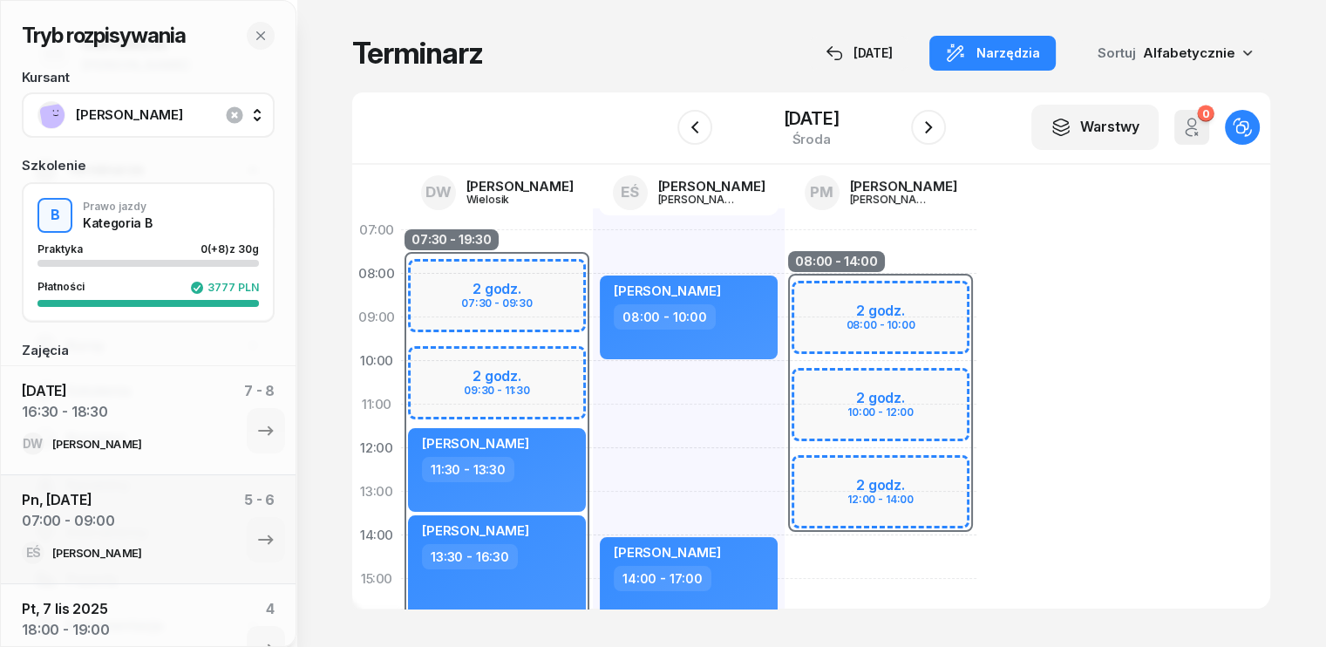
click at [478, 233] on div "07:30 - 19:30 2 godz. 07:30 - 09:30 2 godz. 09:30 - 11:30 2 godz. 16:30 - 18:30…" at bounding box center [497, 600] width 192 height 785
select select "07"
select select "09"
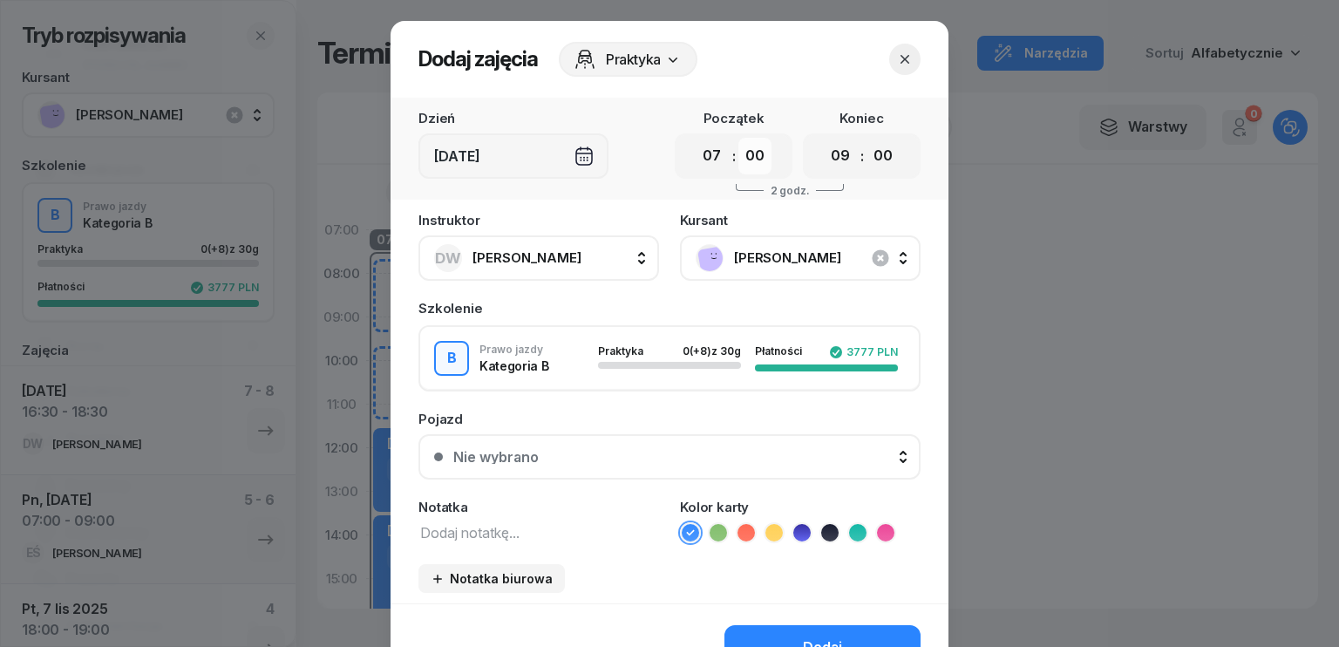
click at [759, 153] on select "00 05 10 15 20 25 30 35 40 45 50 55" at bounding box center [755, 156] width 33 height 37
select select "30"
click at [739, 138] on select "00 05 10 15 20 25 30 35 40 45 50 55" at bounding box center [755, 156] width 33 height 37
click at [846, 160] on select "00 01 02 03 04 05 06 07 08 09 10 11 12 13 14 15 16 17 18 19 20 21 22 23" at bounding box center [840, 156] width 33 height 37
select select "10"
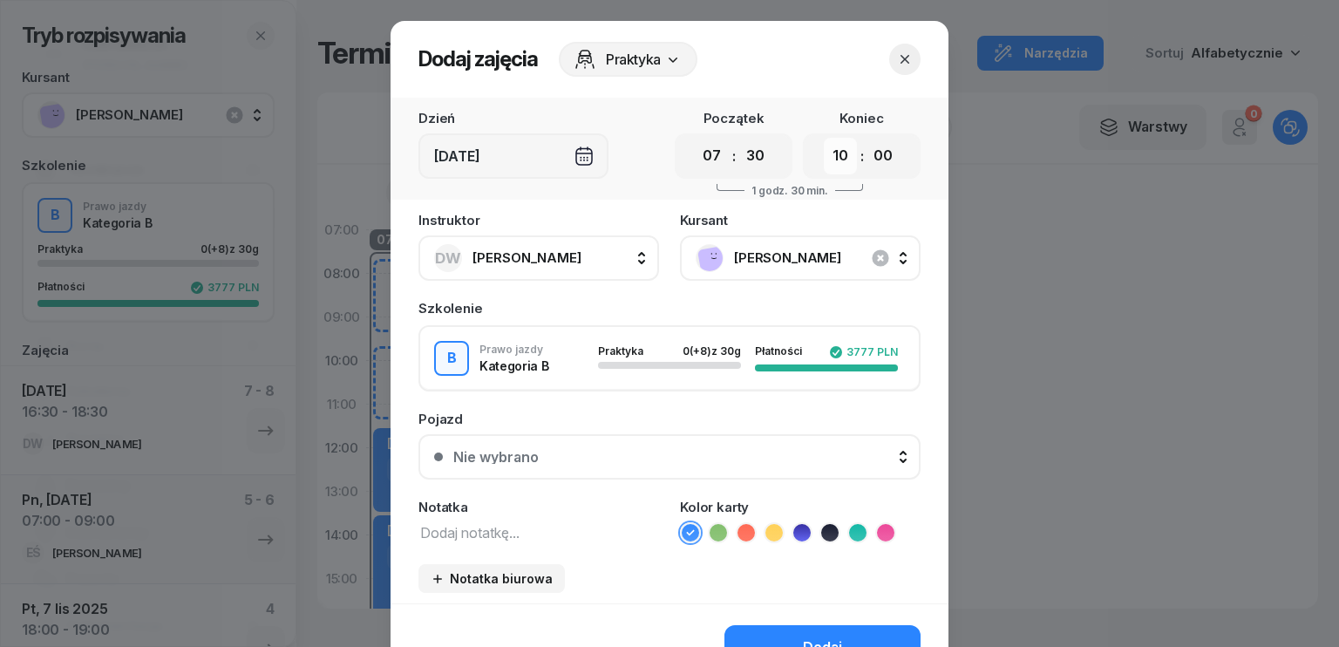
click at [824, 138] on select "00 01 02 03 04 05 06 07 08 09 10 11 12 13 14 15 16 17 18 19 20 21 22 23" at bounding box center [840, 156] width 33 height 37
click at [868, 165] on select "00 05 10 15 20 25 30 35 40 45 50 55" at bounding box center [883, 156] width 33 height 37
select select "30"
click at [867, 138] on select "00 05 10 15 20 25 30 35 40 45 50 55" at bounding box center [883, 156] width 33 height 37
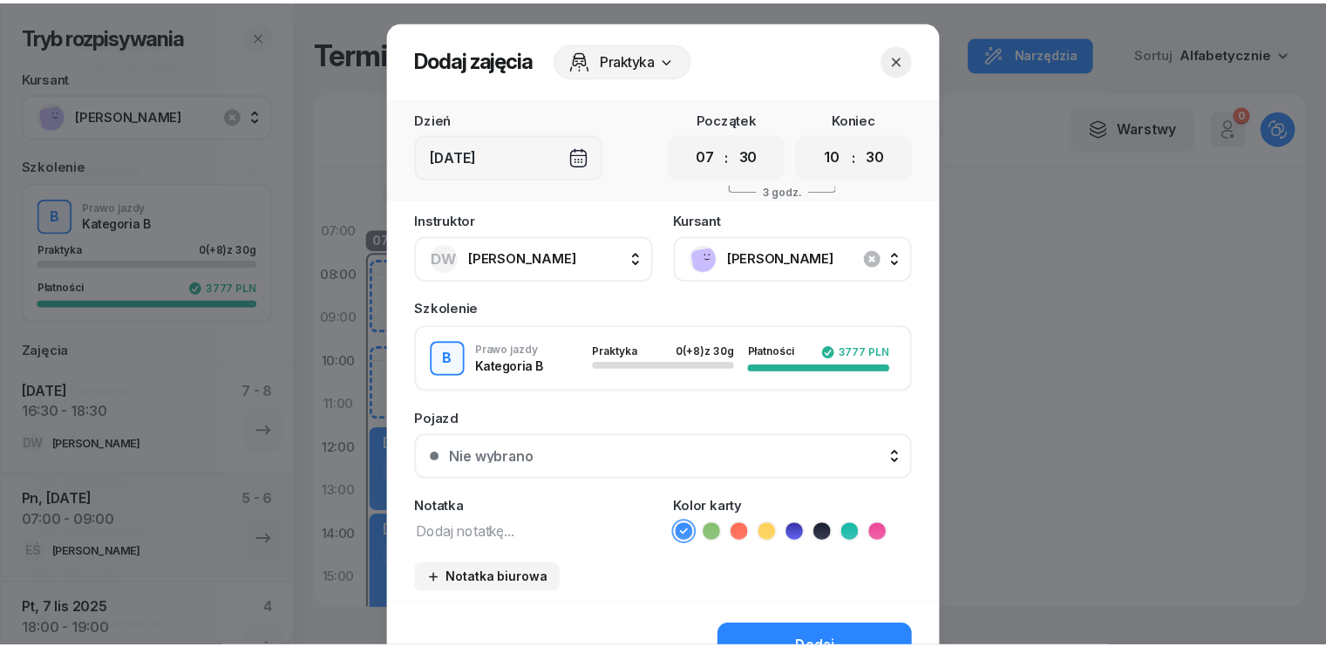
scroll to position [98, 0]
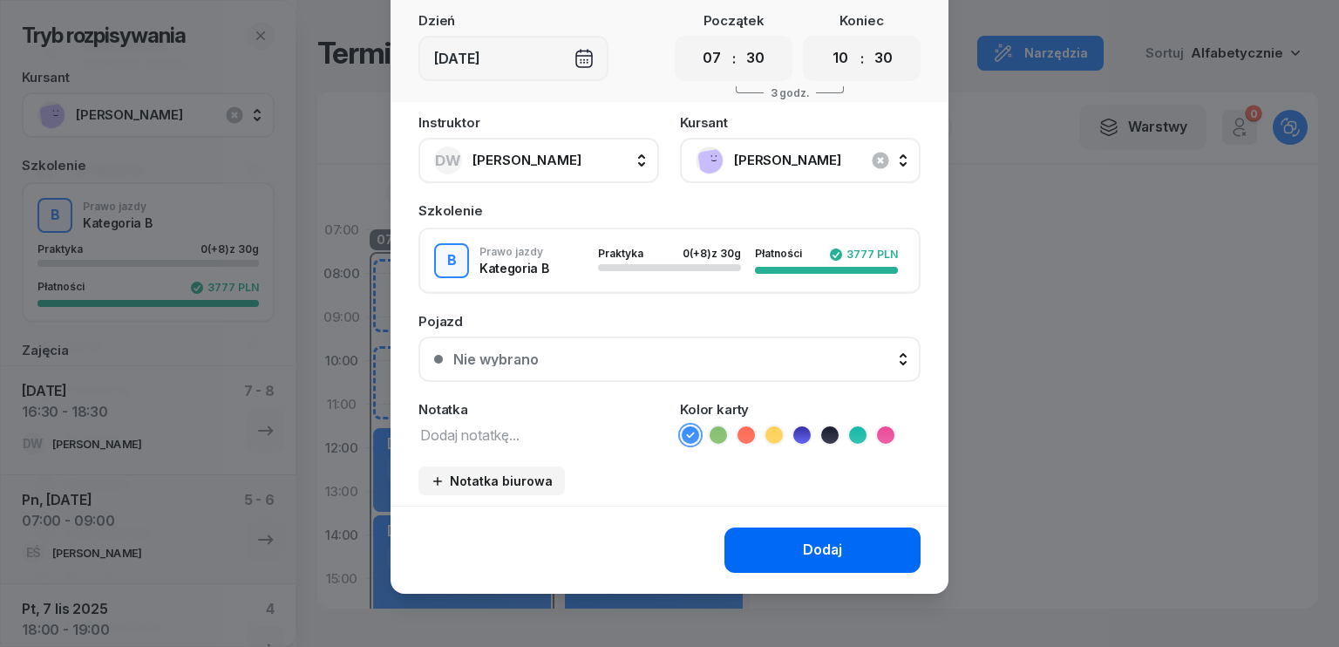
click at [837, 545] on button "Dodaj" at bounding box center [823, 550] width 196 height 45
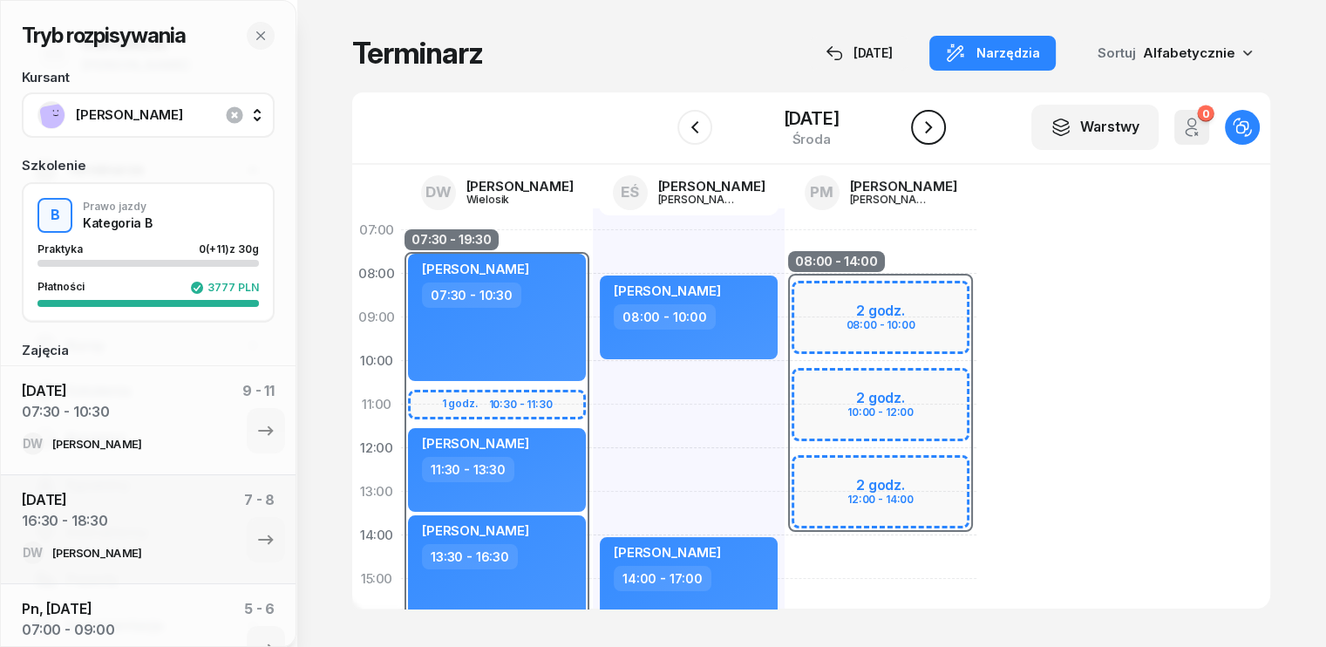
click at [936, 134] on icon "button" at bounding box center [928, 127] width 21 height 21
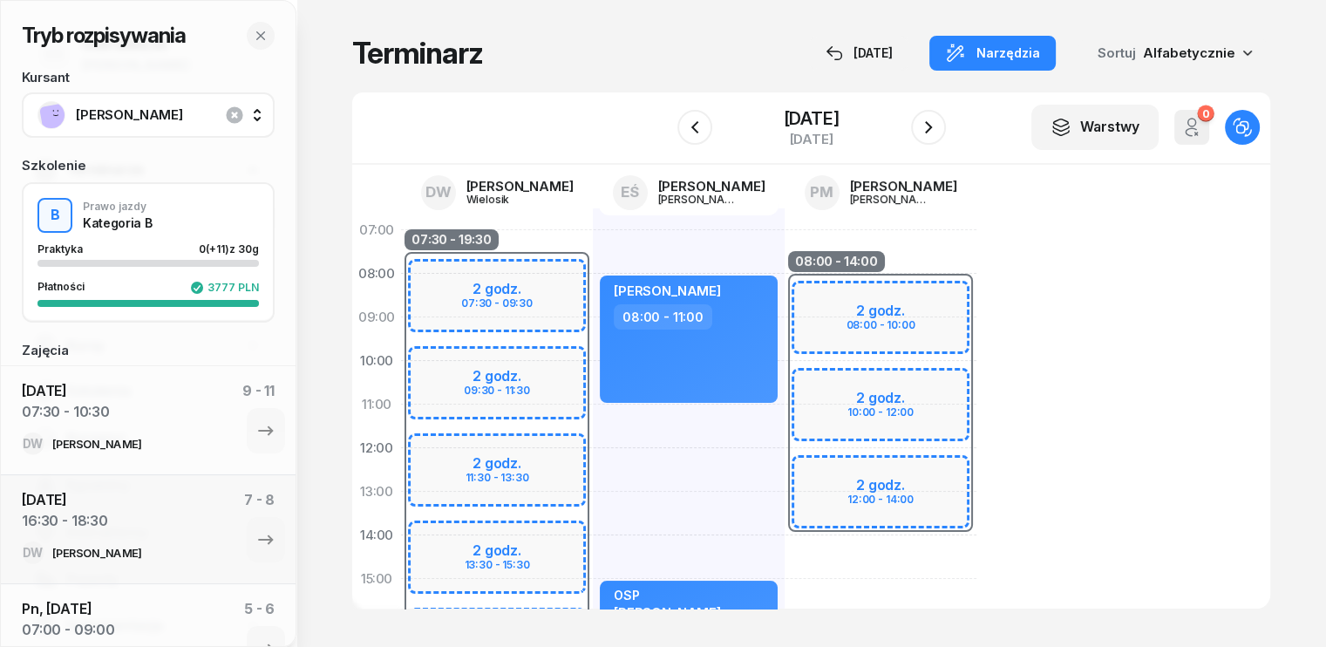
click at [490, 235] on div "07:30 - 19:30 2 godz. 07:30 - 09:30 2 godz. 09:30 - 11:30 2 godz. 11:30 - 13:30…" at bounding box center [497, 600] width 192 height 785
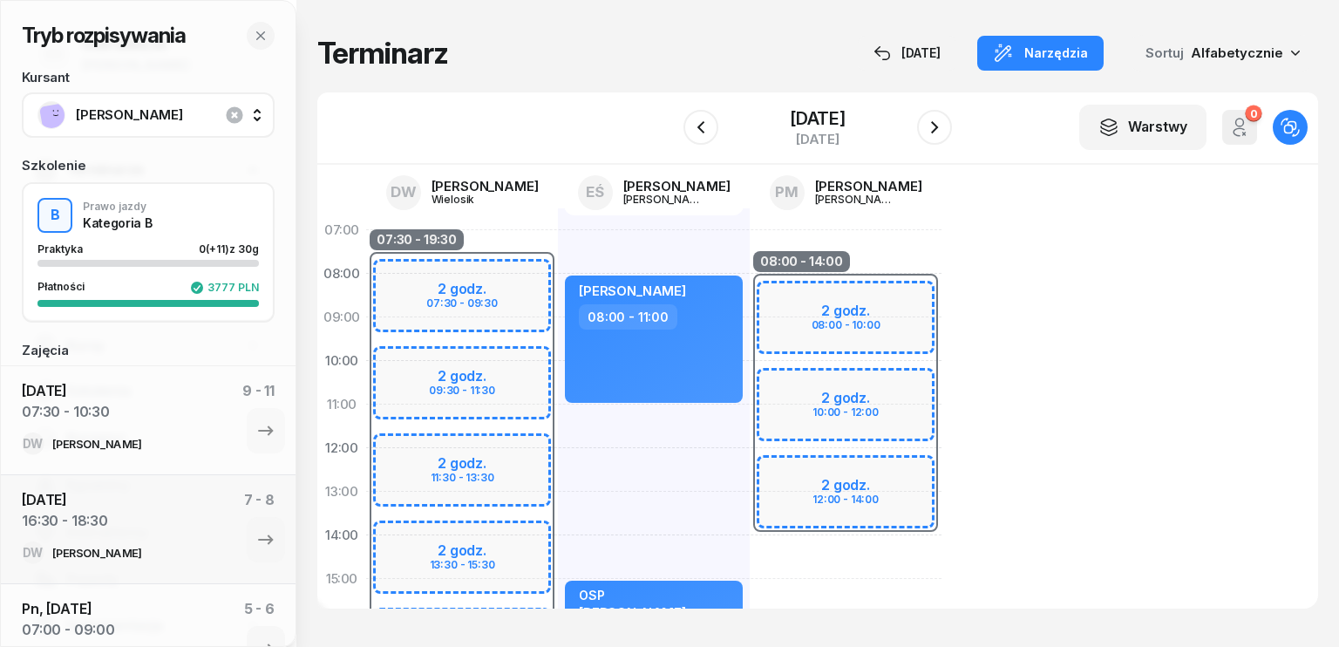
select select "07"
select select "09"
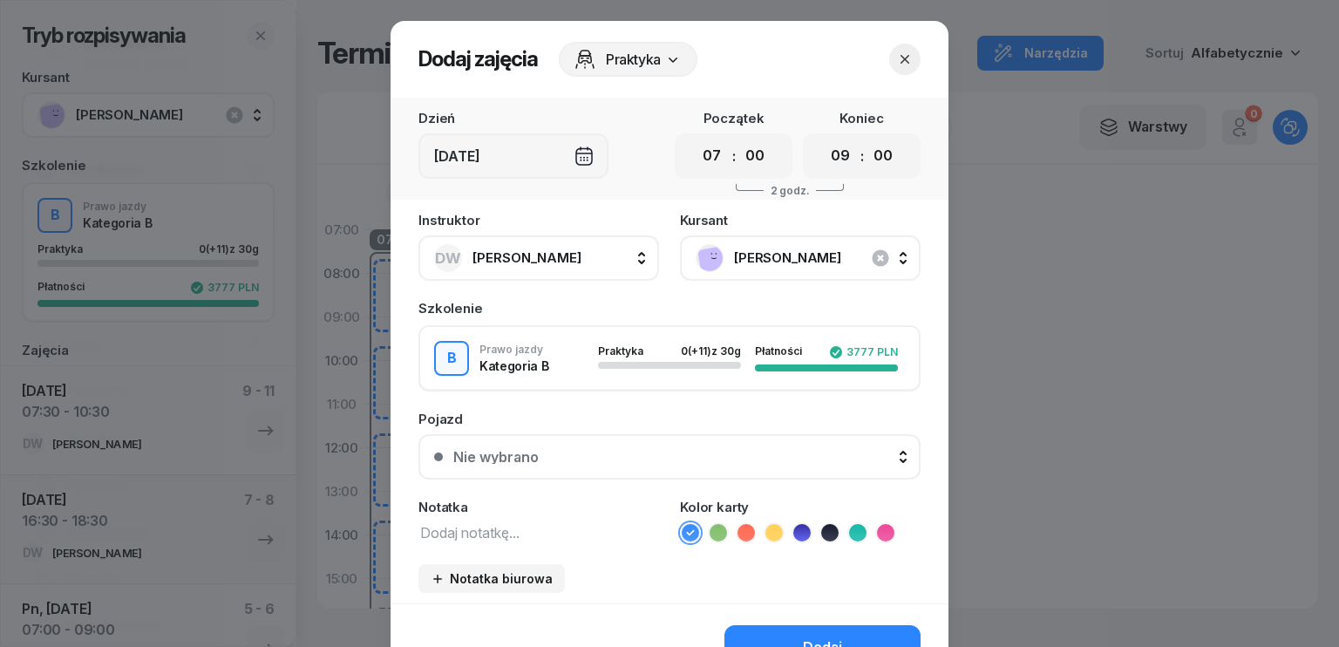
click at [764, 171] on div "00 05 10 15 20 25 30 35 40 45 50 55" at bounding box center [755, 156] width 33 height 37
drag, startPoint x: 742, startPoint y: 155, endPoint x: 744, endPoint y: 170, distance: 14.9
click at [742, 155] on select "00 05 10 15 20 25 30 35 40 45 50 55" at bounding box center [755, 156] width 33 height 37
click at [899, 62] on icon "button" at bounding box center [904, 59] width 17 height 17
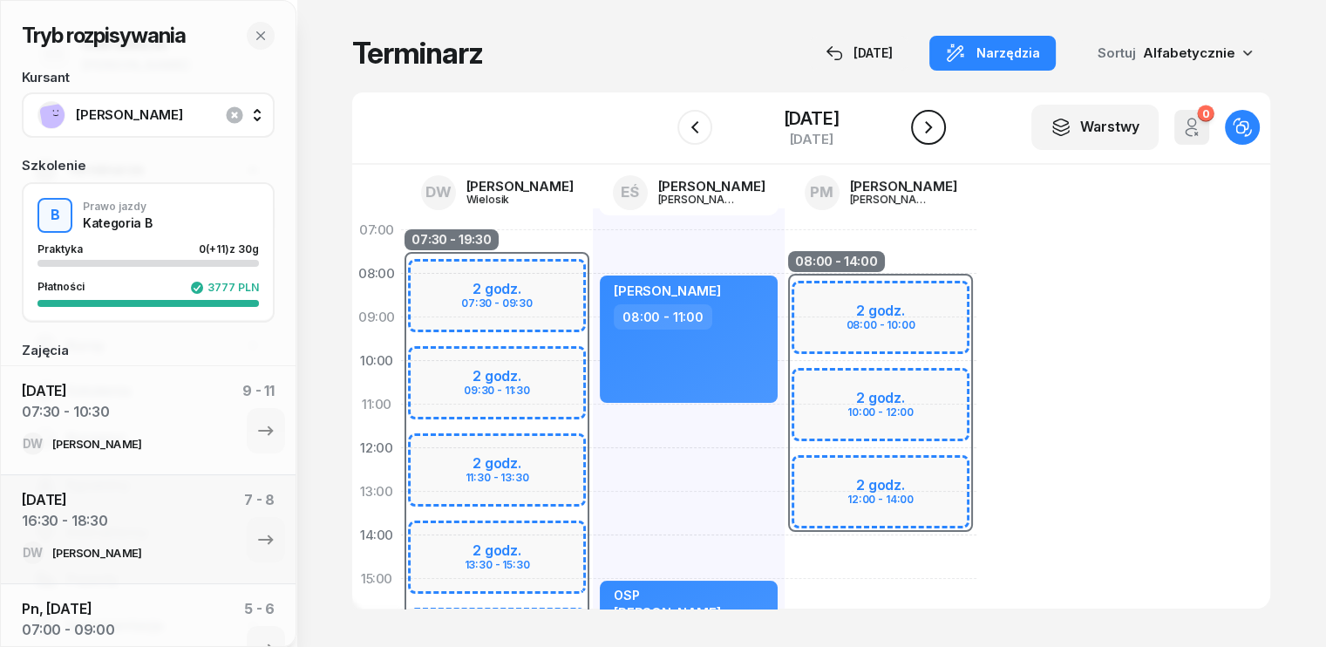
click at [927, 123] on icon "button" at bounding box center [928, 127] width 21 height 21
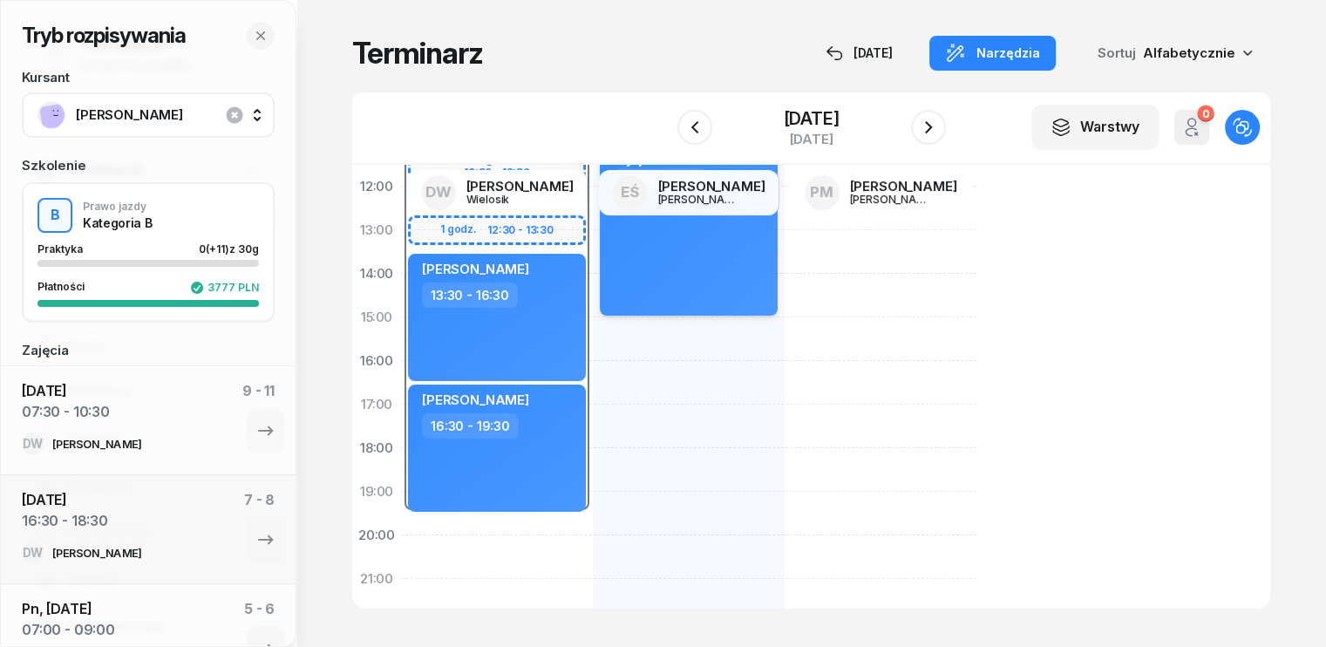
scroll to position [296, 0]
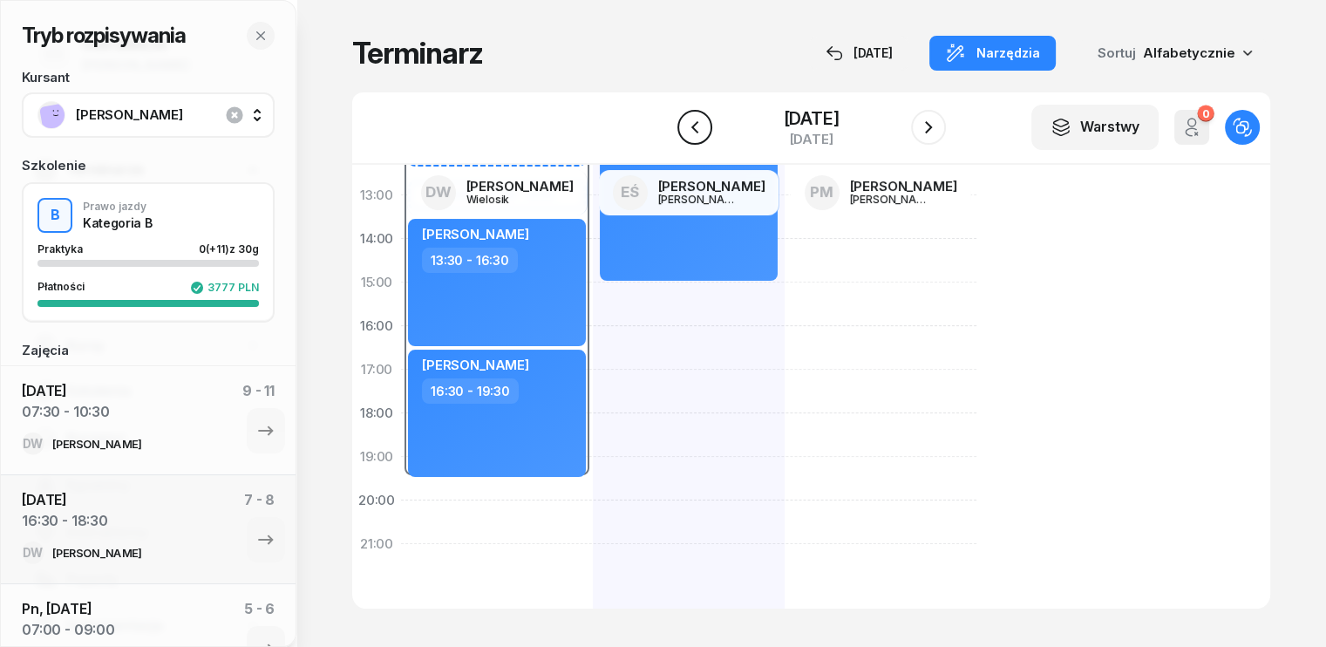
click at [698, 128] on icon "button" at bounding box center [694, 127] width 21 height 21
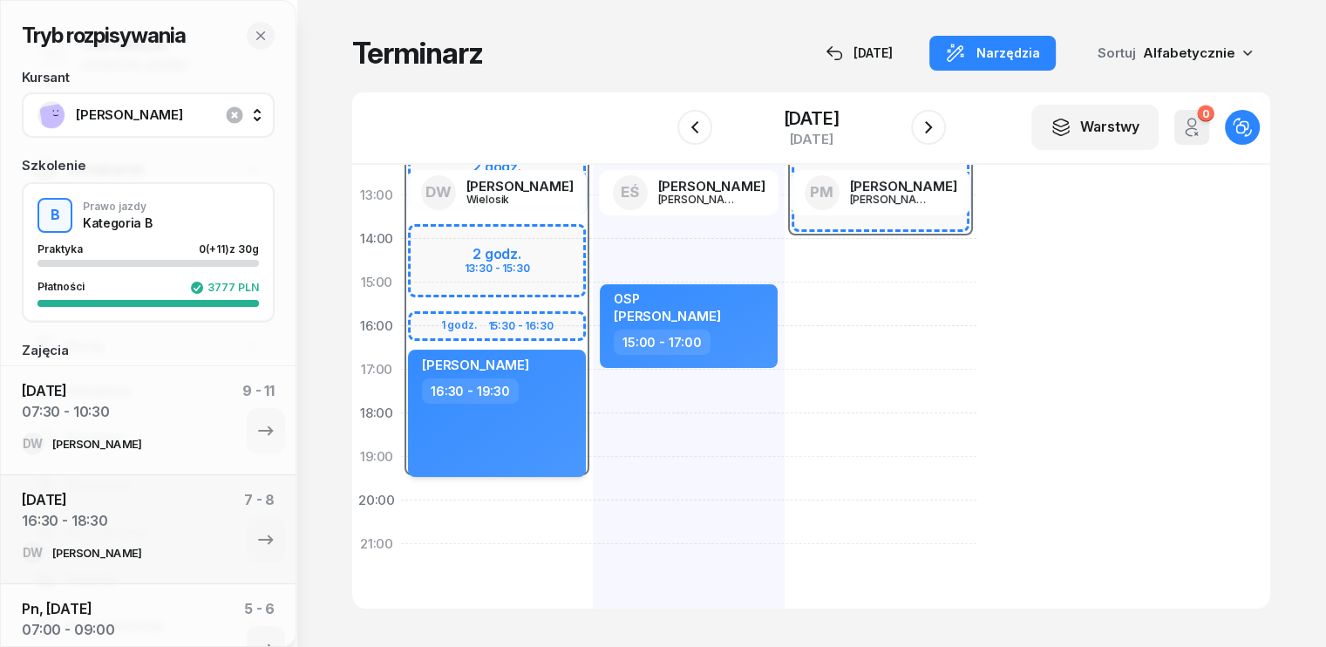
scroll to position [296, 0]
click at [932, 126] on icon "button" at bounding box center [928, 127] width 7 height 12
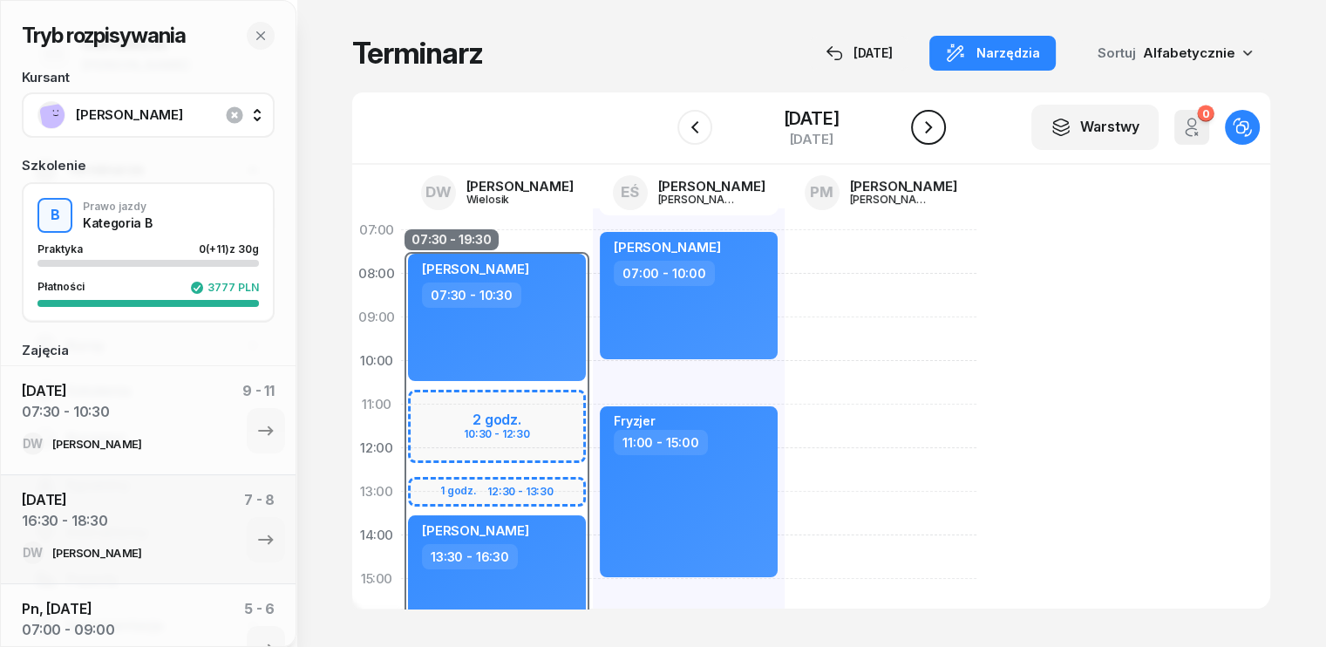
click at [943, 123] on button "button" at bounding box center [928, 127] width 35 height 35
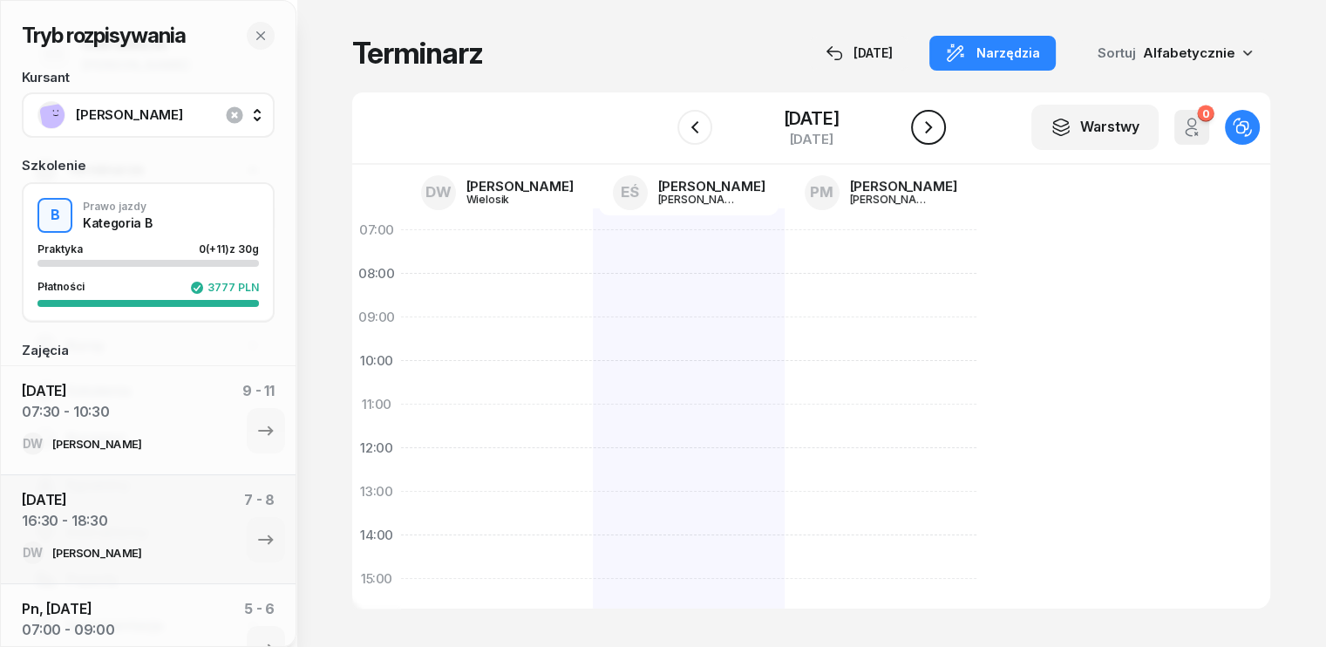
click at [939, 123] on icon "button" at bounding box center [928, 127] width 21 height 21
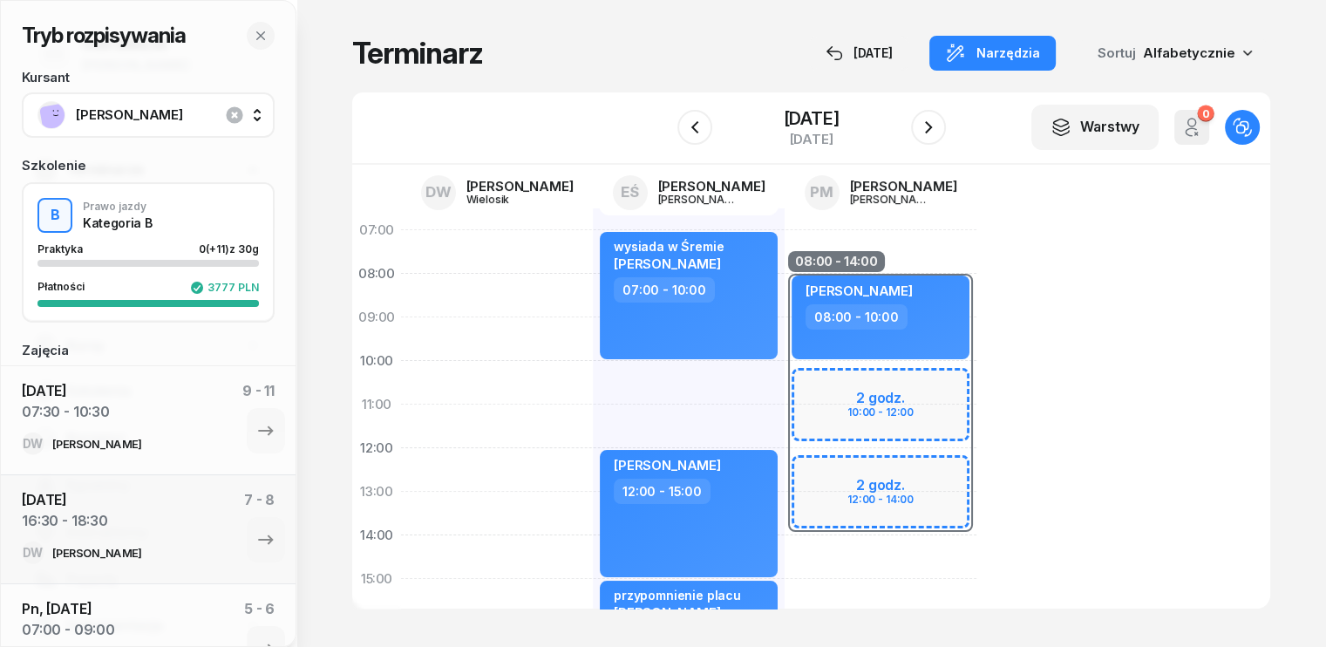
click at [946, 116] on div at bounding box center [928, 127] width 35 height 35
click at [938, 123] on icon "button" at bounding box center [928, 127] width 21 height 21
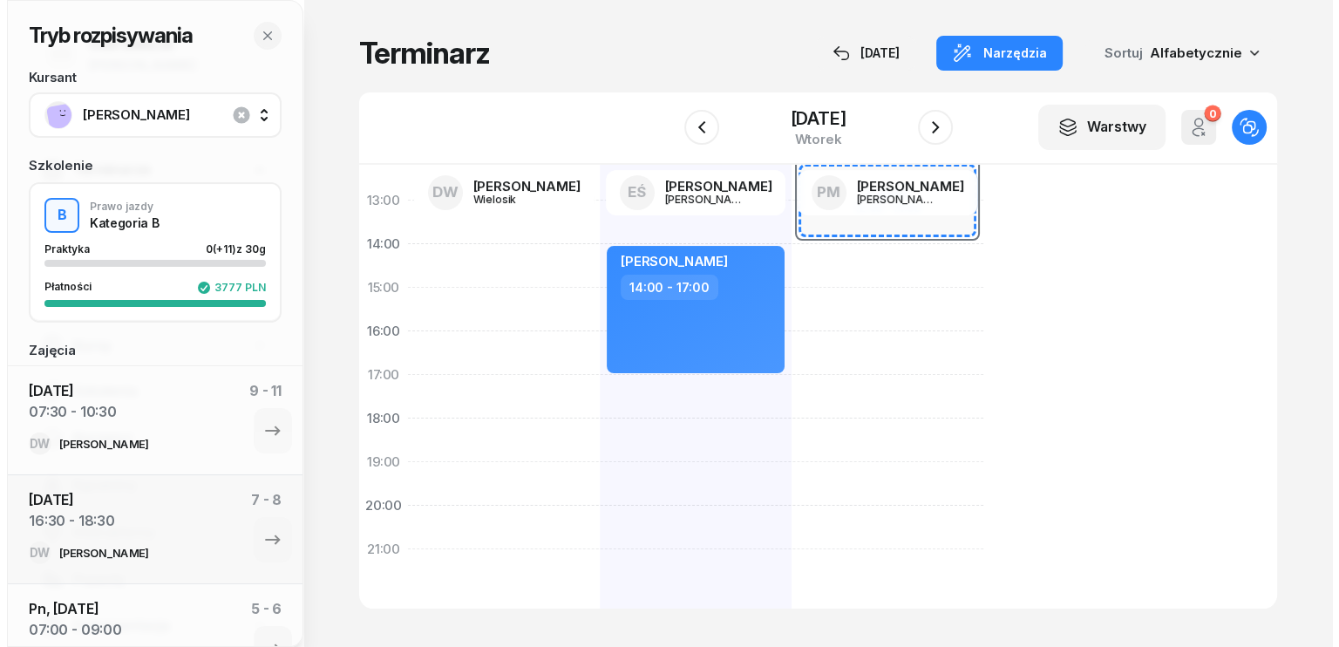
scroll to position [296, 0]
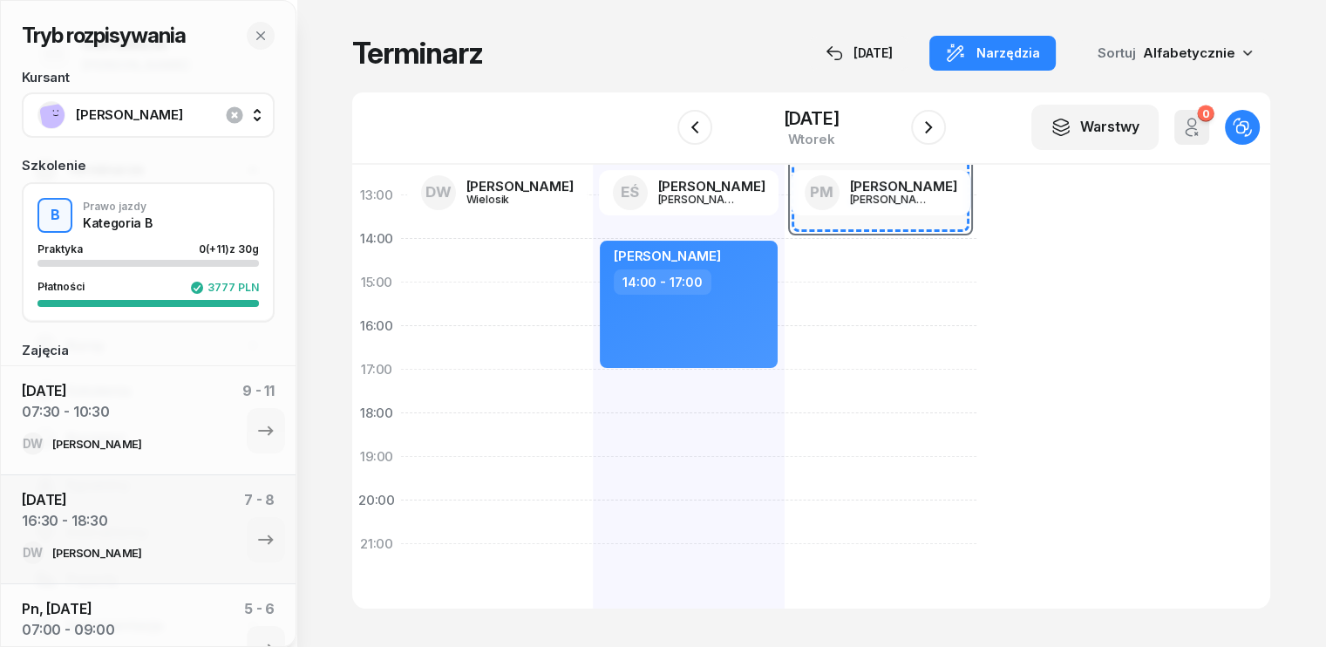
click at [593, 382] on div "[PERSON_NAME] 07:00 - 10:00 [PERSON_NAME] 14:00 - 17:00" at bounding box center [689, 304] width 192 height 785
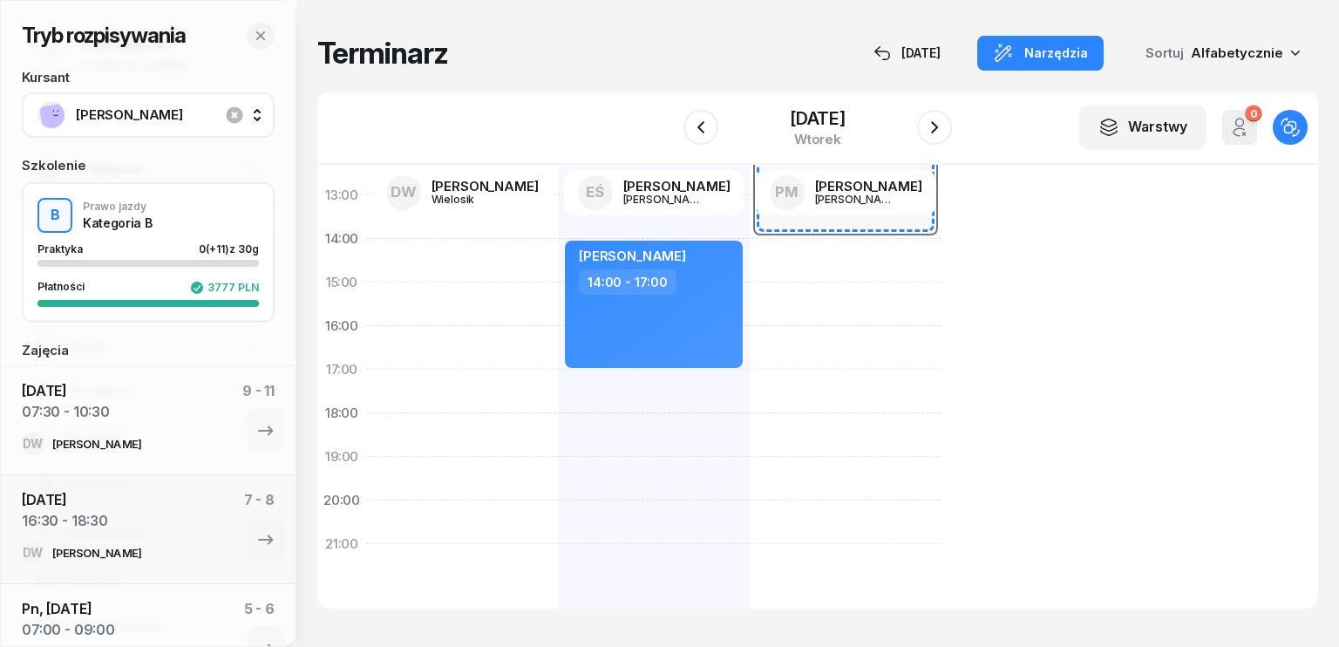
select select "17"
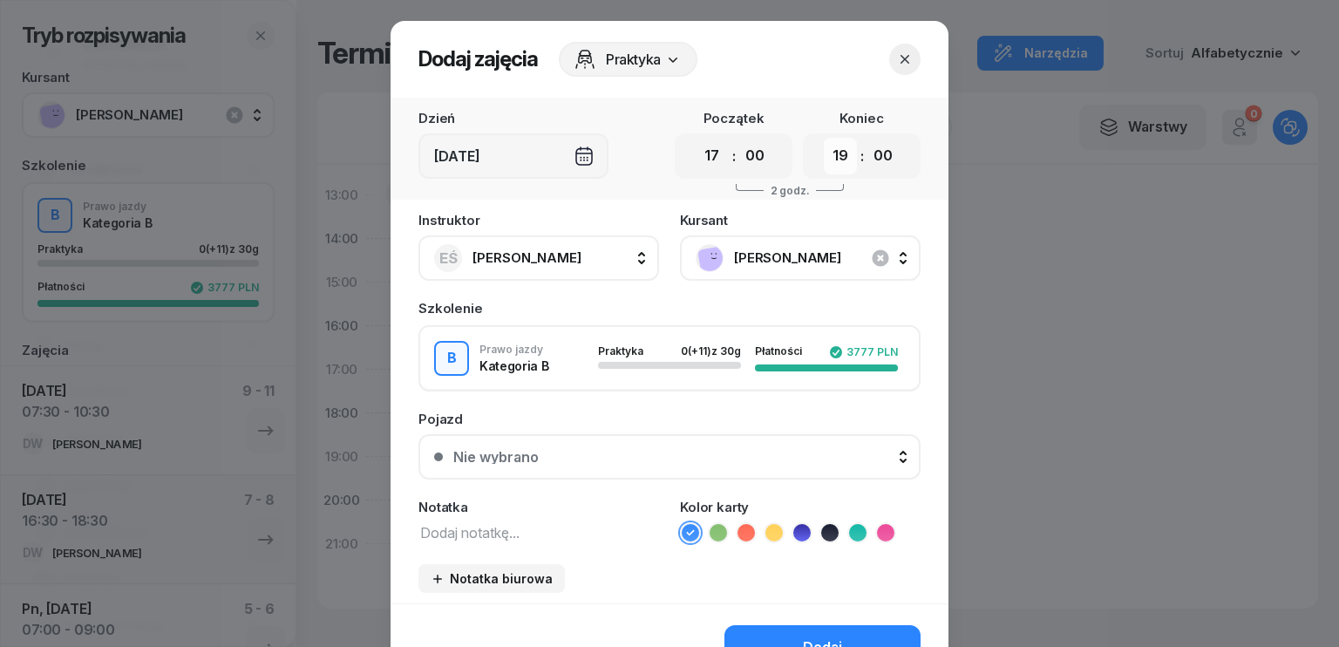
click at [844, 166] on select "00 01 02 03 04 05 06 07 08 09 10 11 12 13 14 15 16 17 18 19 20 21 22 23" at bounding box center [840, 156] width 33 height 37
select select "20"
click at [824, 138] on select "00 01 02 03 04 05 06 07 08 09 10 11 12 13 14 15 16 17 18 19 20 21 22 23" at bounding box center [840, 156] width 33 height 37
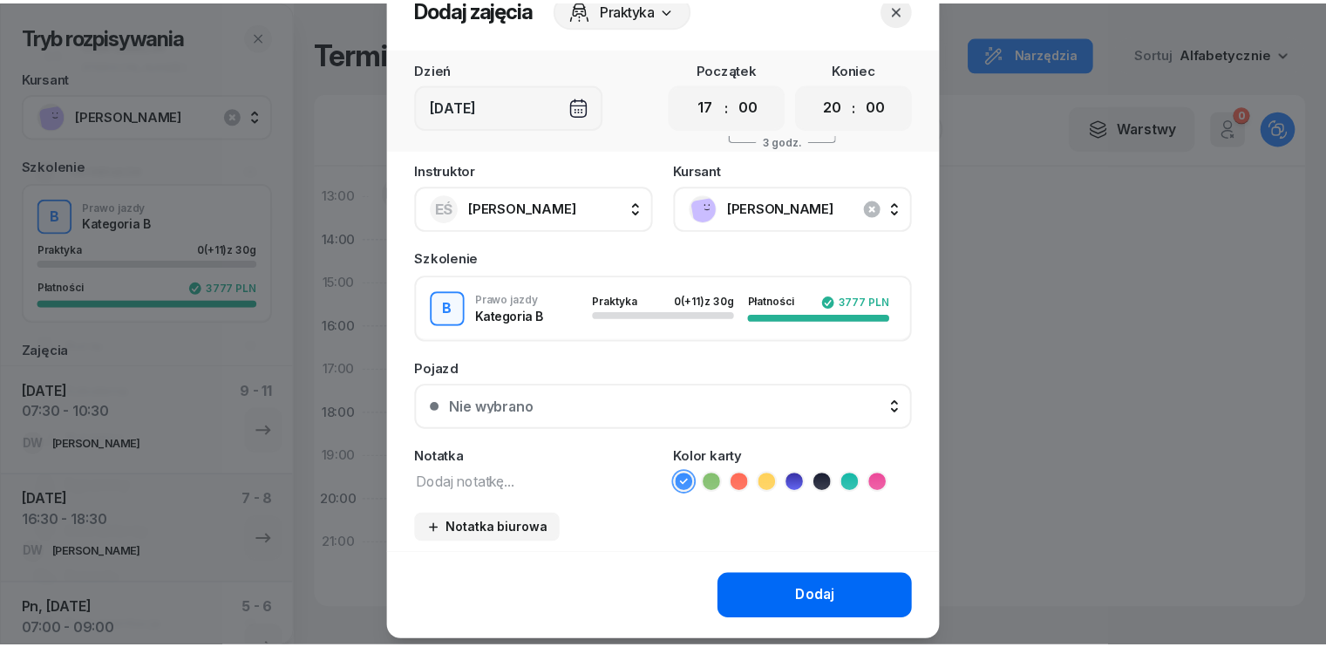
scroll to position [98, 0]
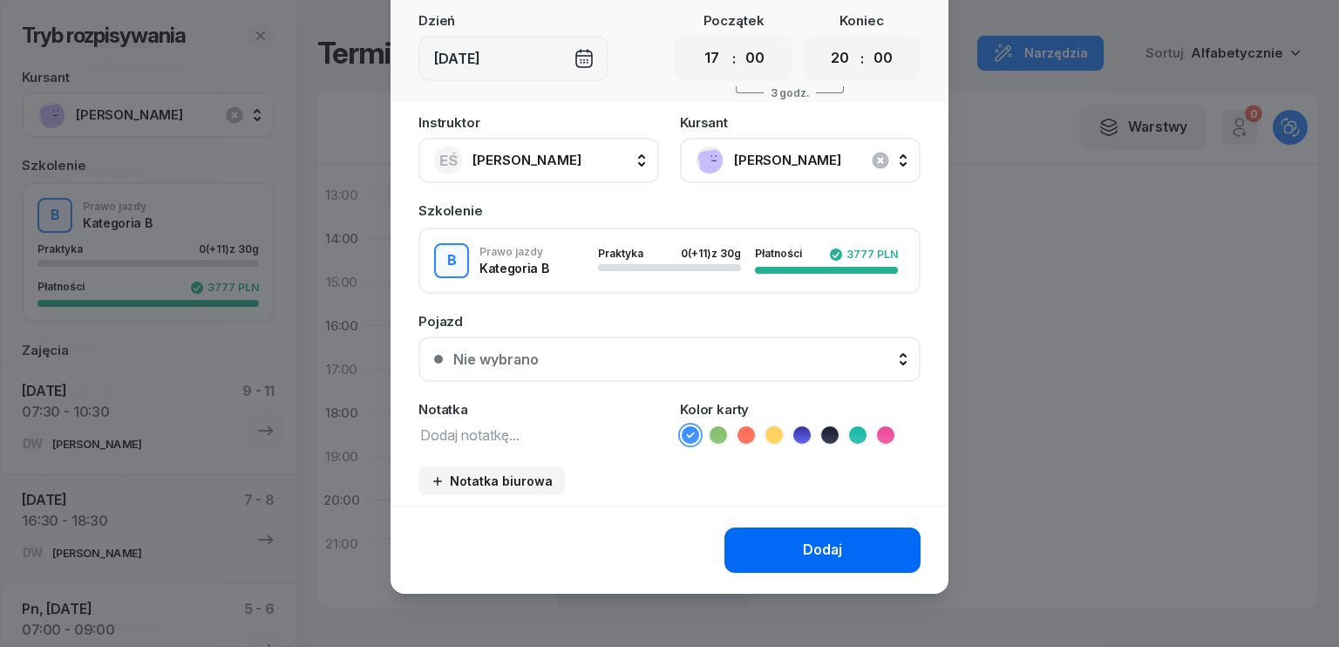
click at [829, 544] on div "Dodaj" at bounding box center [822, 550] width 39 height 23
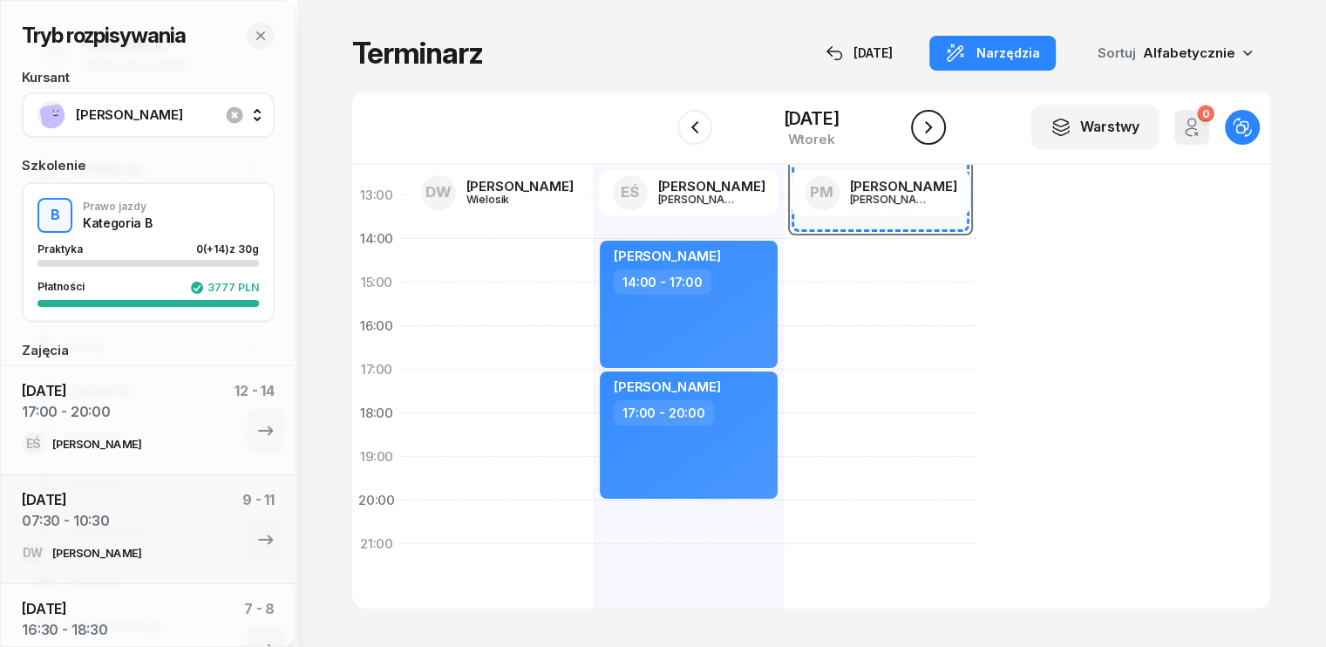
click at [936, 135] on icon "button" at bounding box center [928, 127] width 21 height 21
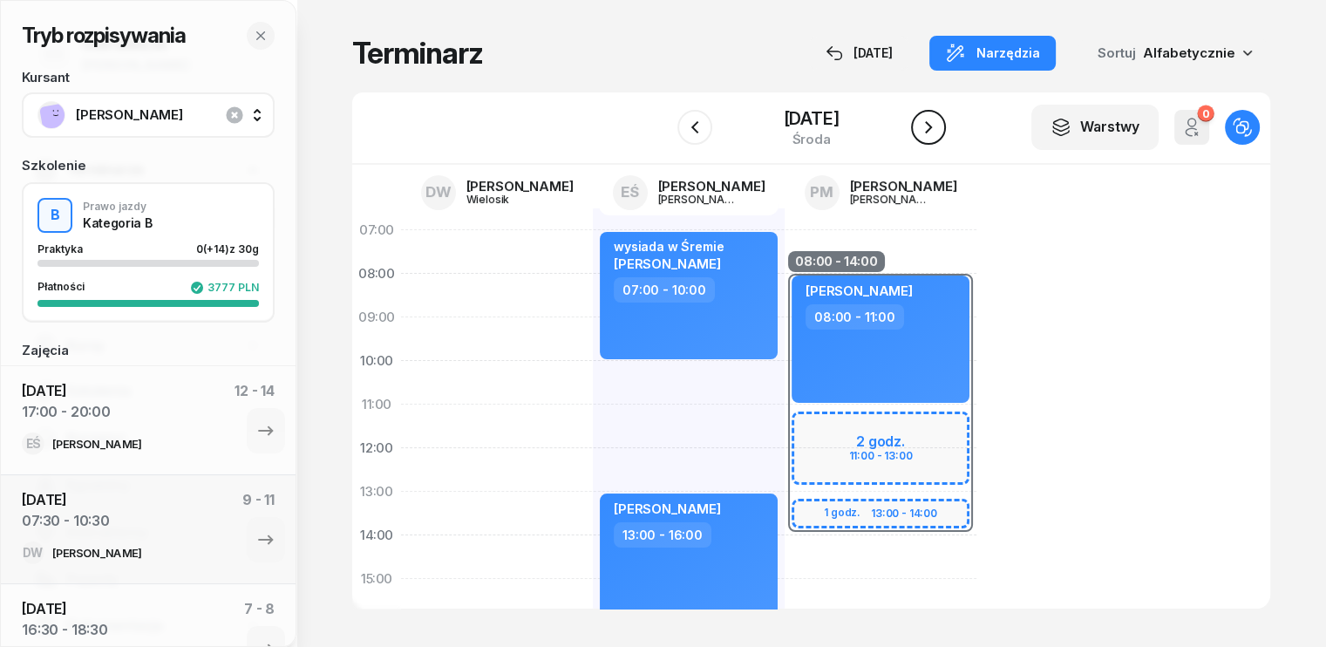
click at [939, 124] on icon "button" at bounding box center [928, 127] width 21 height 21
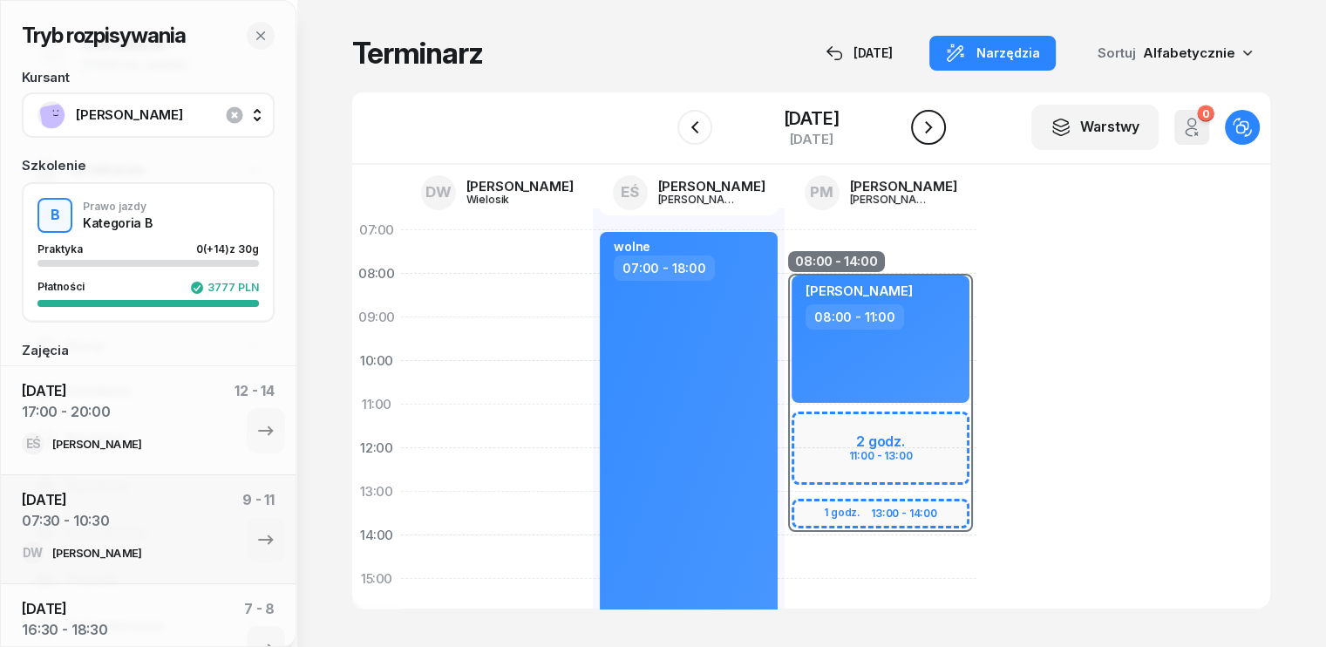
click at [939, 124] on icon "button" at bounding box center [928, 127] width 21 height 21
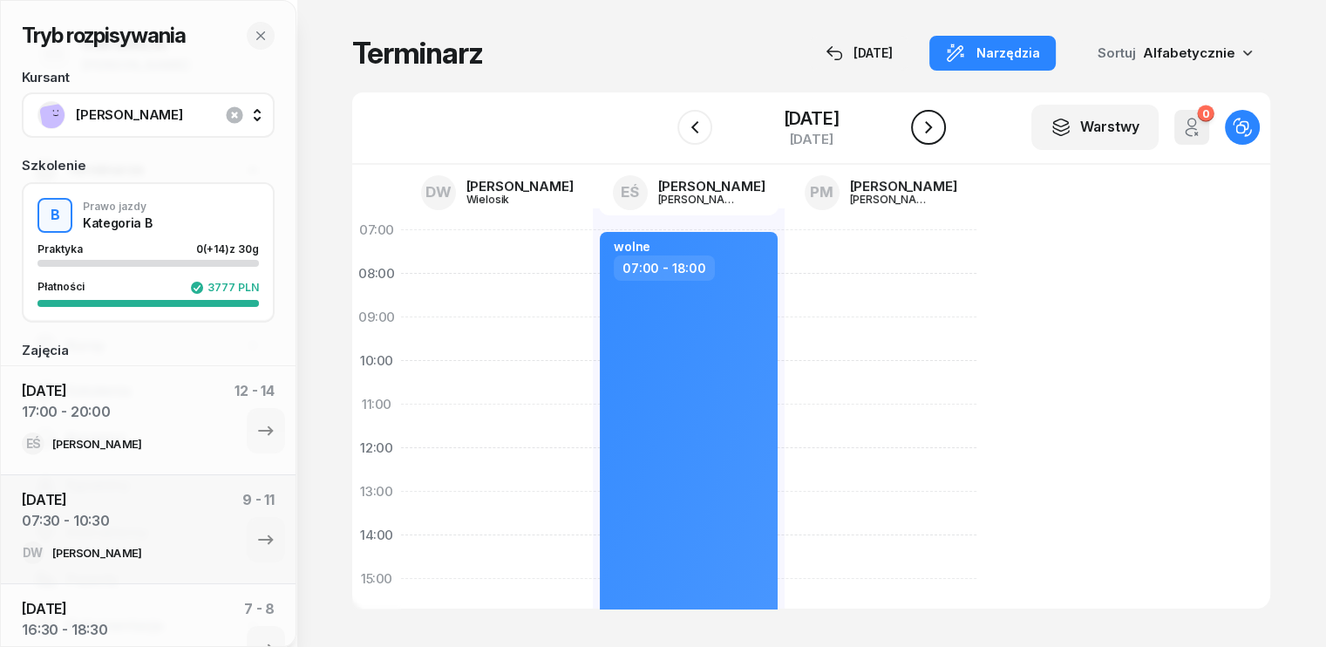
click at [939, 124] on icon "button" at bounding box center [928, 127] width 21 height 21
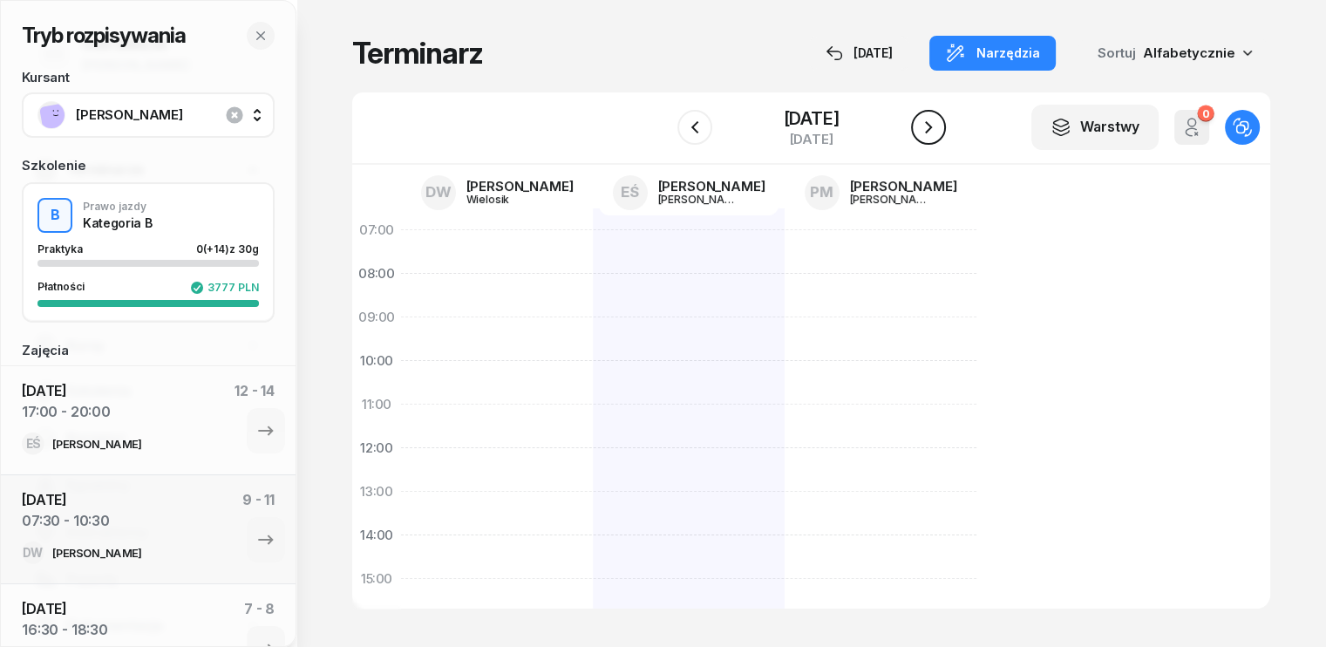
click at [939, 124] on icon "button" at bounding box center [928, 127] width 21 height 21
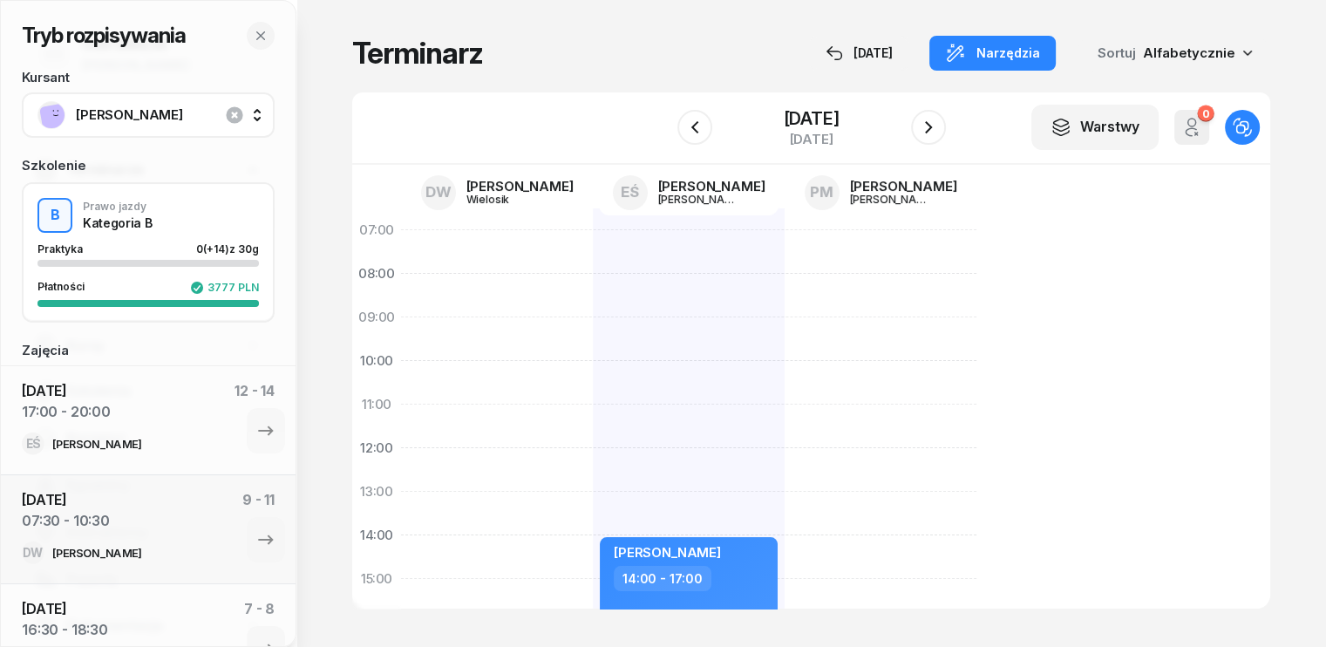
click at [593, 231] on div "[PERSON_NAME] 14:00 - 17:00" at bounding box center [689, 600] width 192 height 785
select select "07"
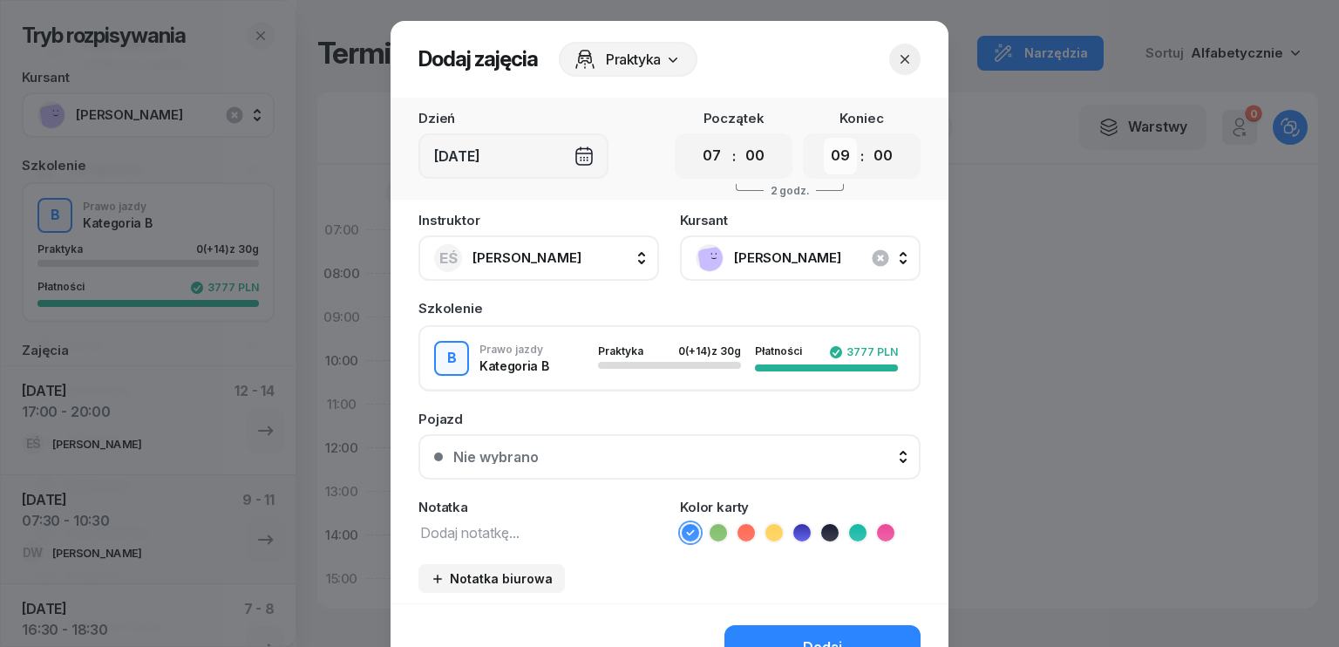
drag, startPoint x: 834, startPoint y: 163, endPoint x: 834, endPoint y: 173, distance: 9.6
click at [834, 163] on select "00 01 02 03 04 05 06 07 08 09 10 11 12 13 14 15 16 17 18 19 20 21 22 23" at bounding box center [840, 156] width 33 height 37
select select "10"
click at [824, 138] on select "00 01 02 03 04 05 06 07 08 09 10 11 12 13 14 15 16 17 18 19 20 21 22 23" at bounding box center [840, 156] width 33 height 37
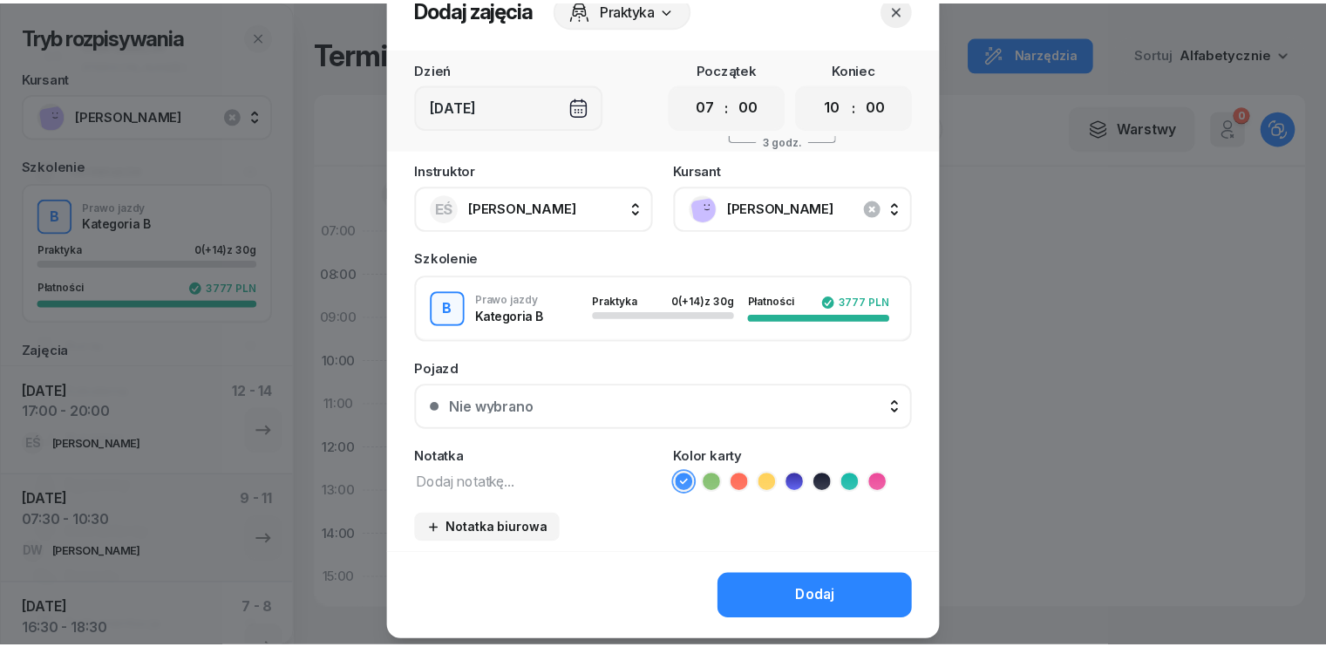
scroll to position [98, 0]
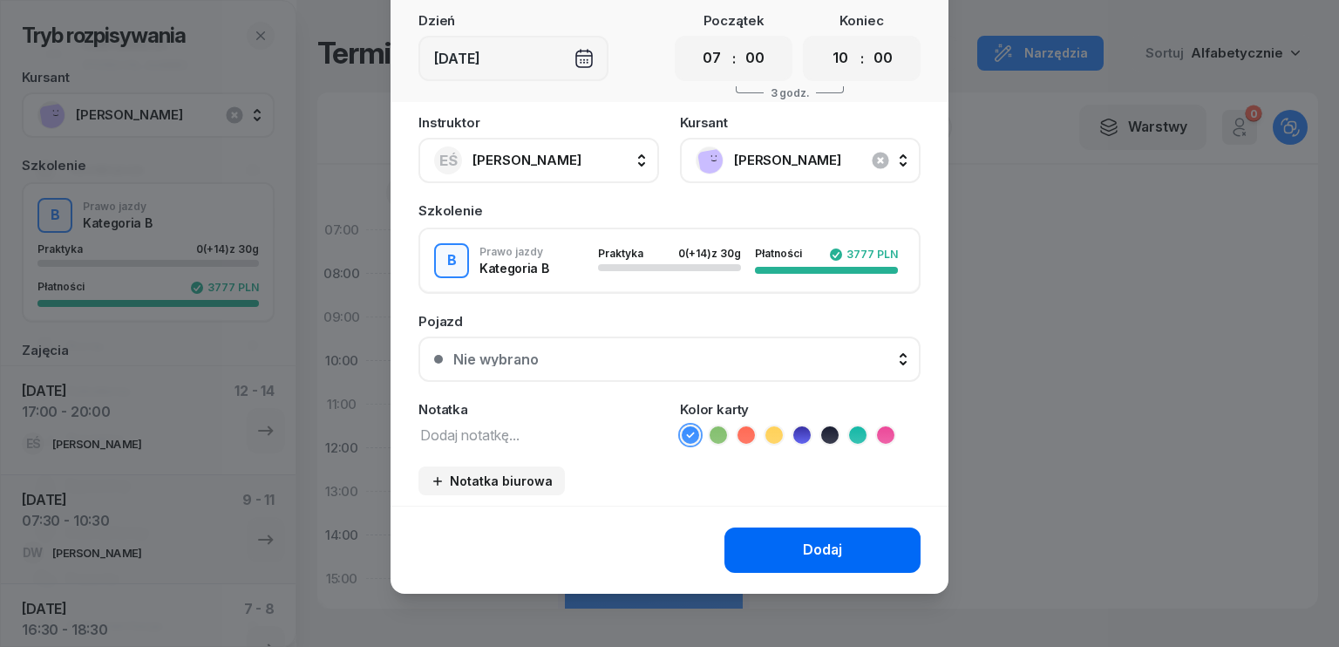
click at [861, 557] on button "Dodaj" at bounding box center [823, 550] width 196 height 45
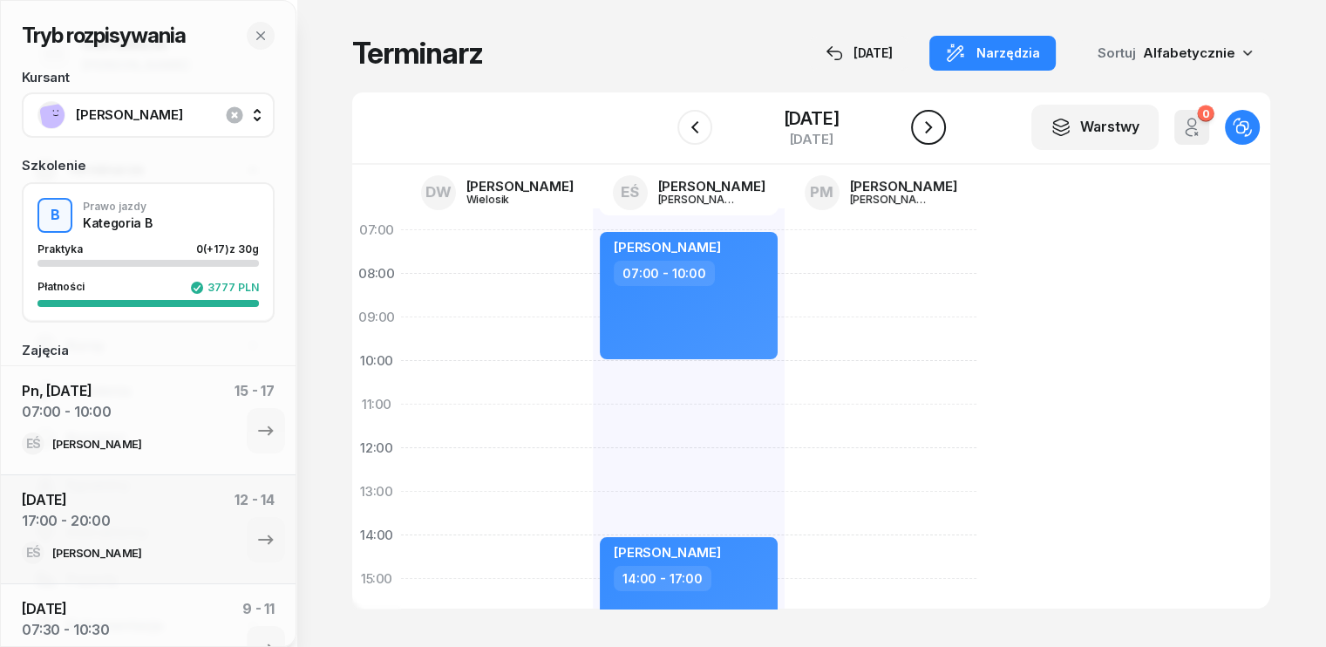
click at [928, 125] on icon "button" at bounding box center [928, 127] width 7 height 12
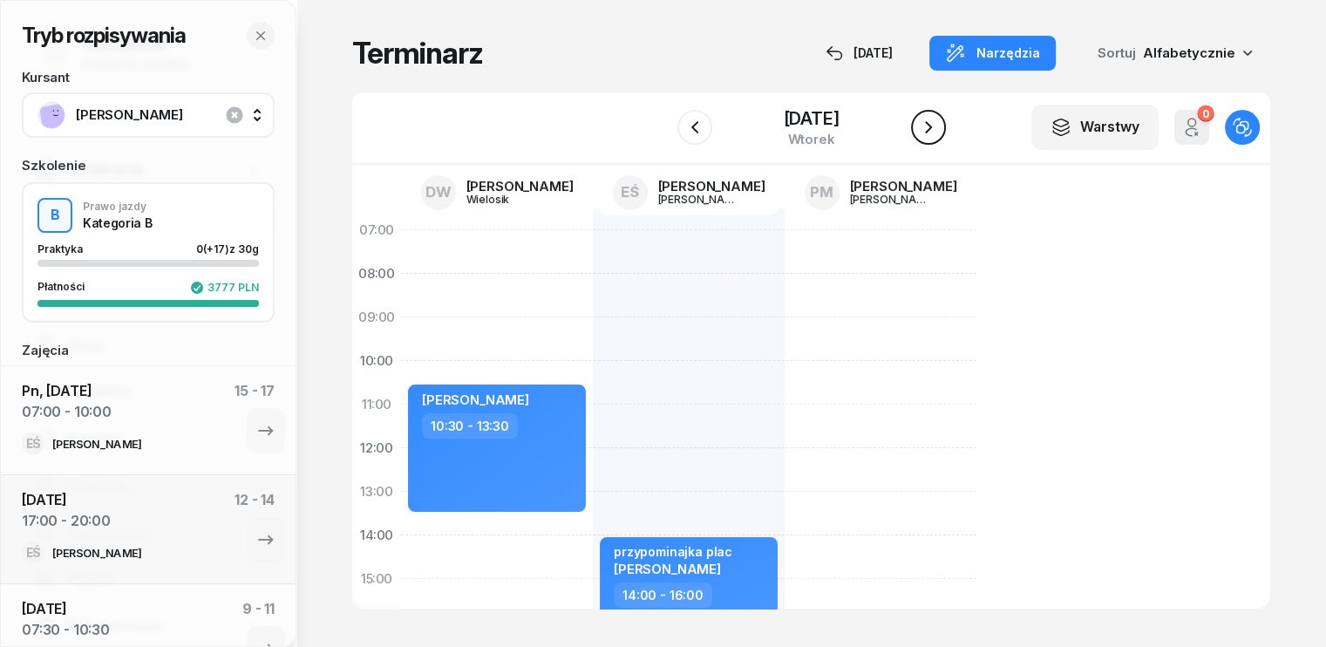
click at [928, 125] on icon "button" at bounding box center [928, 127] width 7 height 12
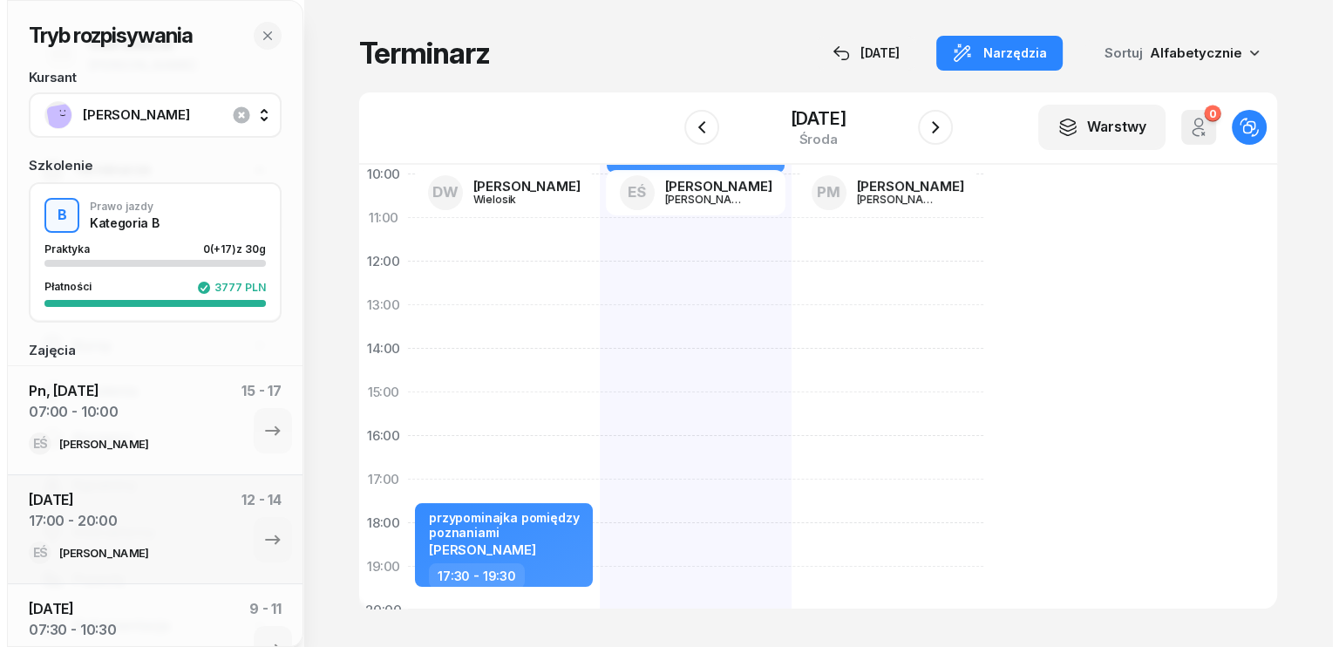
scroll to position [262, 0]
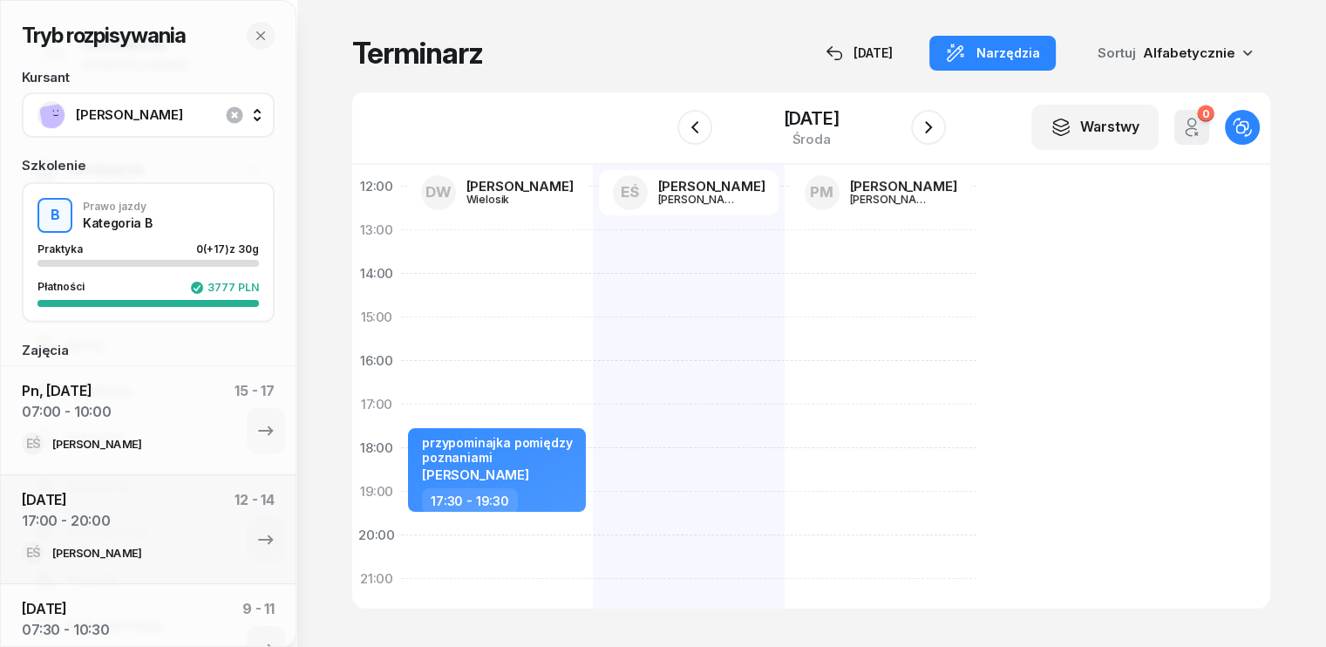
click at [401, 382] on div "przypominajka pomiędzy poznaniami [PERSON_NAME] 17:30 - 19:30" at bounding box center [497, 339] width 192 height 785
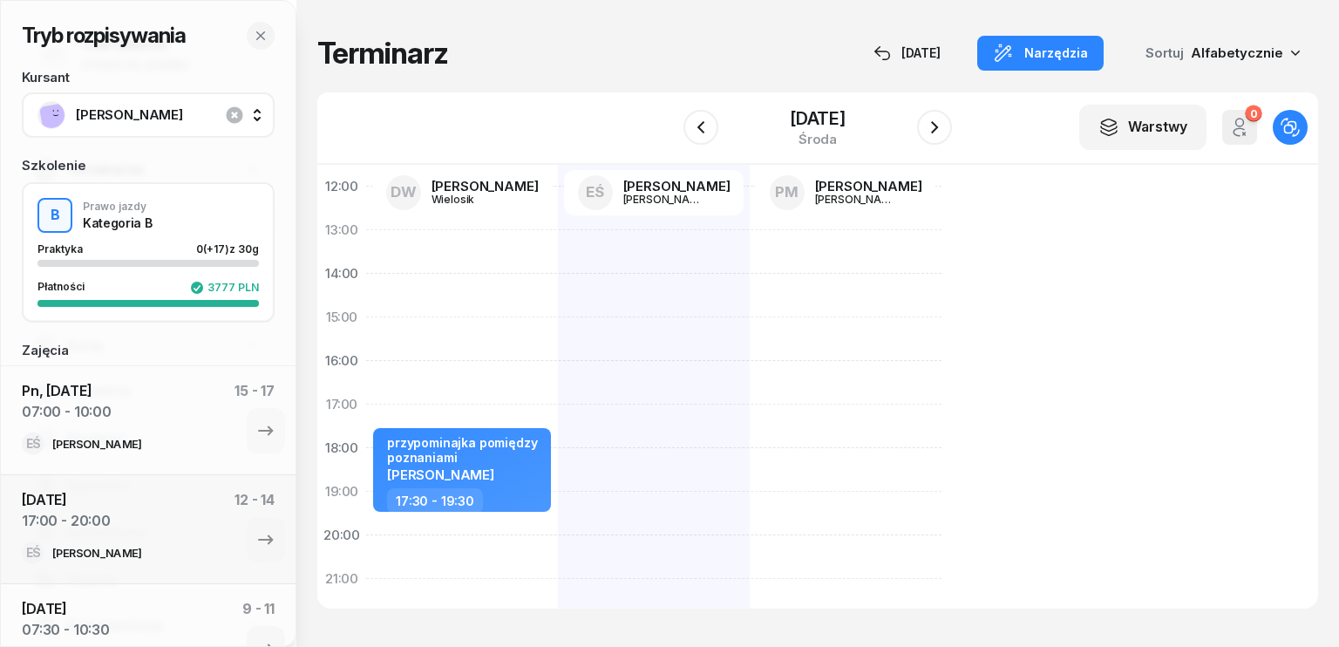
select select "16"
select select "17"
select select "30"
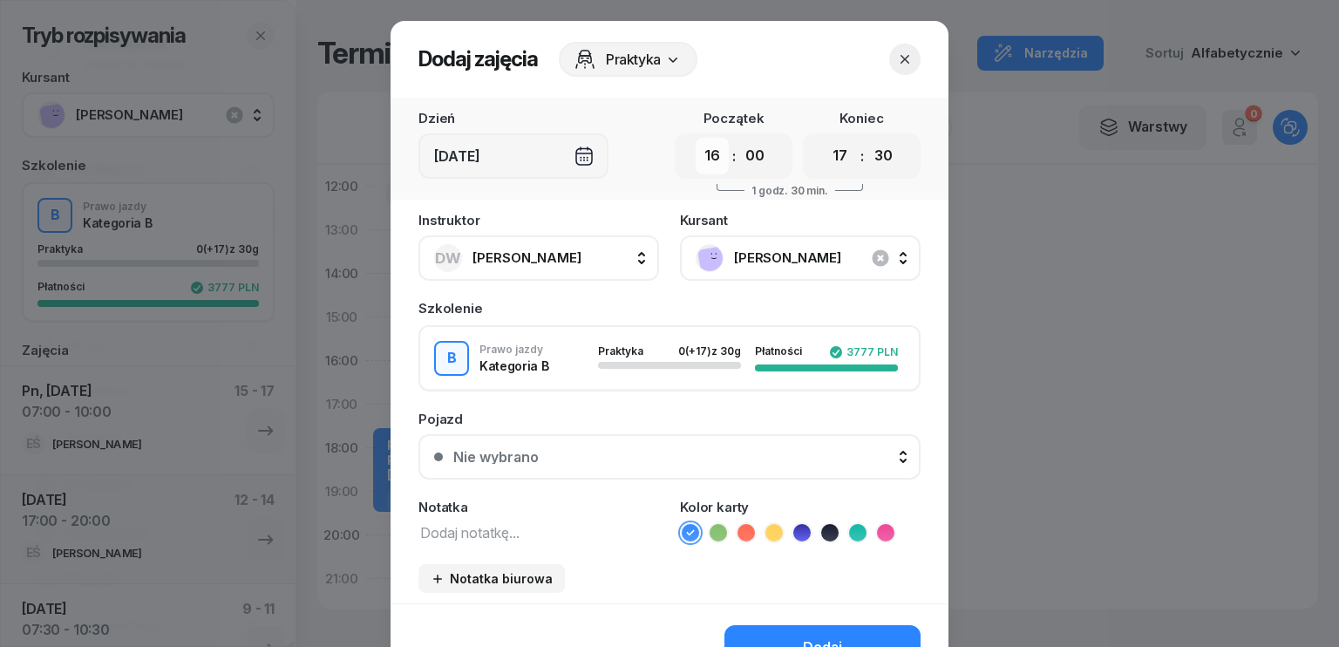
drag, startPoint x: 715, startPoint y: 153, endPoint x: 715, endPoint y: 163, distance: 10.5
click at [715, 153] on select "00 01 02 03 04 05 06 07 08 09 10 11 12 13 14 15 16 17 18 19 20 21 22 23" at bounding box center [712, 156] width 33 height 37
select select "15"
click at [696, 138] on select "00 01 02 03 04 05 06 07 08 09 10 11 12 13 14 15 16 17 18 19 20 21 22 23" at bounding box center [712, 156] width 33 height 37
drag, startPoint x: 760, startPoint y: 155, endPoint x: 760, endPoint y: 169, distance: 14.0
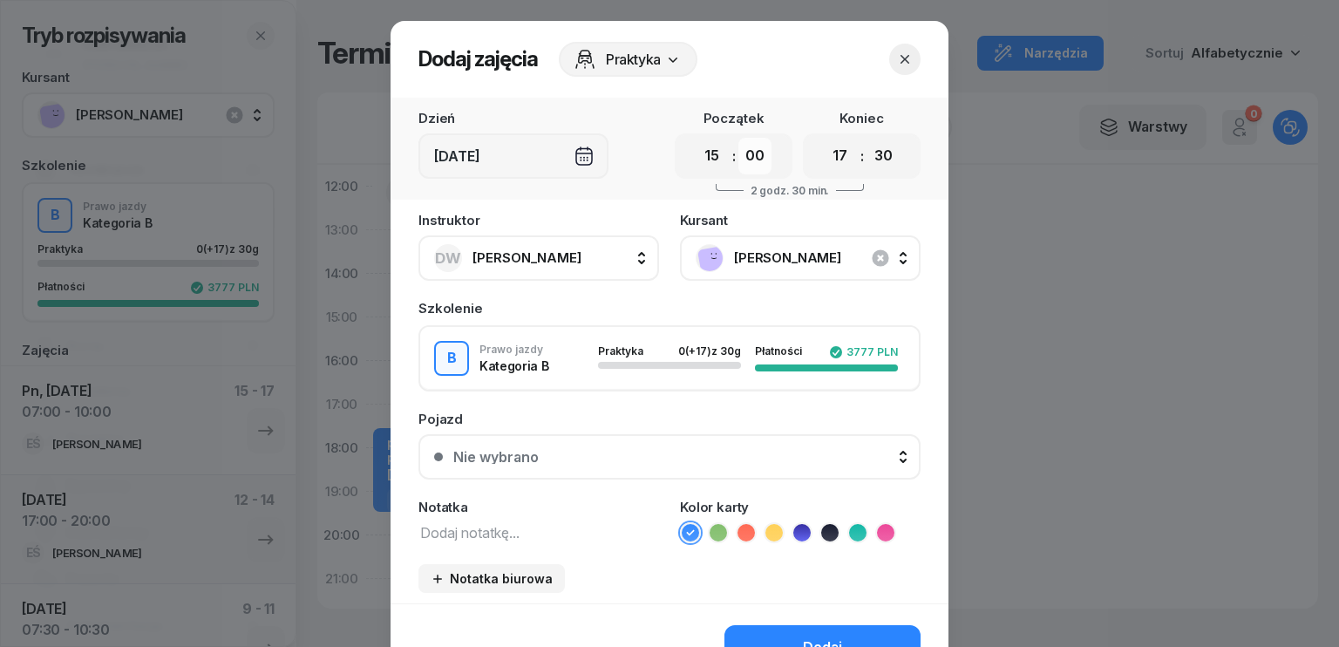
click at [760, 155] on select "00 05 10 15 20 25 30 35 40 45 50 55" at bounding box center [755, 156] width 33 height 37
select select "30"
click at [739, 138] on select "00 05 10 15 20 25 30 35 40 45 50 55" at bounding box center [755, 156] width 33 height 37
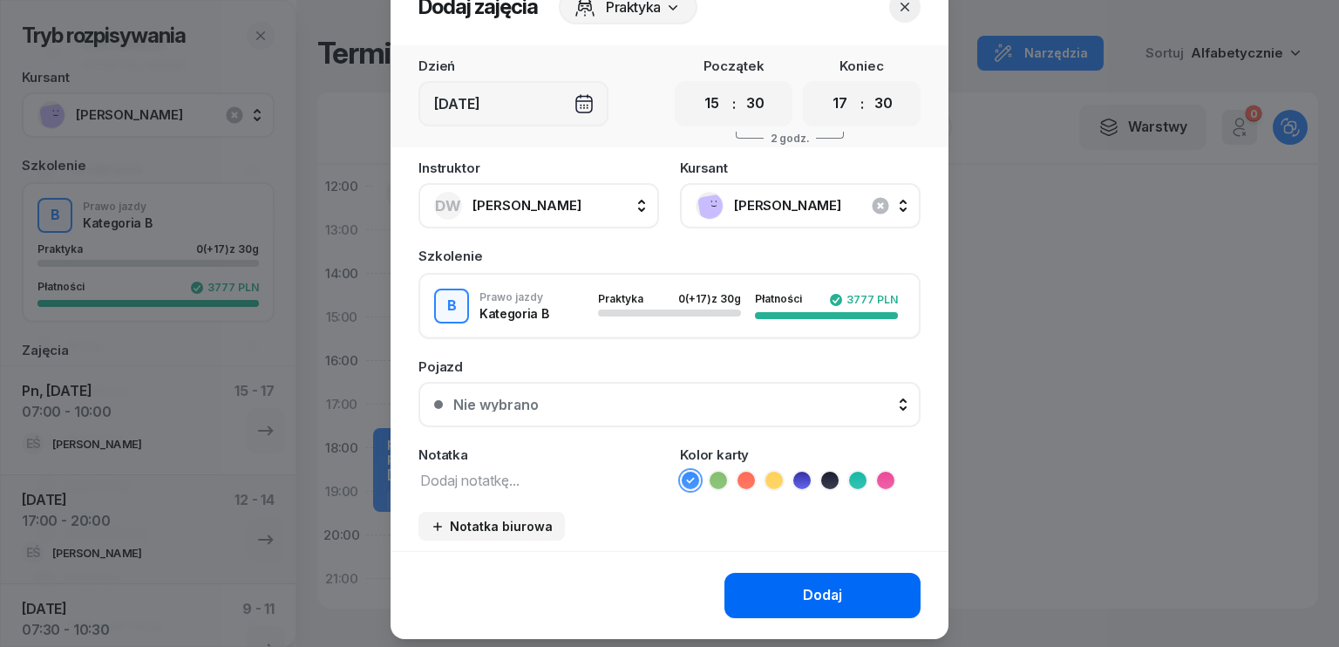
scroll to position [98, 0]
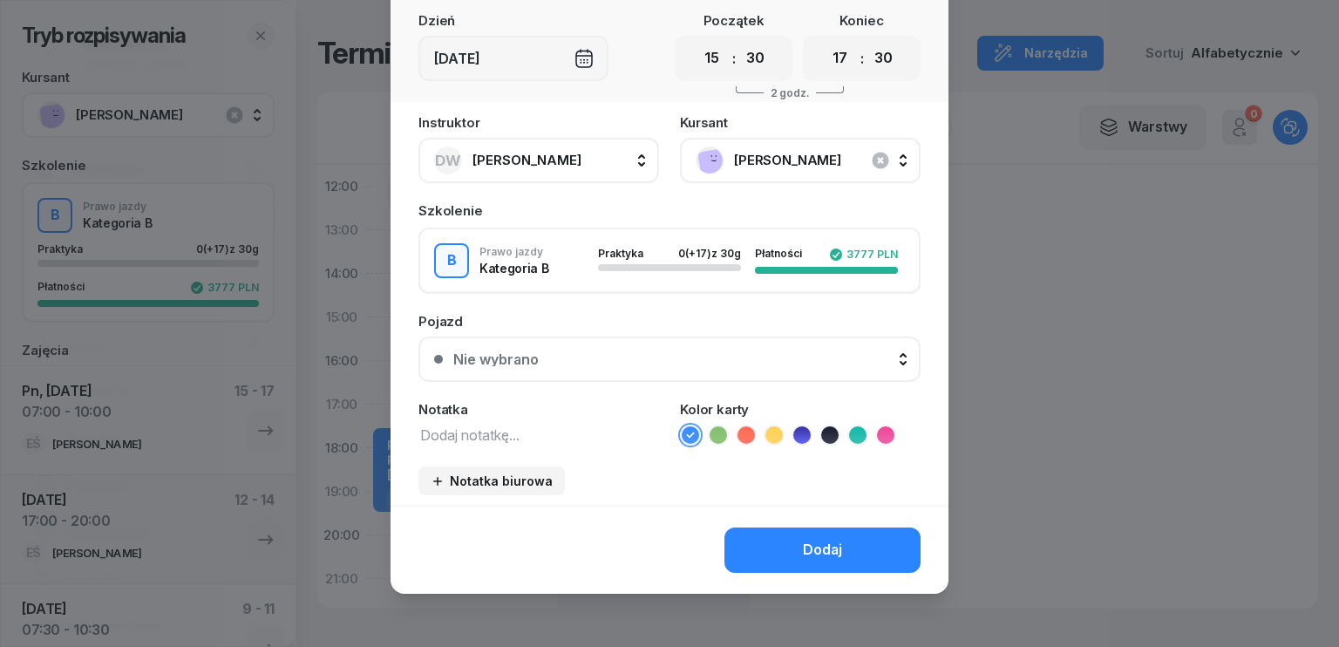
click at [571, 449] on div "Instruktor DW [PERSON_NAME] DW [PERSON_NAME] EŚ [PERSON_NAME] PM [PERSON_NAME] …" at bounding box center [670, 311] width 558 height 390
click at [556, 410] on div "Notatka" at bounding box center [539, 409] width 241 height 13
click at [541, 427] on textarea at bounding box center [539, 434] width 241 height 23
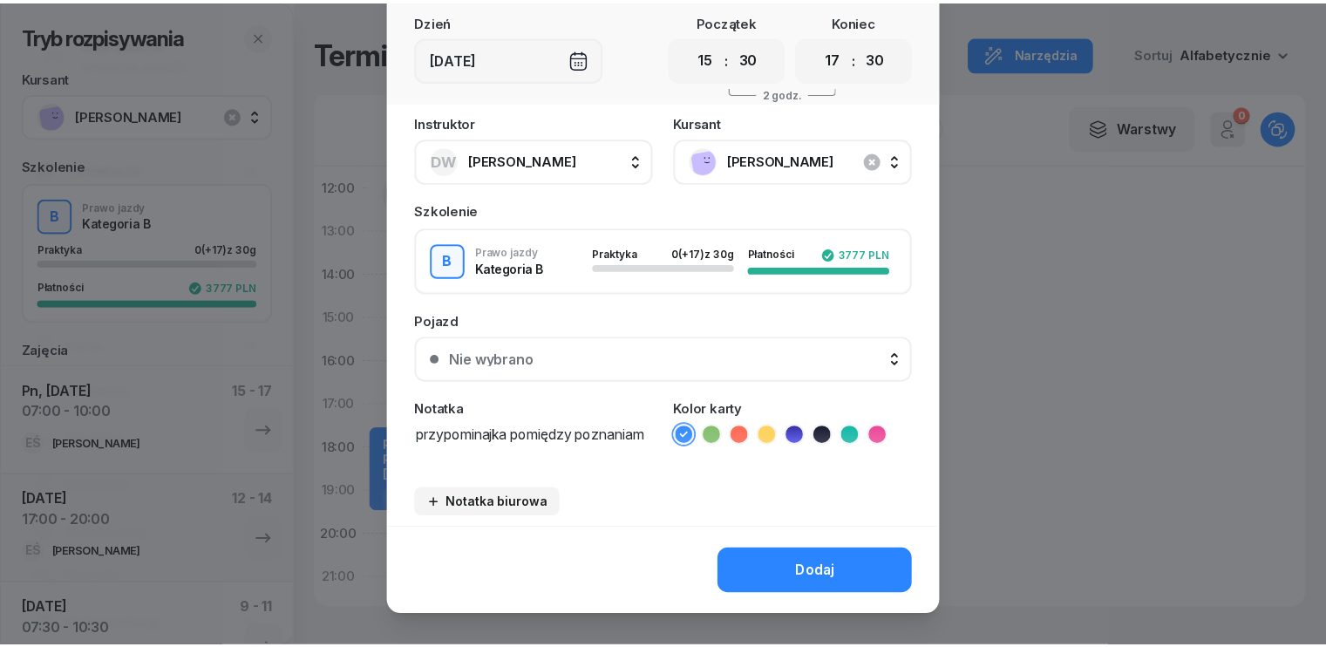
scroll to position [0, 0]
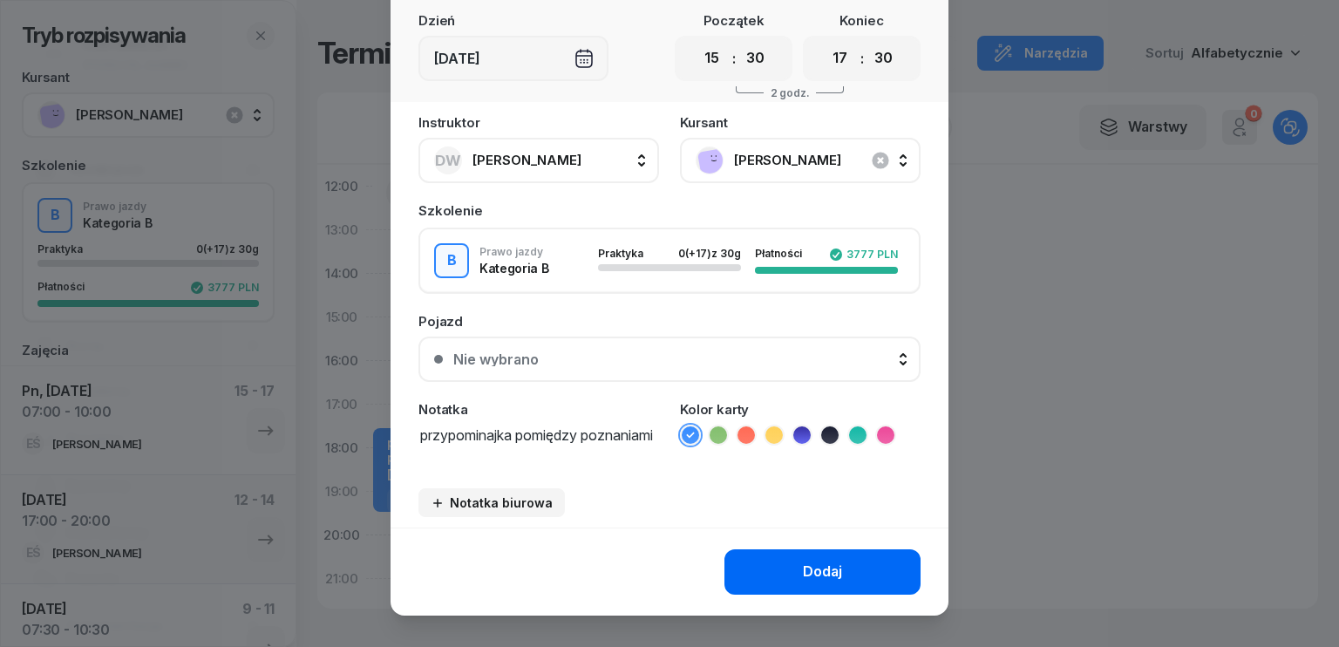
type textarea "przypominajka pomiędzy poznaniami"
click at [803, 575] on div "Dodaj" at bounding box center [822, 572] width 39 height 23
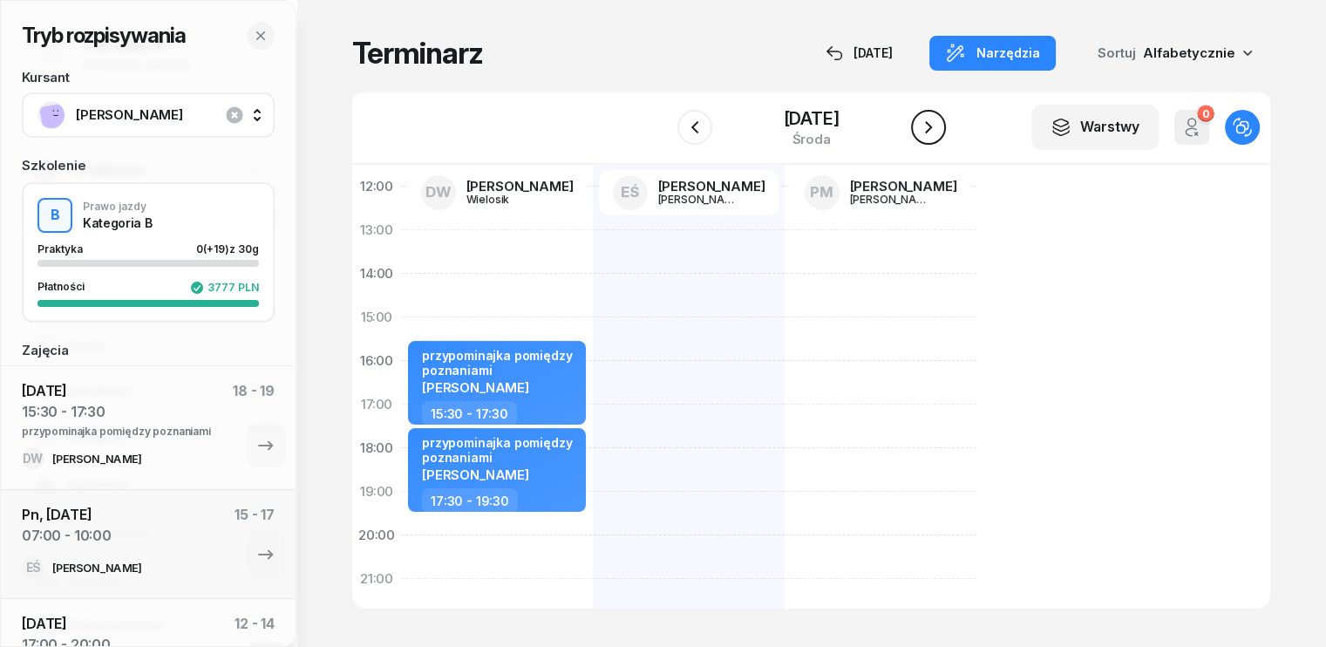
click at [935, 125] on icon "button" at bounding box center [928, 127] width 21 height 21
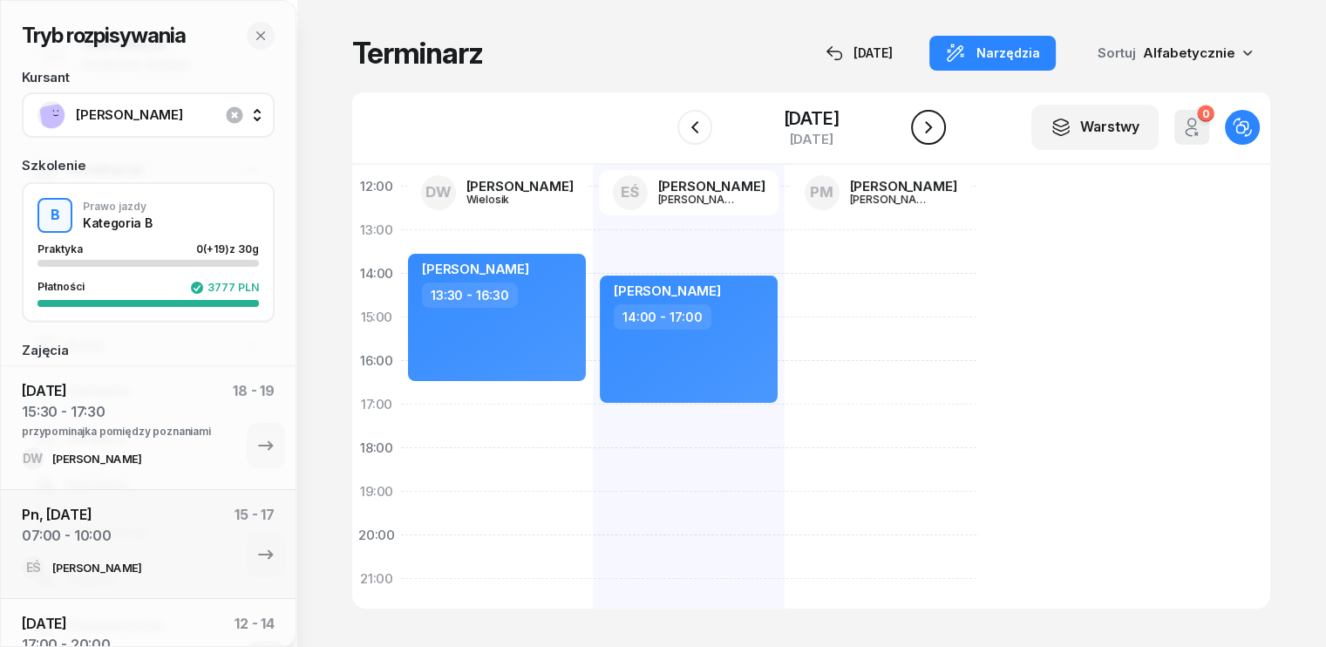
click at [938, 130] on icon "button" at bounding box center [928, 127] width 21 height 21
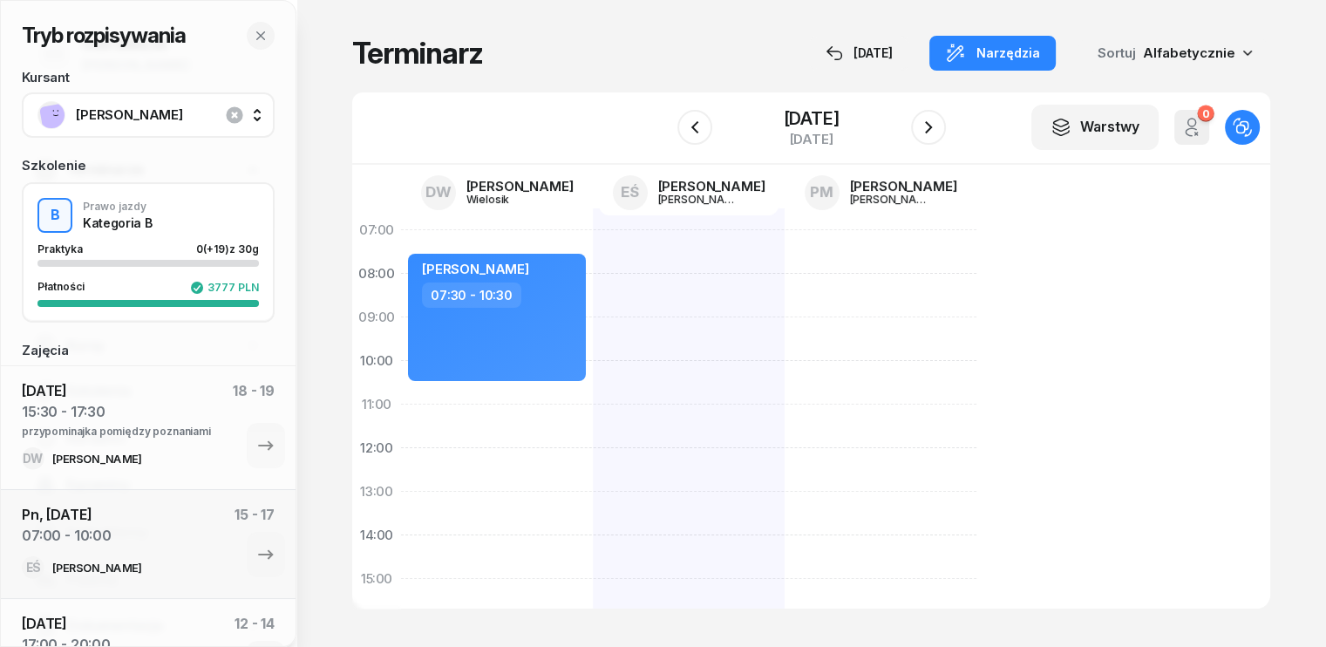
click at [593, 255] on div at bounding box center [689, 600] width 192 height 785
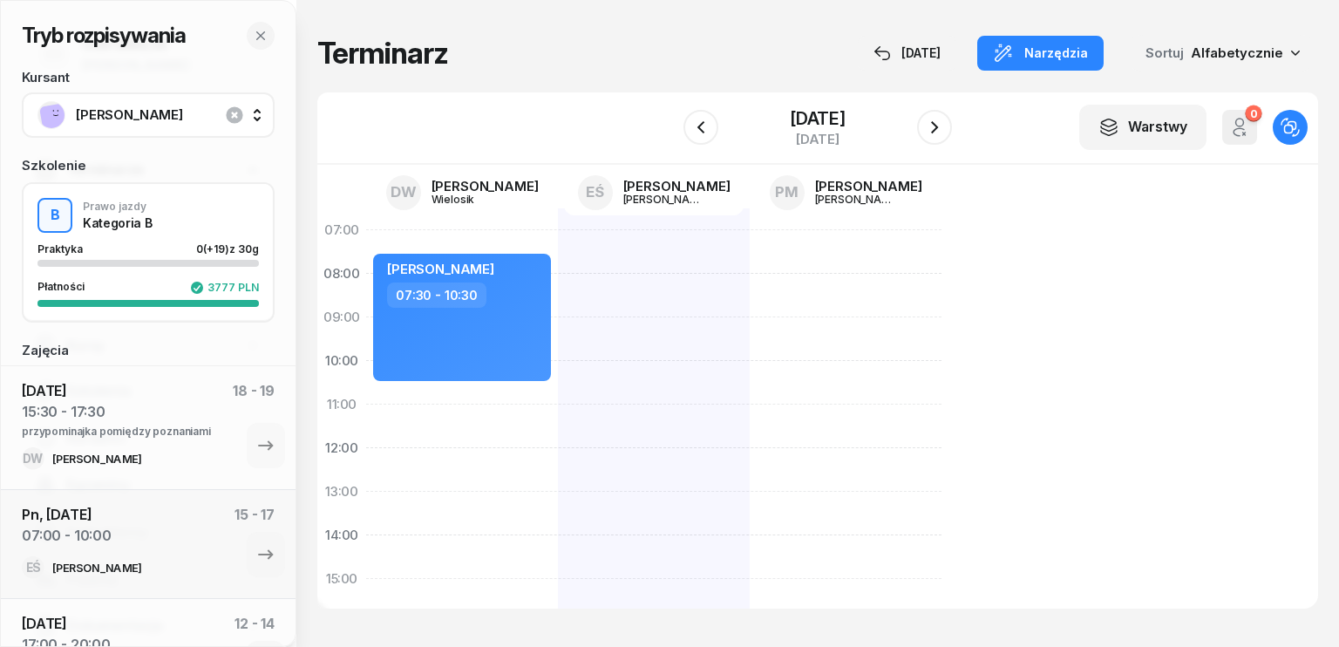
select select "07"
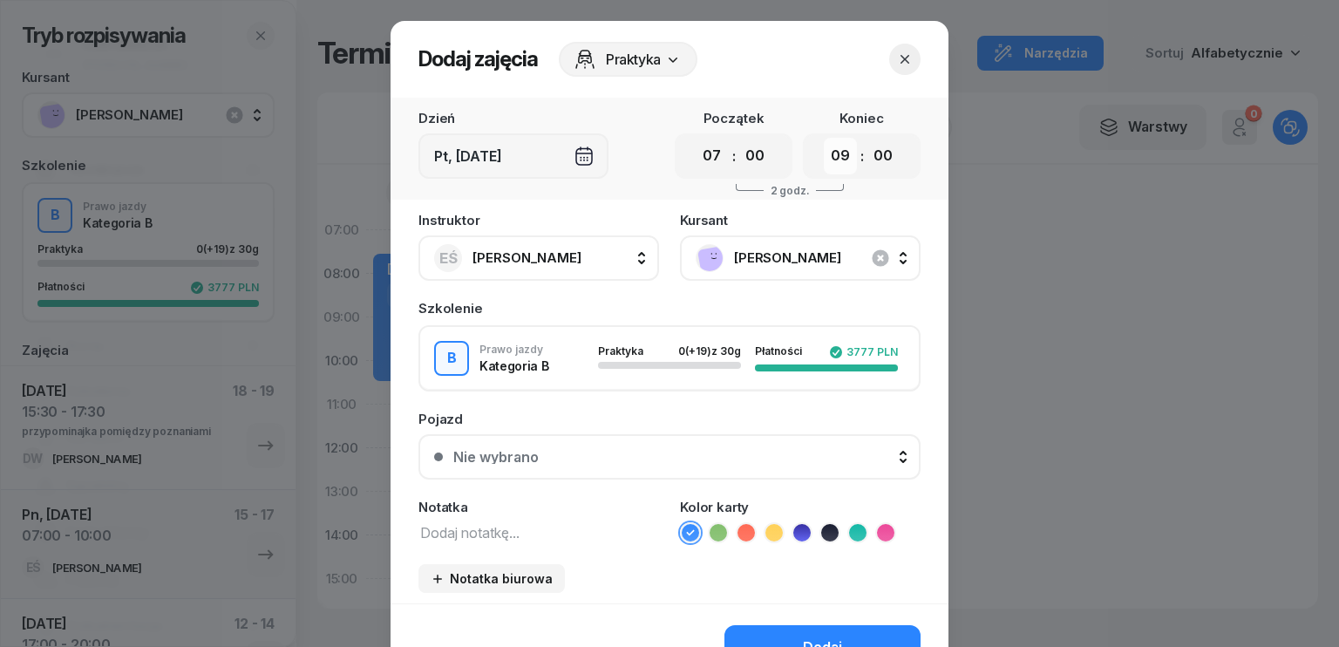
drag, startPoint x: 827, startPoint y: 156, endPoint x: 820, endPoint y: 173, distance: 18.0
click at [827, 156] on select "00 01 02 03 04 05 06 07 08 09 10 11 12 13 14 15 16 17 18 19 20 21 22 23" at bounding box center [840, 156] width 33 height 37
select select "10"
click at [824, 138] on select "00 01 02 03 04 05 06 07 08 09 10 11 12 13 14 15 16 17 18 19 20 21 22 23" at bounding box center [840, 156] width 33 height 37
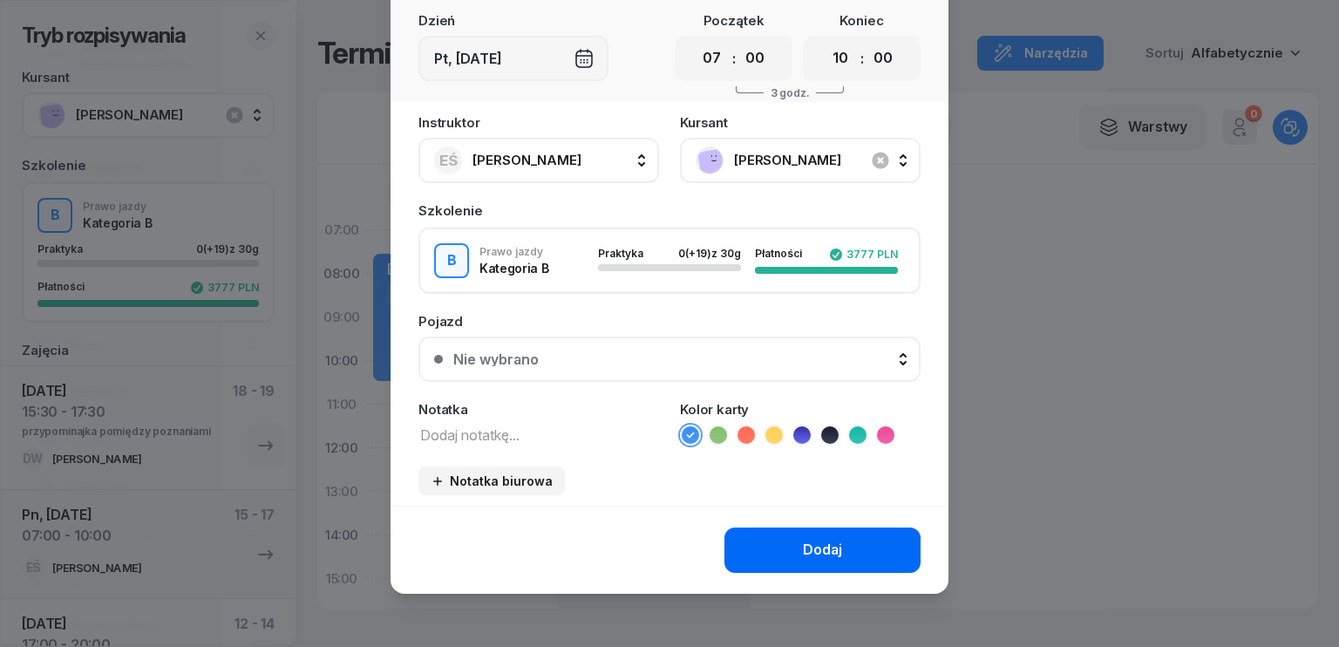
click at [789, 539] on button "Dodaj" at bounding box center [823, 550] width 196 height 45
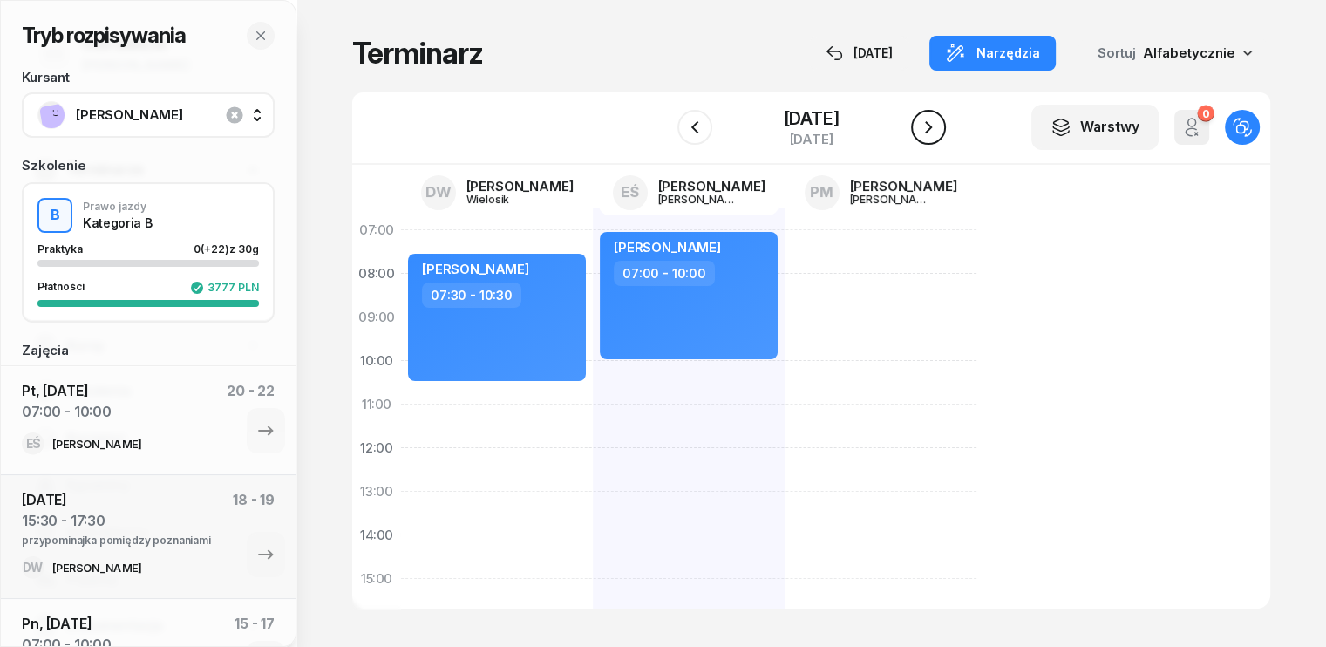
click at [929, 123] on icon "button" at bounding box center [928, 127] width 21 height 21
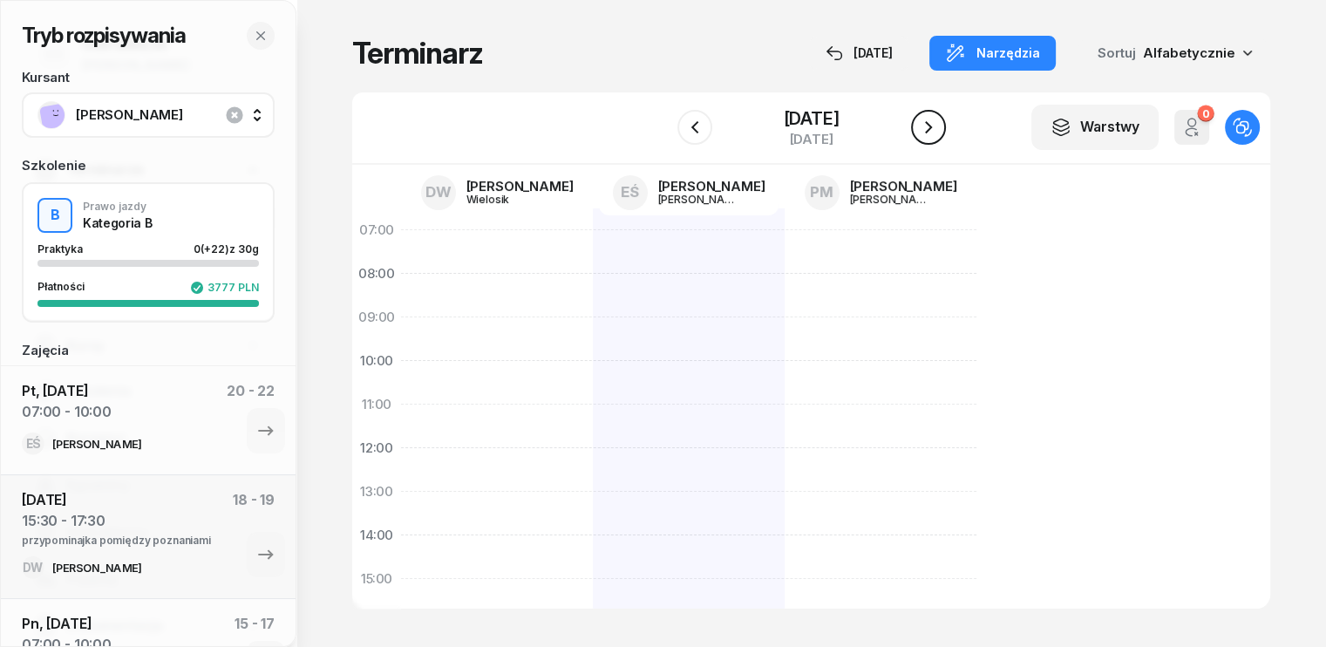
click at [929, 123] on icon "button" at bounding box center [928, 127] width 21 height 21
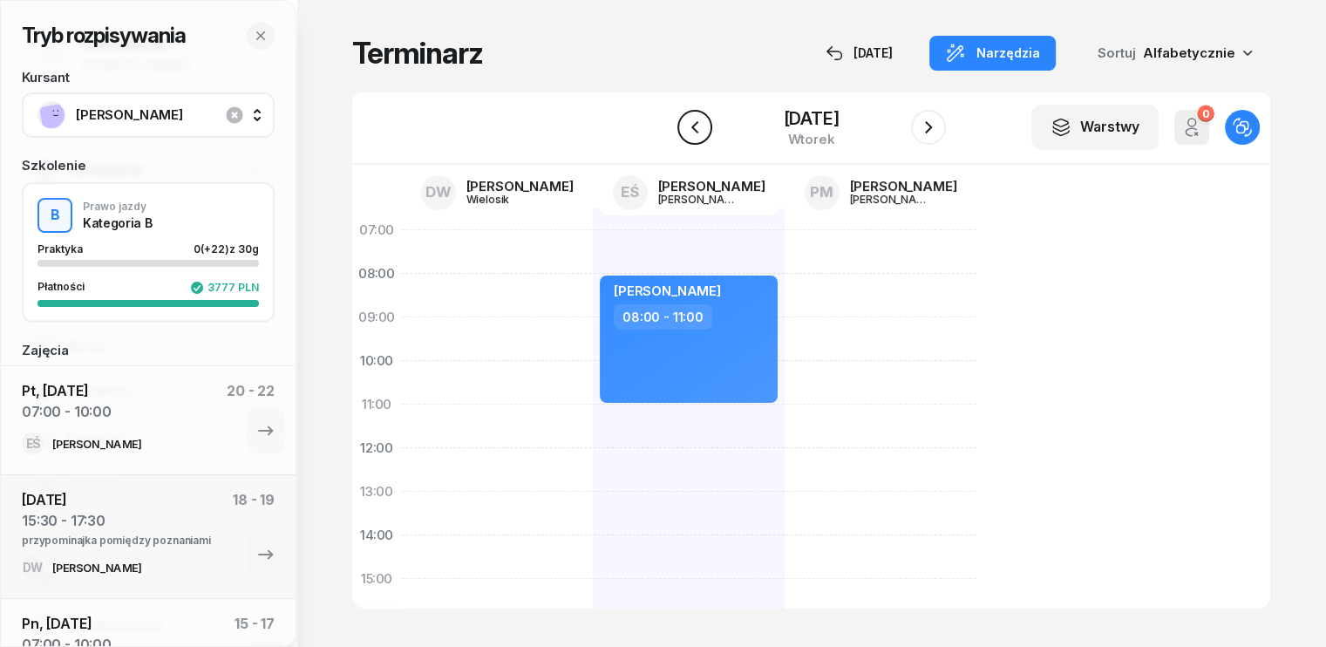
click at [682, 125] on button "button" at bounding box center [694, 127] width 35 height 35
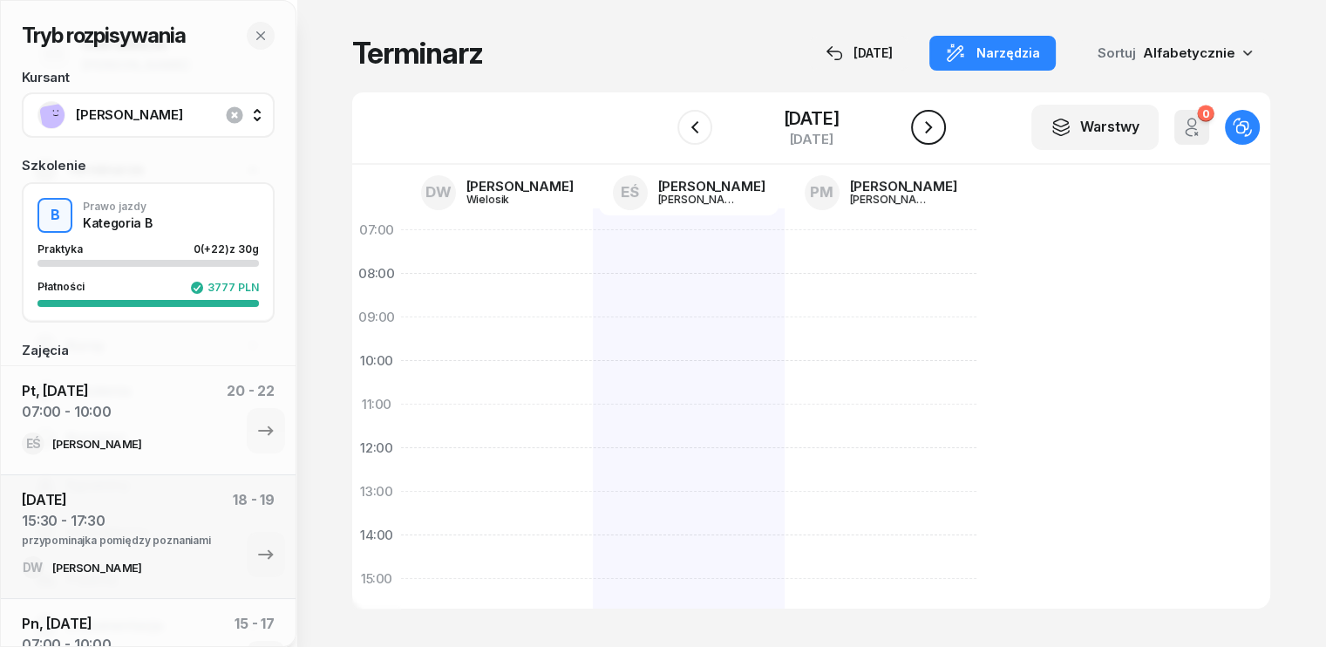
click at [945, 128] on button "button" at bounding box center [928, 127] width 35 height 35
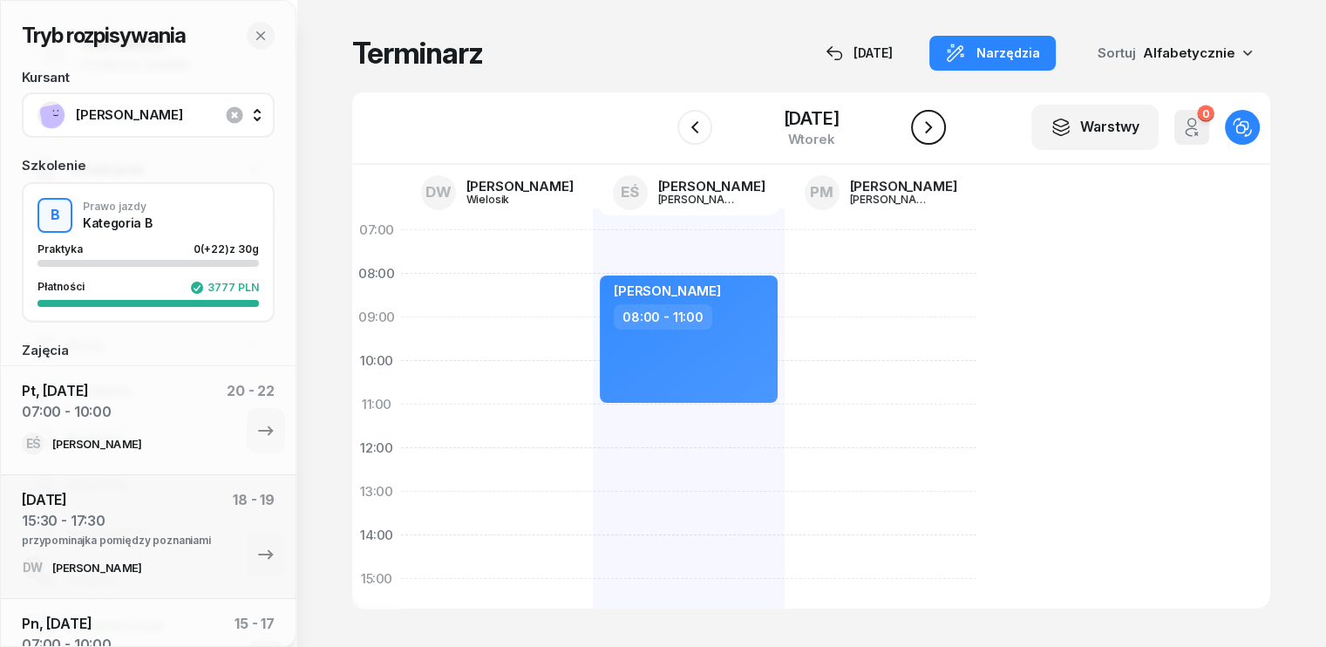
click at [935, 128] on icon "button" at bounding box center [928, 127] width 21 height 21
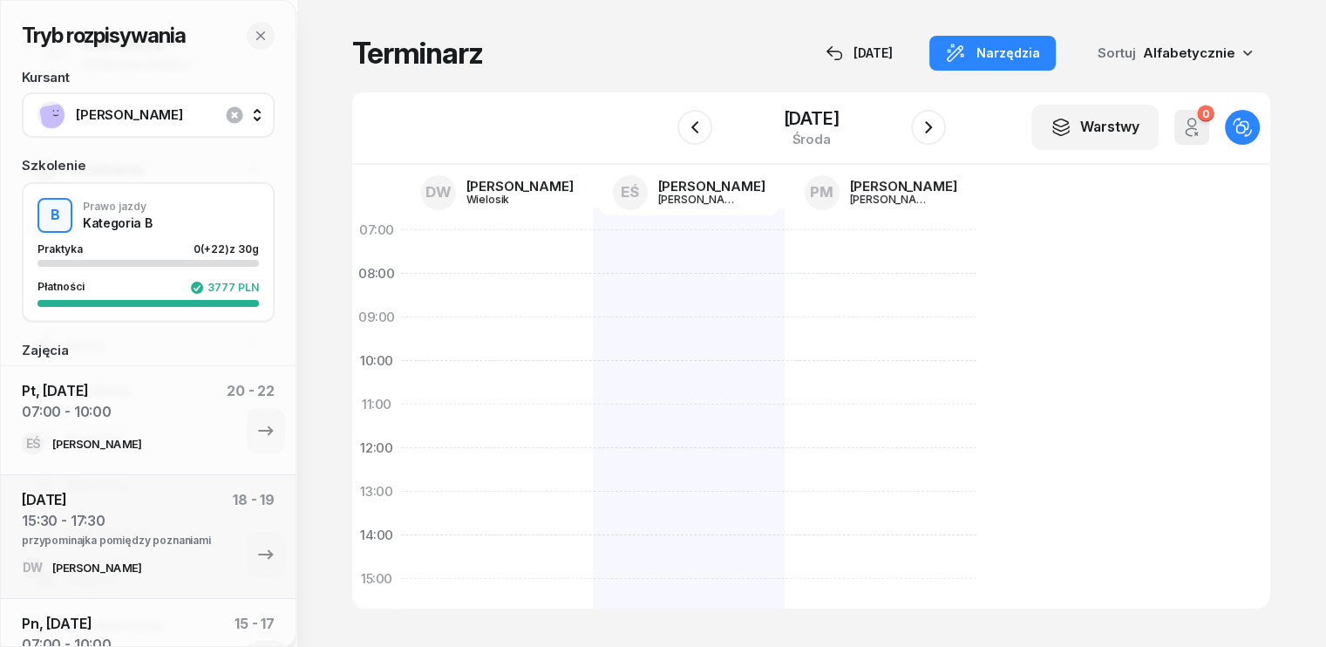
click at [715, 122] on div "[DATE]" at bounding box center [811, 128] width 269 height 50
click at [701, 121] on icon "button" at bounding box center [694, 127] width 21 height 21
click at [595, 243] on div at bounding box center [689, 600] width 192 height 785
select select "07"
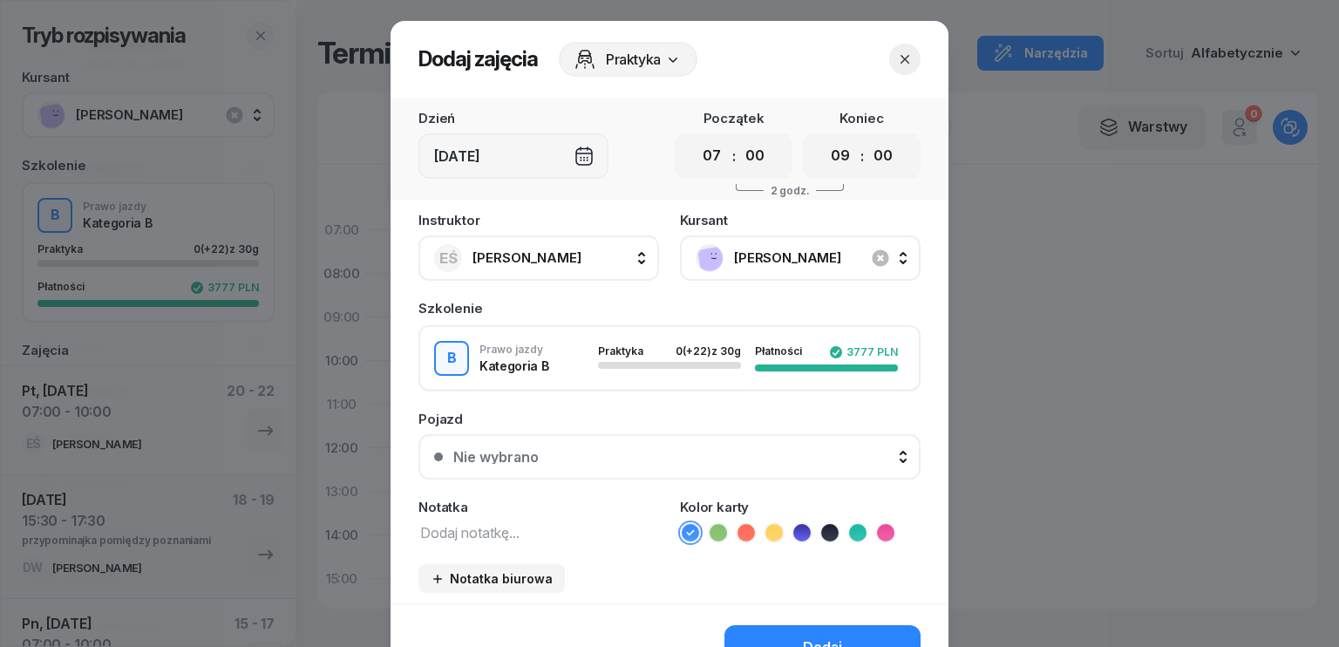
drag, startPoint x: 842, startPoint y: 149, endPoint x: 853, endPoint y: 169, distance: 22.6
click at [846, 156] on select "00 01 02 03 04 05 06 07 08 09 10 11 12 13 14 15 16 17 18 19 20 21 22 23" at bounding box center [840, 156] width 33 height 37
select select "10"
click at [824, 138] on select "00 01 02 03 04 05 06 07 08 09 10 11 12 13 14 15 16 17 18 19 20 21 22 23" at bounding box center [840, 156] width 33 height 37
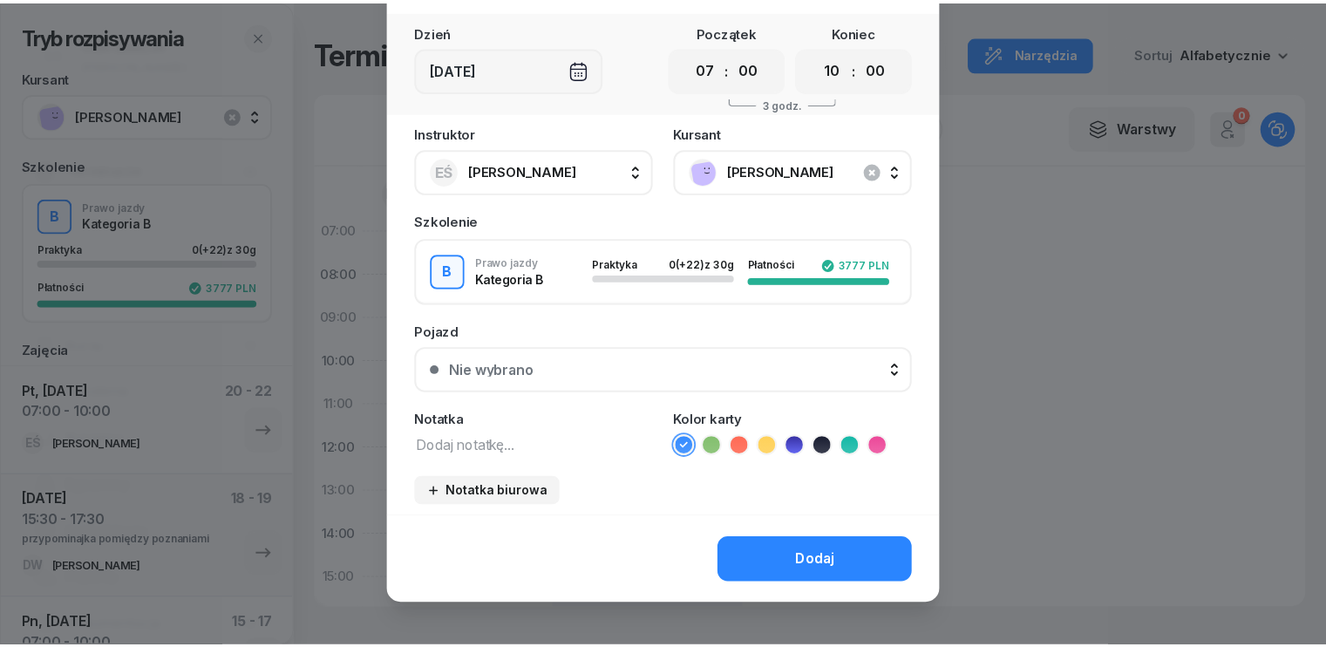
scroll to position [98, 0]
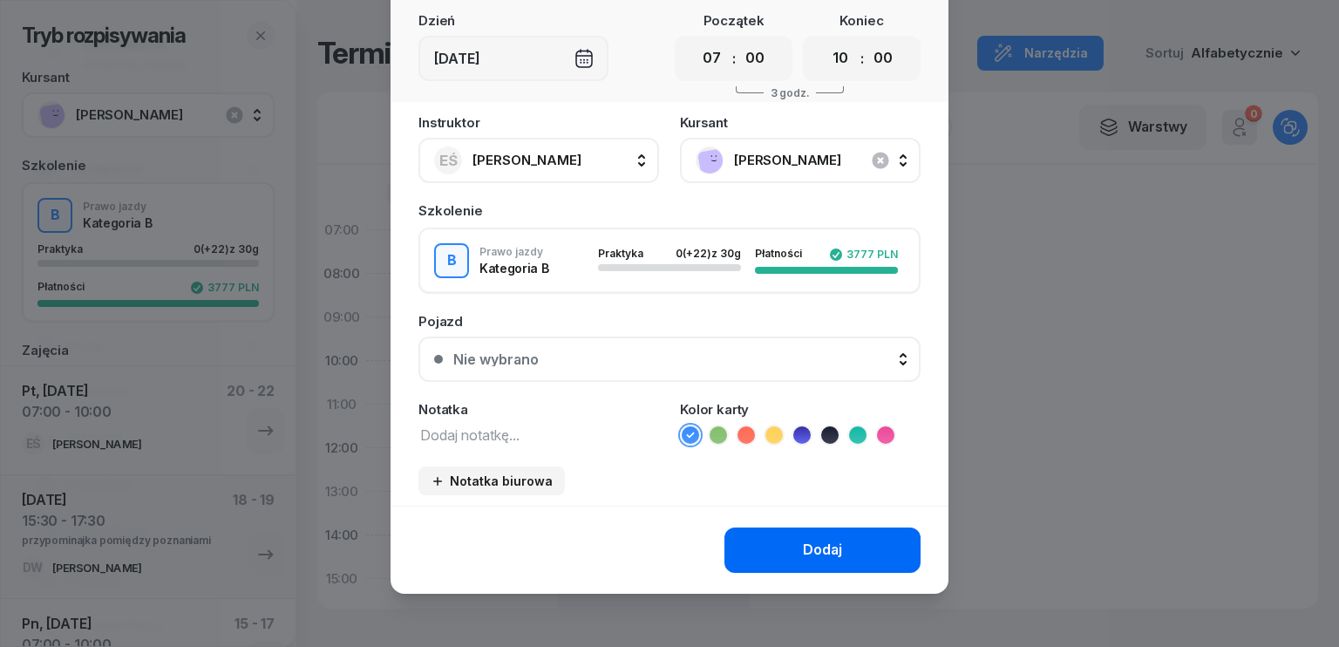
click at [804, 550] on div "Dodaj" at bounding box center [822, 550] width 39 height 23
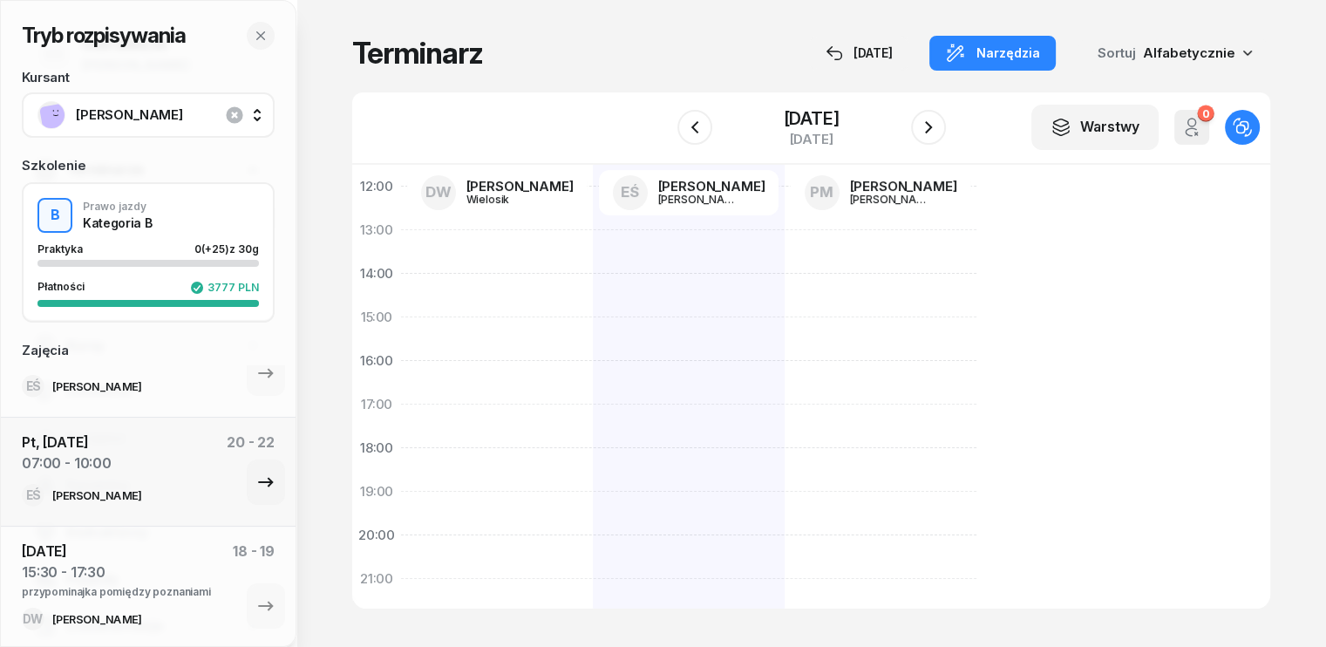
scroll to position [0, 0]
